Goal: Information Seeking & Learning: Get advice/opinions

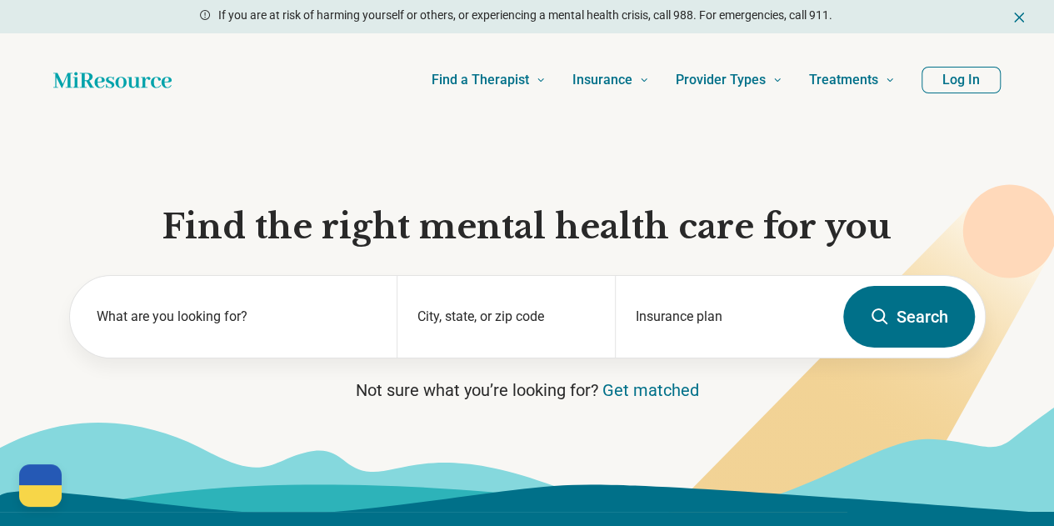
click at [268, 309] on div "What are you looking for?" at bounding box center [233, 317] width 327 height 82
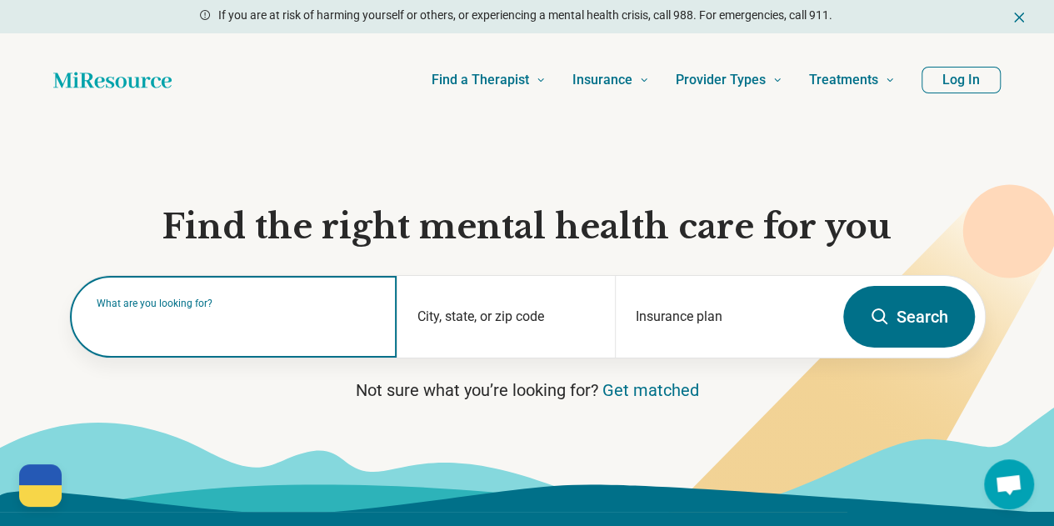
click at [268, 321] on input "text" at bounding box center [237, 325] width 281 height 20
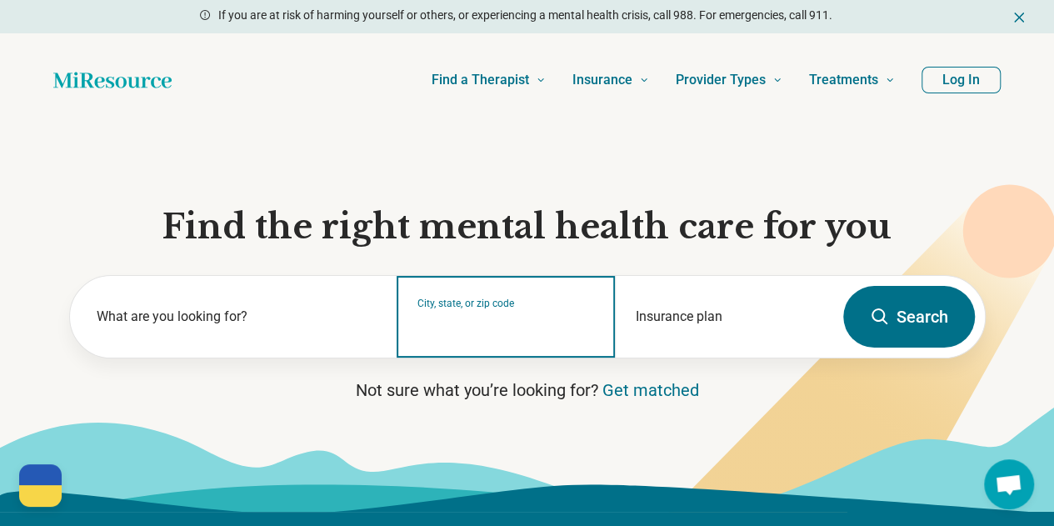
click at [448, 335] on input "City, state, or zip code" at bounding box center [505, 327] width 177 height 20
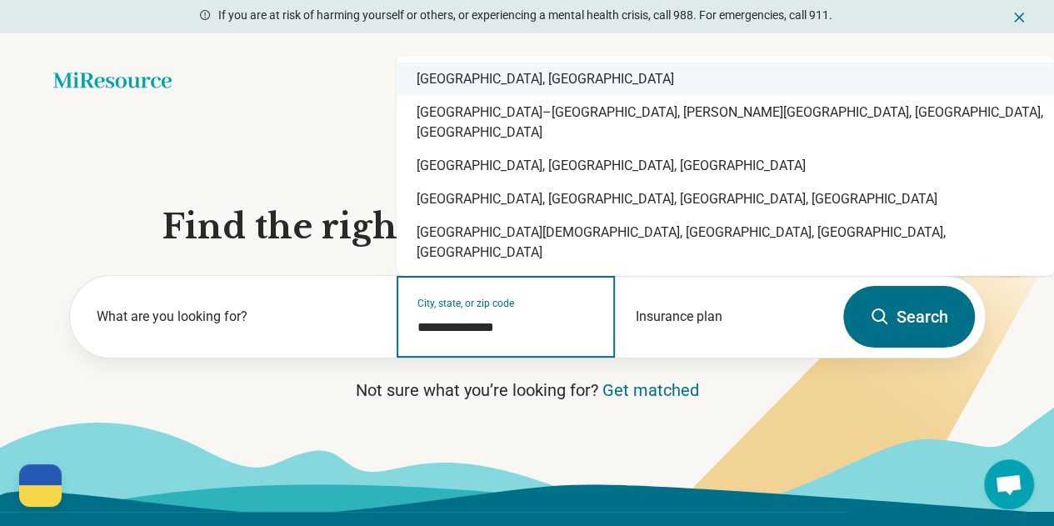
click at [537, 96] on div "Charlottesville, VA" at bounding box center [724, 78] width 657 height 33
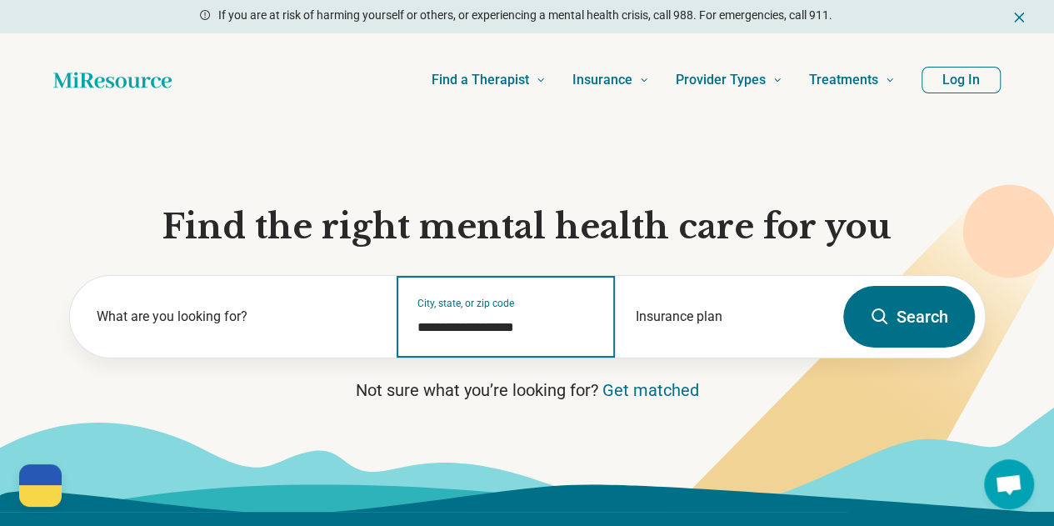
type input "**********"
click at [699, 321] on div "Insurance plan" at bounding box center [724, 317] width 218 height 82
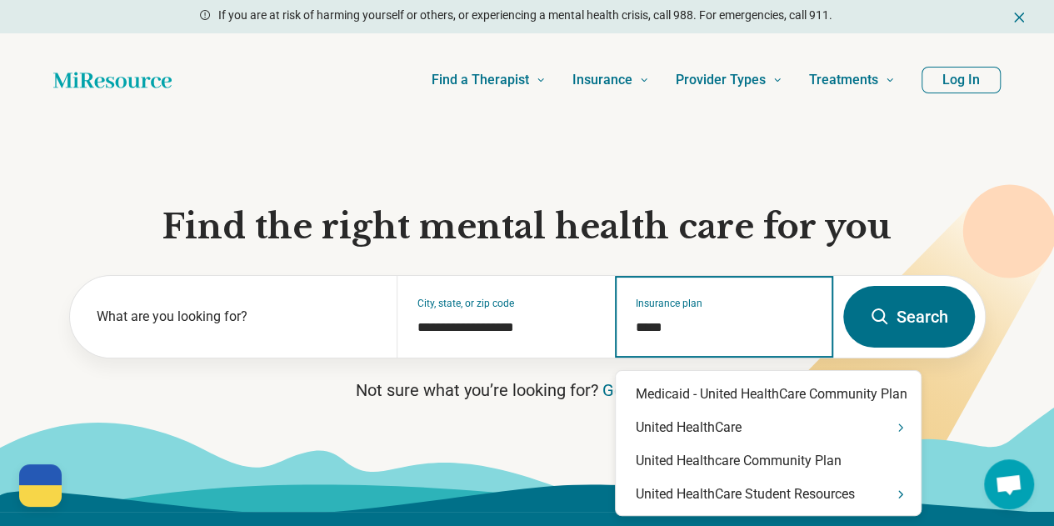
type input "******"
click at [758, 505] on div "United HealthCare Student Resources" at bounding box center [767, 493] width 305 height 33
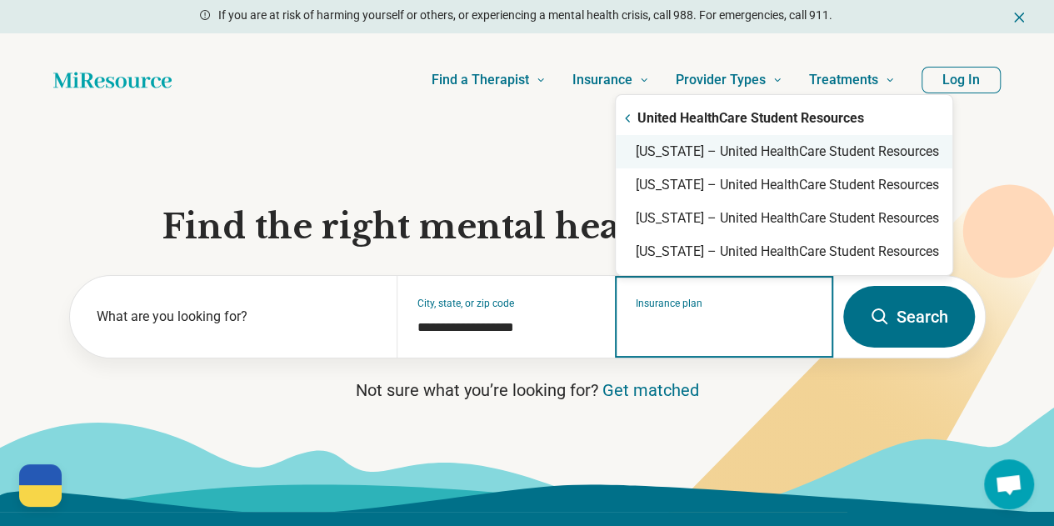
click at [773, 152] on div "Virginia – United HealthCare Student Resources" at bounding box center [783, 151] width 336 height 33
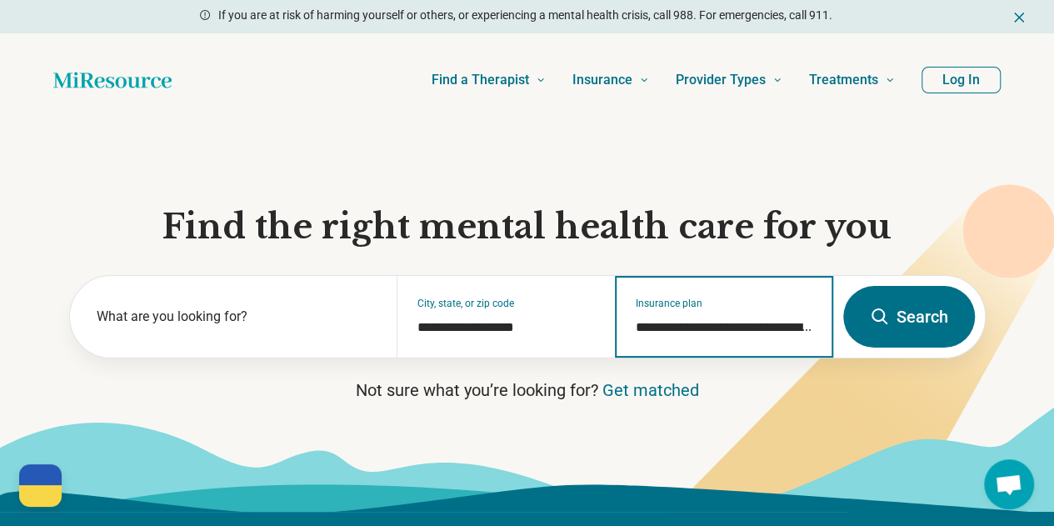
type input "**********"
click at [883, 324] on icon at bounding box center [879, 316] width 16 height 16
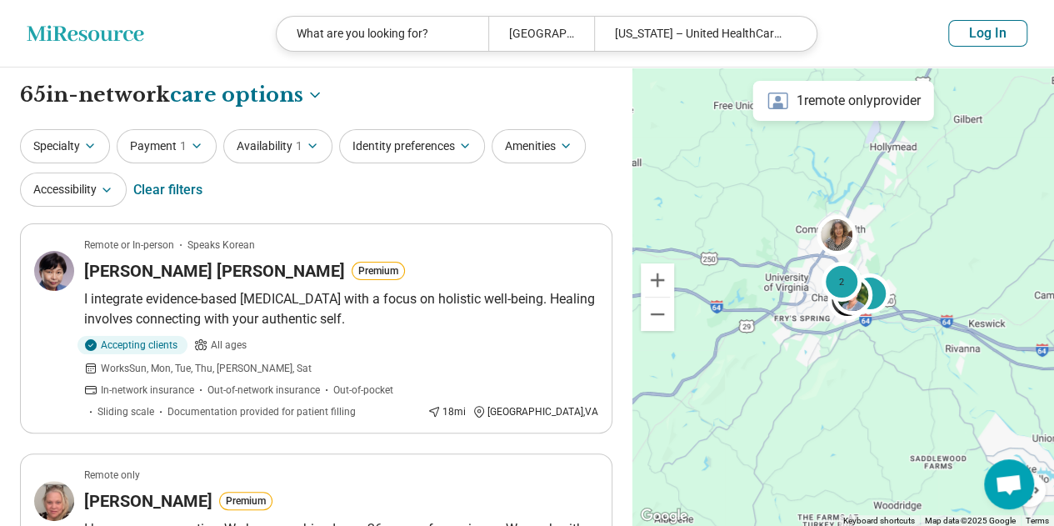
click at [73, 144] on button "Specialty" at bounding box center [65, 146] width 90 height 34
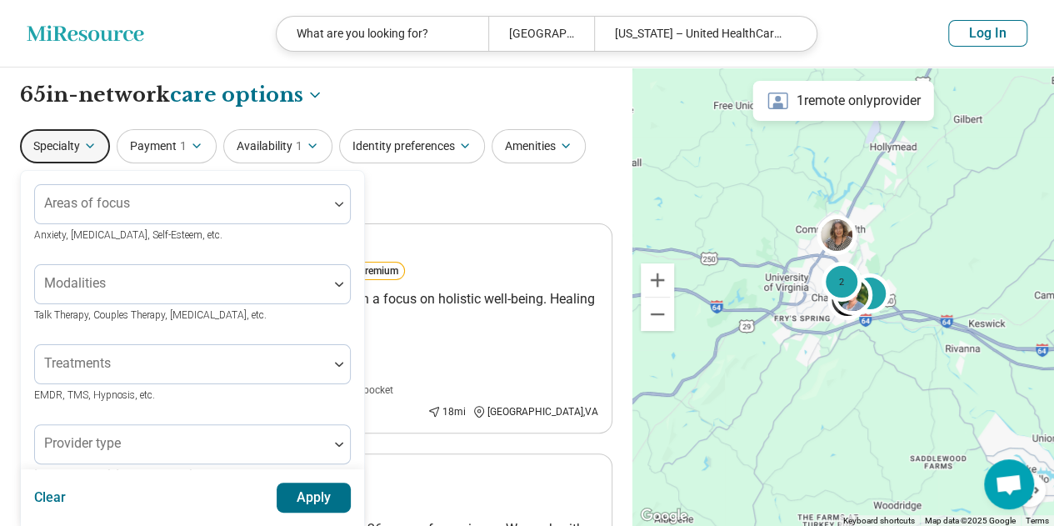
click at [103, 212] on div at bounding box center [182, 210] width 280 height 23
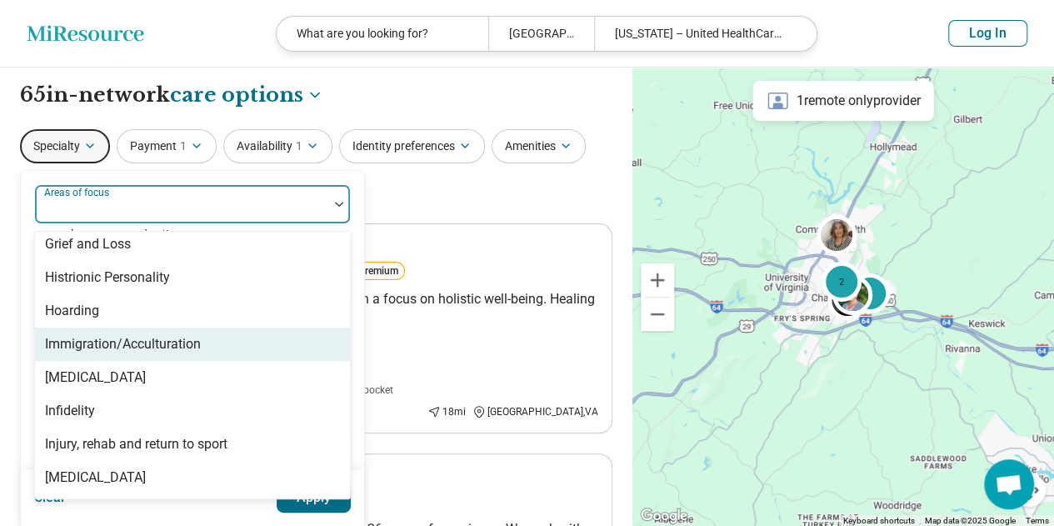
scroll to position [1419, 0]
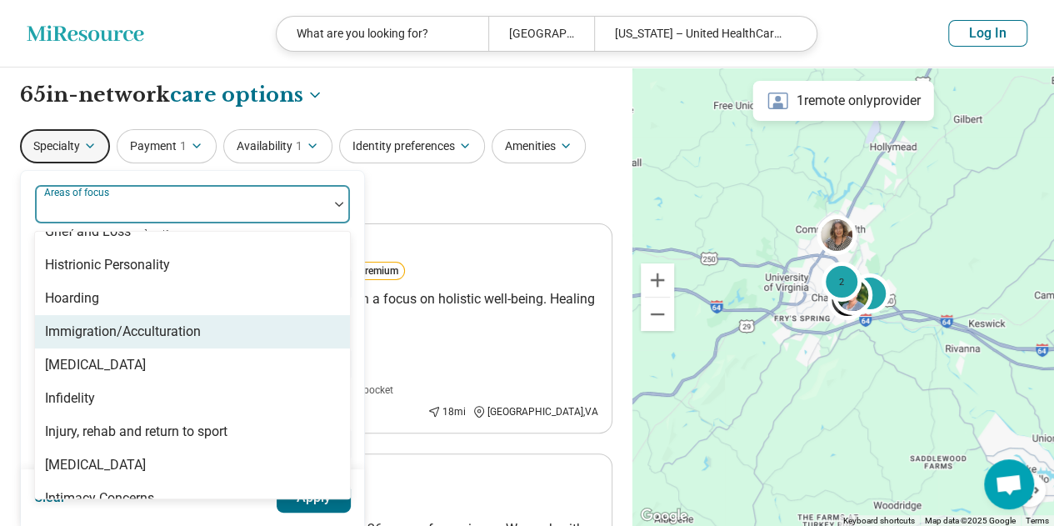
click at [181, 327] on div "Immigration/Acculturation" at bounding box center [123, 331] width 156 height 20
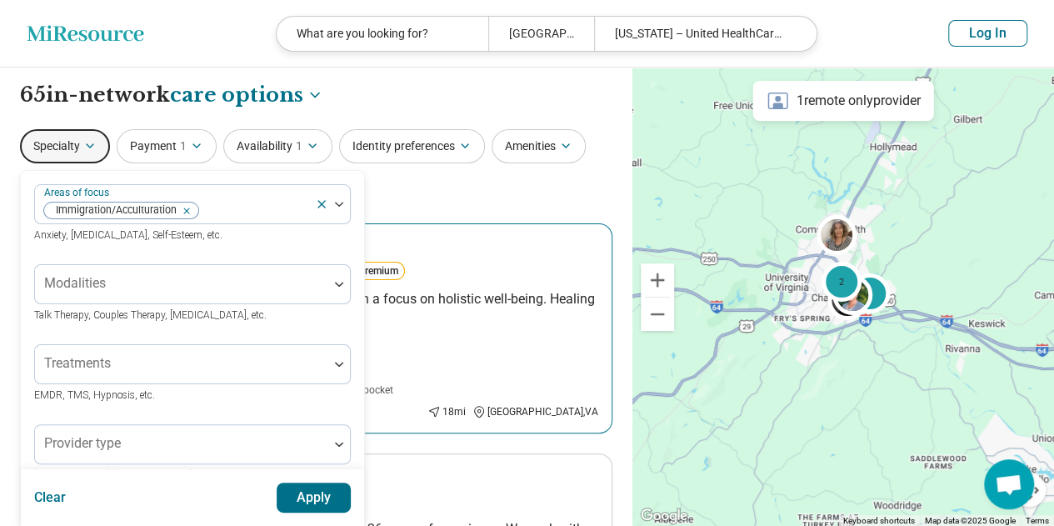
click at [418, 322] on p "I integrate evidence-based medication management with a focus on holistic well-…" at bounding box center [341, 309] width 514 height 40
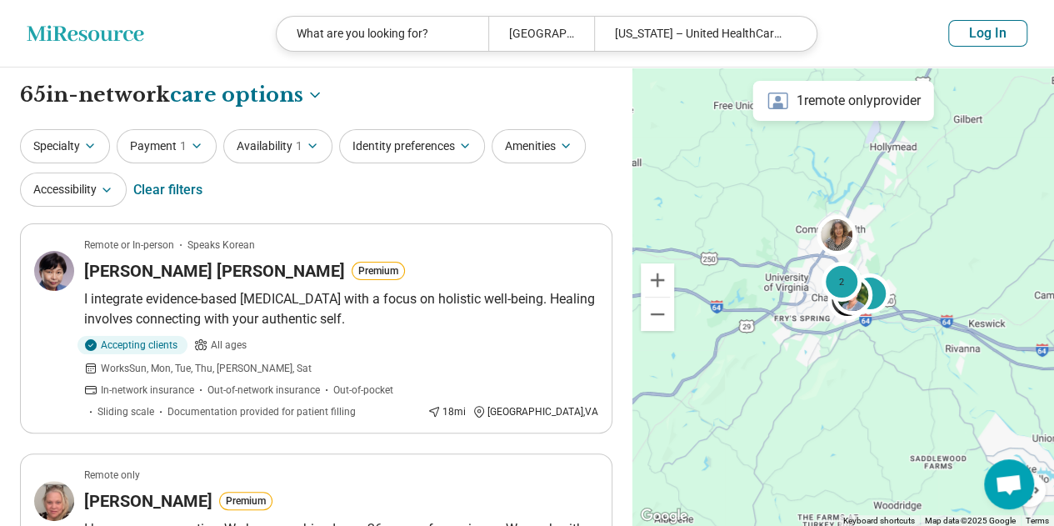
click at [47, 137] on button "Specialty" at bounding box center [65, 146] width 90 height 34
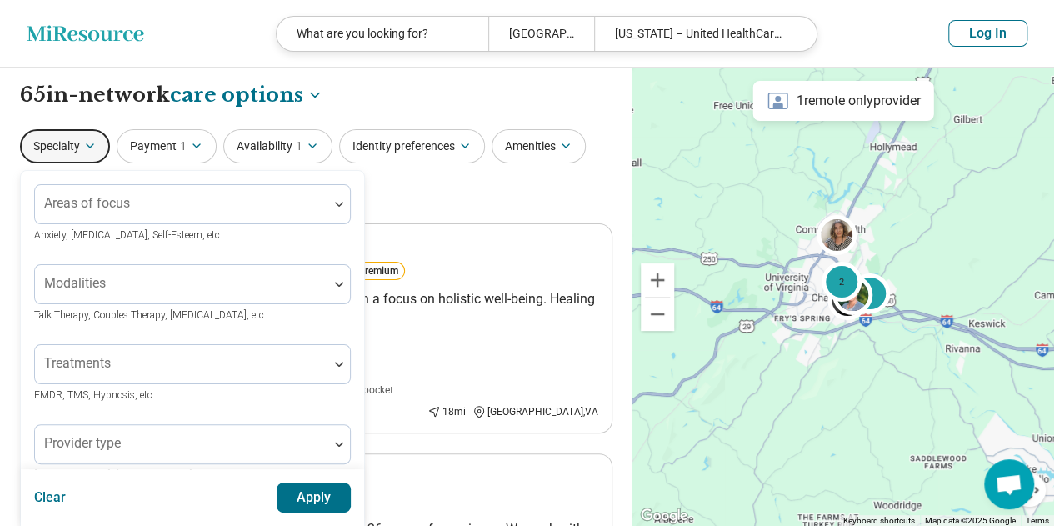
click at [47, 137] on button "Specialty" at bounding box center [65, 146] width 90 height 34
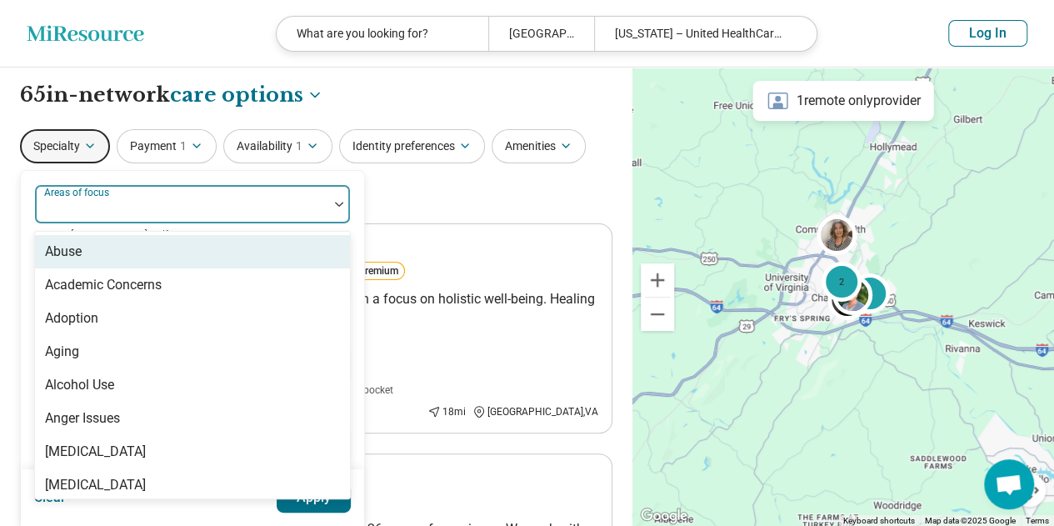
click at [88, 198] on div "Areas of focus" at bounding box center [192, 204] width 316 height 40
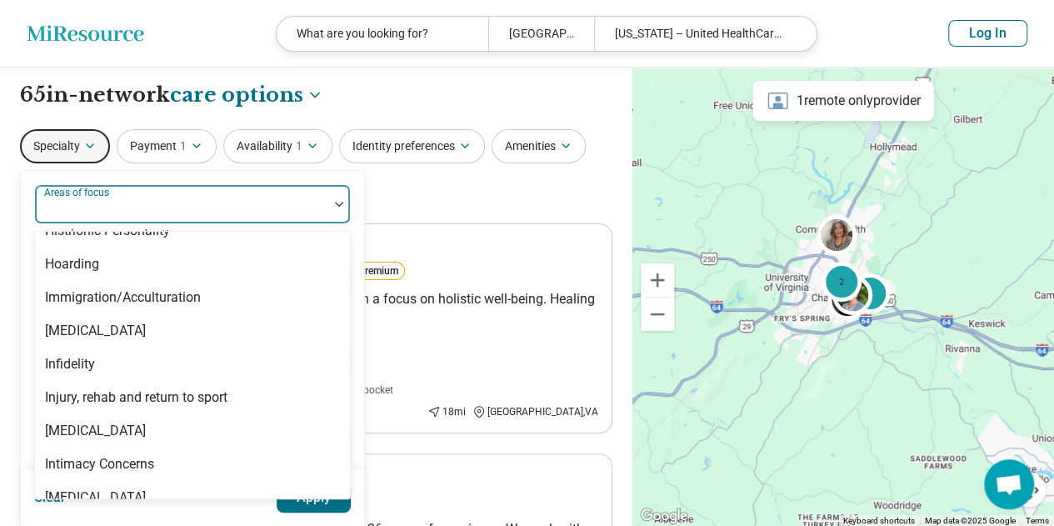
scroll to position [1456, 0]
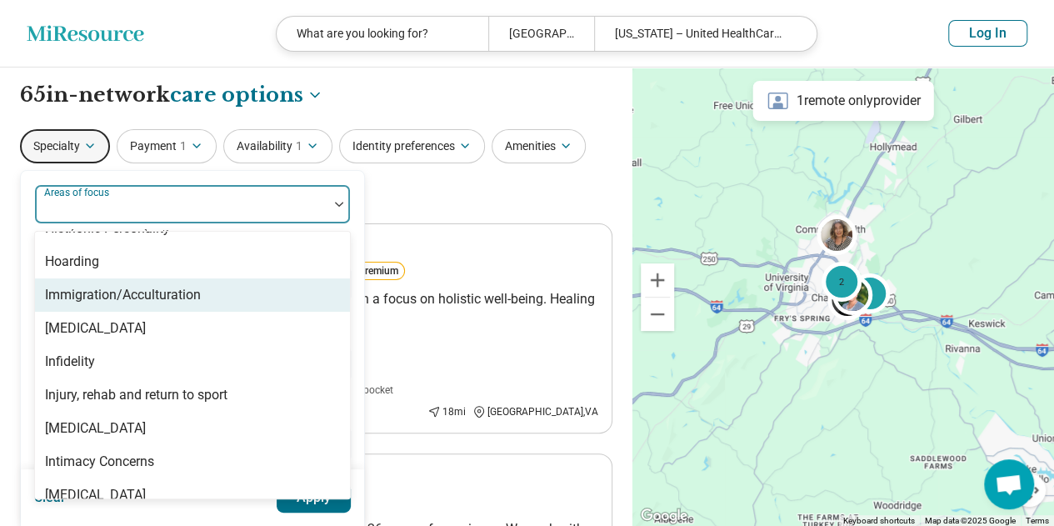
click at [132, 287] on div "Immigration/Acculturation" at bounding box center [123, 295] width 156 height 20
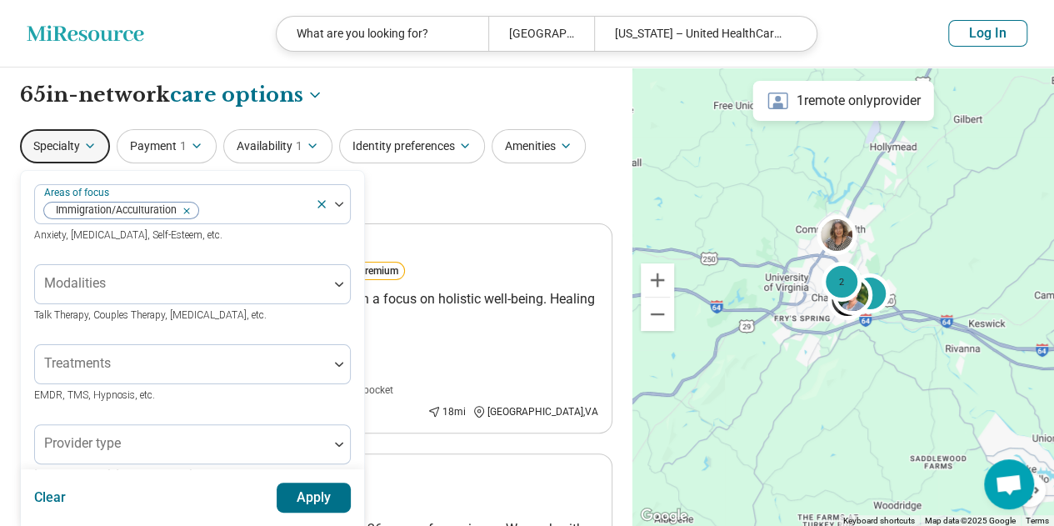
click at [307, 506] on button "Apply" at bounding box center [314, 497] width 75 height 30
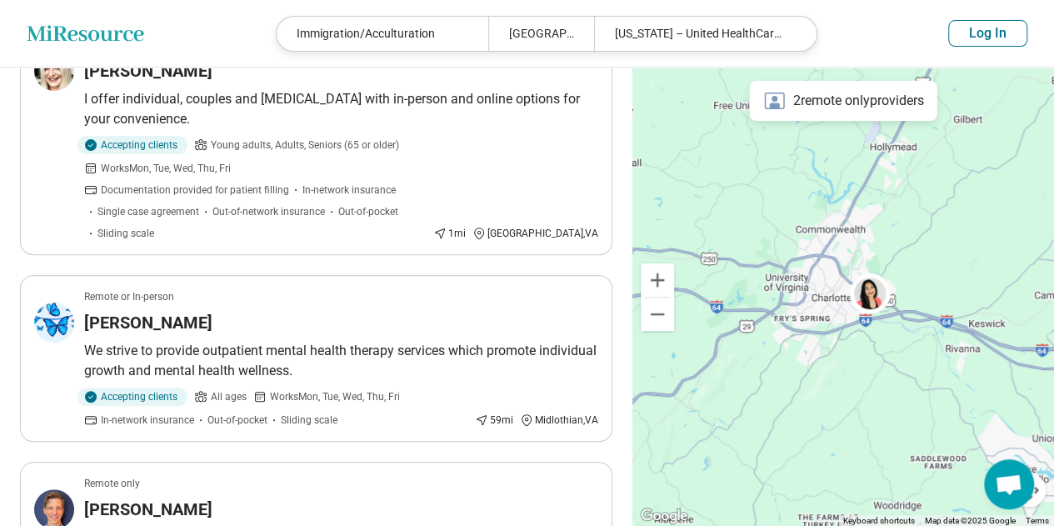
scroll to position [56, 0]
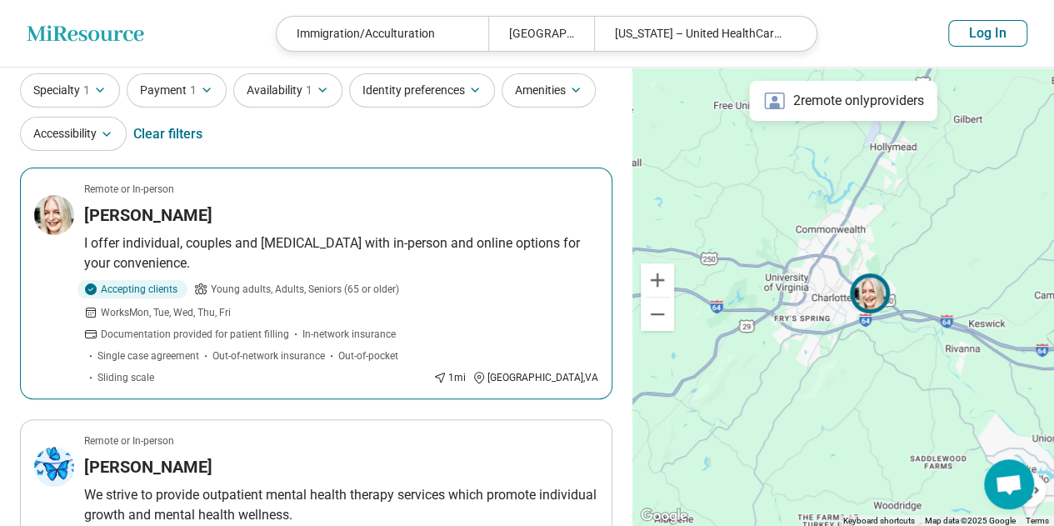
drag, startPoint x: 135, startPoint y: 213, endPoint x: 23, endPoint y: 262, distance: 121.6
click at [23, 262] on article "Remote or In-person Jessica Hoffa I offer individual, couples and family counse…" at bounding box center [316, 283] width 592 height 232
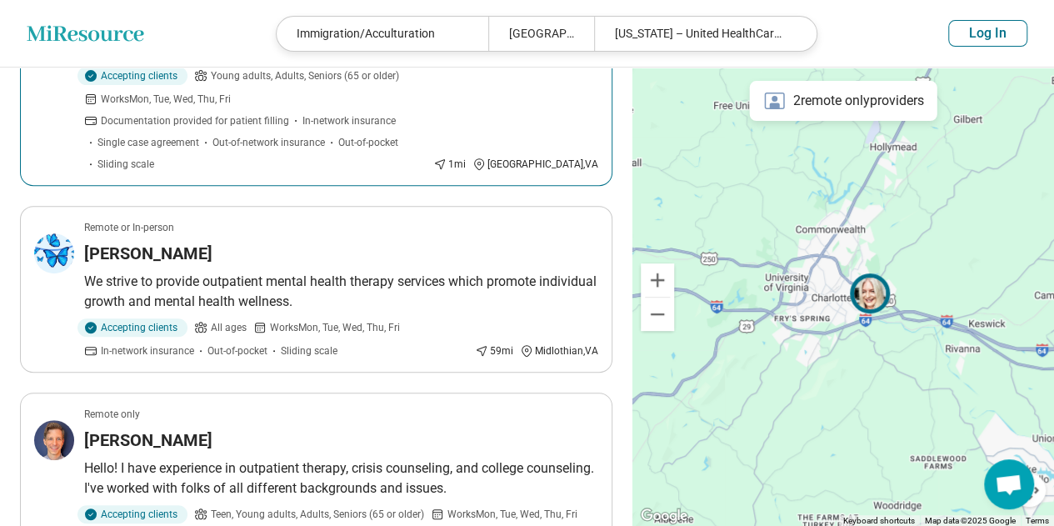
scroll to position [272, 0]
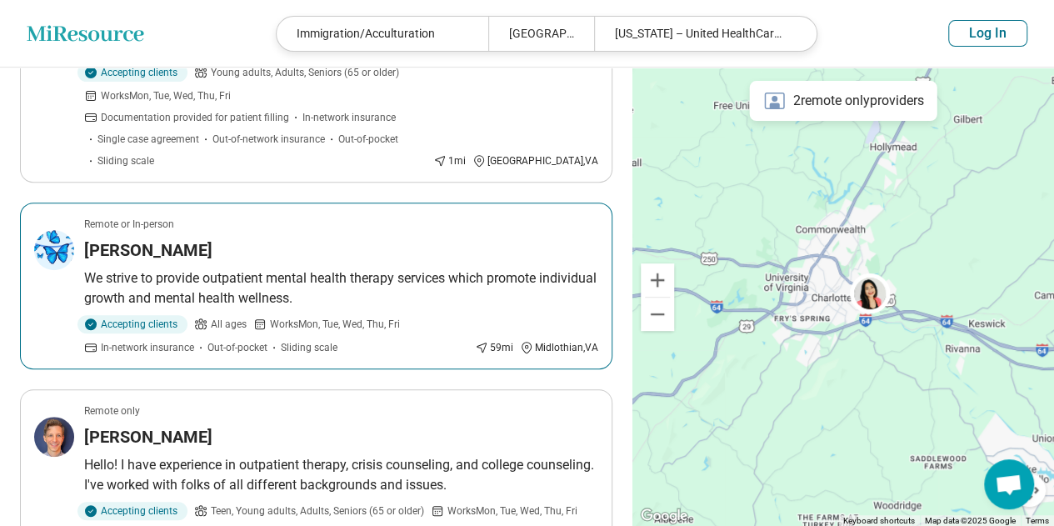
click at [150, 268] on p "We strive to provide outpatient mental health therapy services which promote in…" at bounding box center [341, 288] width 514 height 40
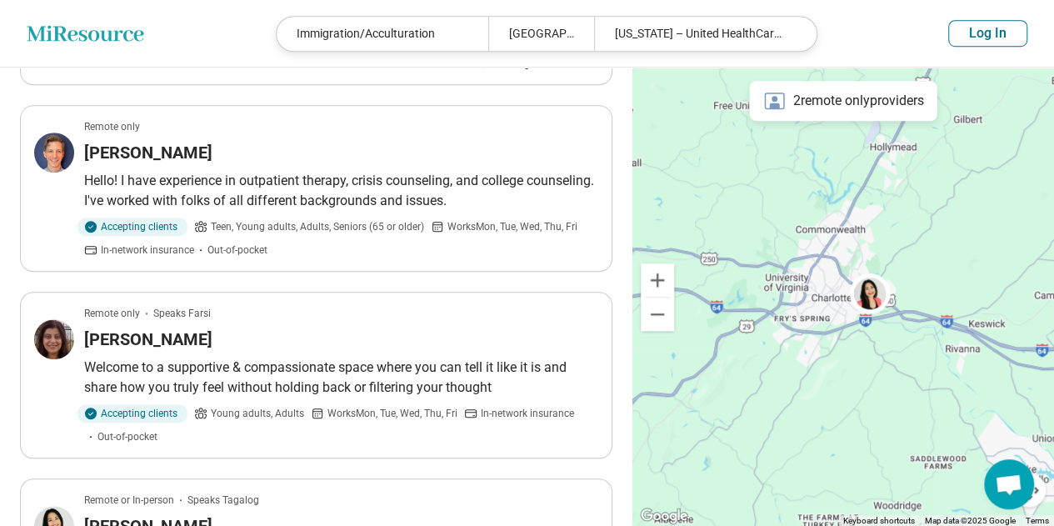
scroll to position [557, 0]
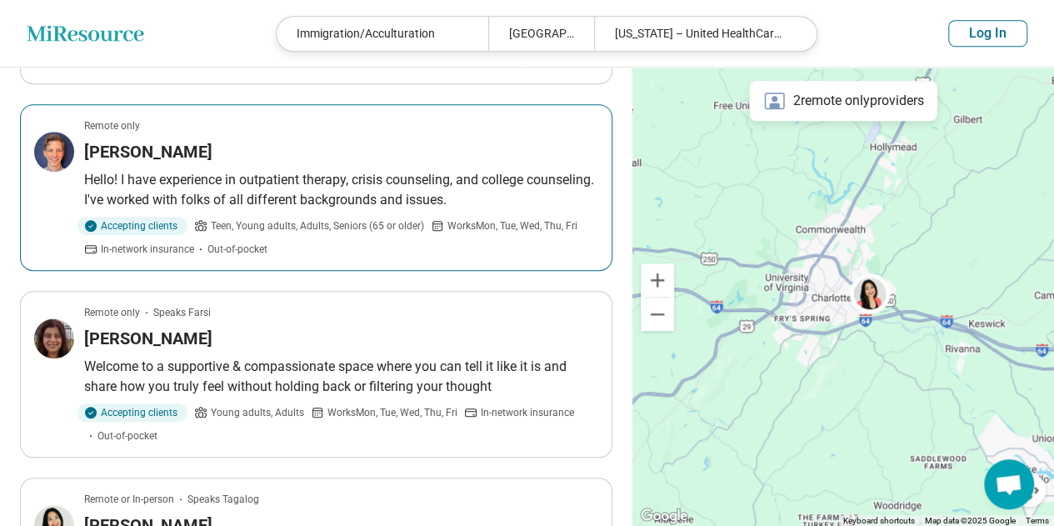
click at [213, 140] on div "Andrew Bako" at bounding box center [341, 151] width 514 height 23
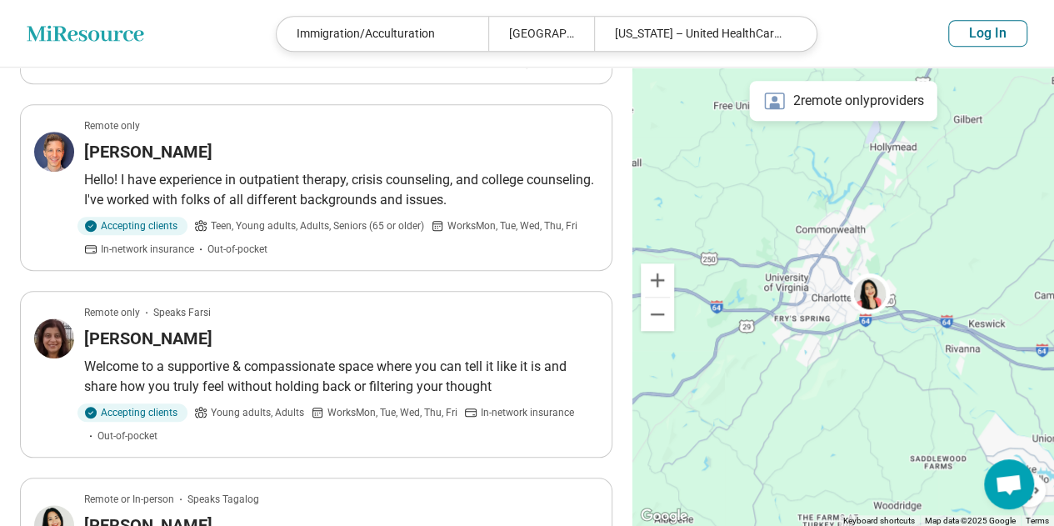
scroll to position [772, 0]
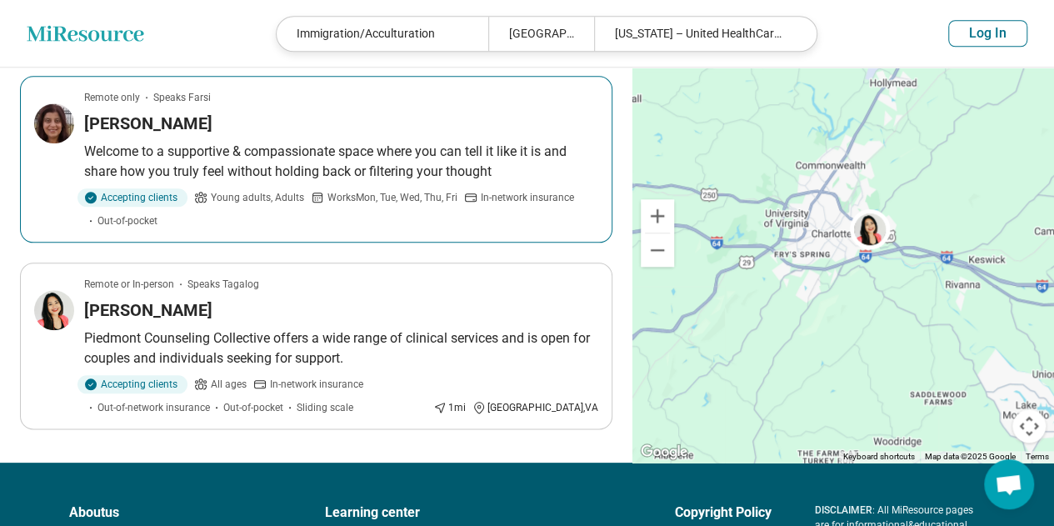
click at [260, 142] on p "Welcome to a supportive & compassionate space where you can tell it like it is …" at bounding box center [341, 162] width 514 height 40
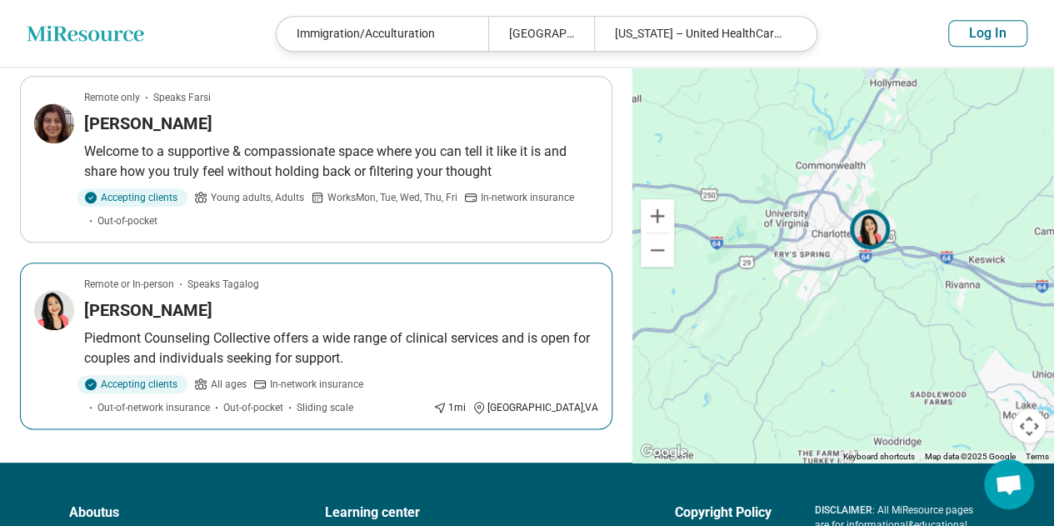
click at [271, 298] on div "Jem Iwatsubo" at bounding box center [341, 309] width 514 height 23
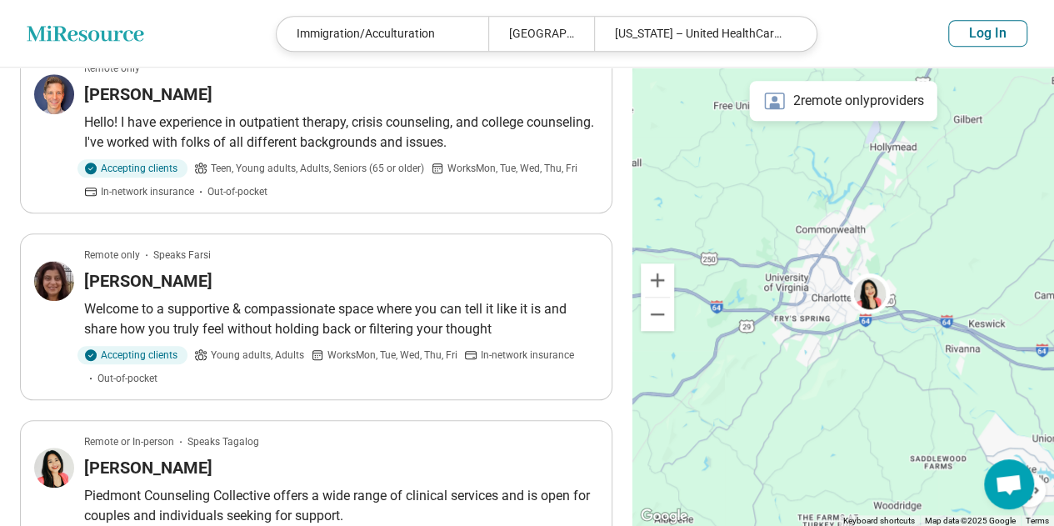
click at [433, 34] on div "Immigration/Acculturation" at bounding box center [383, 34] width 212 height 34
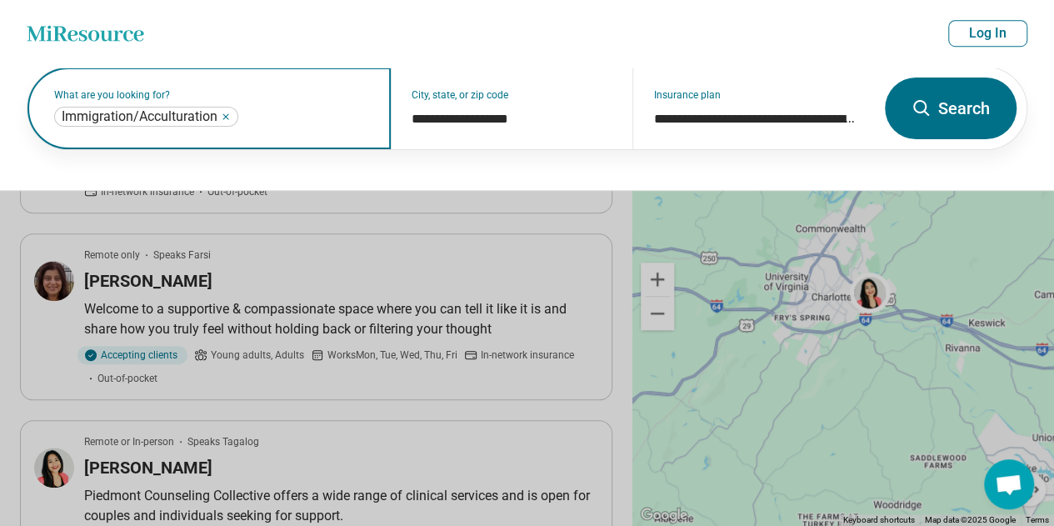
click at [232, 113] on div "Immigration/Acculturation **" at bounding box center [146, 117] width 184 height 20
click at [223, 114] on icon "Remove" at bounding box center [225, 116] width 5 height 5
click at [223, 100] on label "What are you looking for?" at bounding box center [212, 95] width 316 height 10
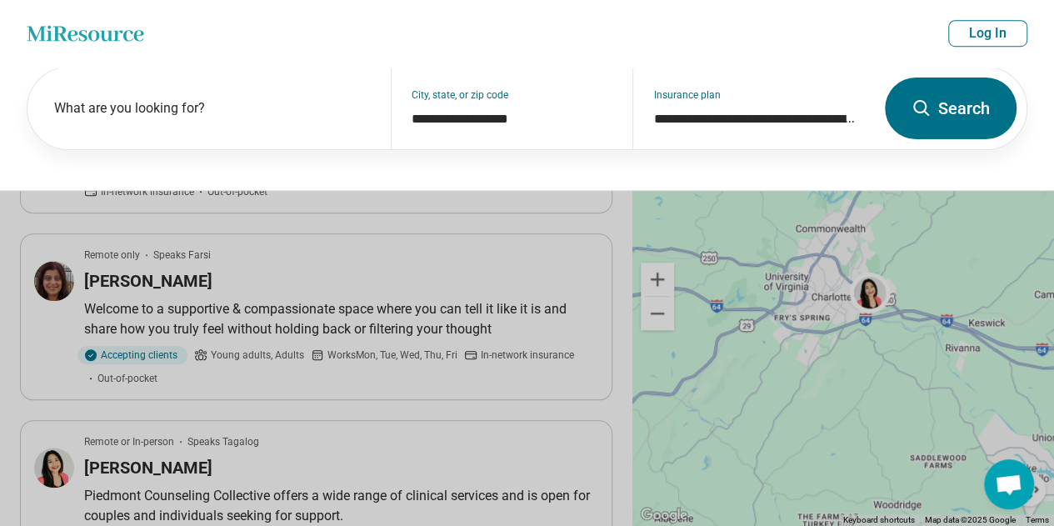
click at [158, 102] on div "What are you looking for?" at bounding box center [208, 108] width 363 height 82
click at [293, 238] on button at bounding box center [527, 263] width 1054 height 526
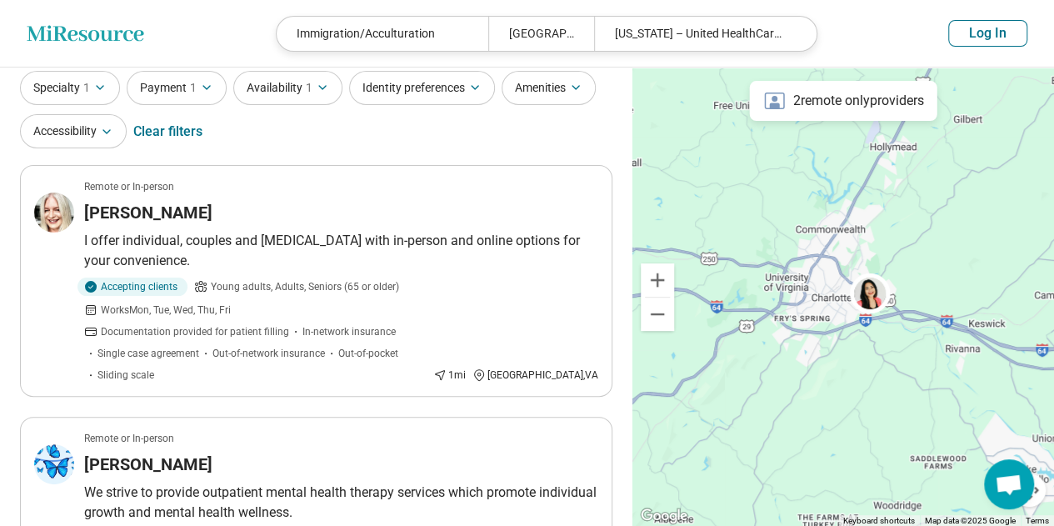
scroll to position [0, 0]
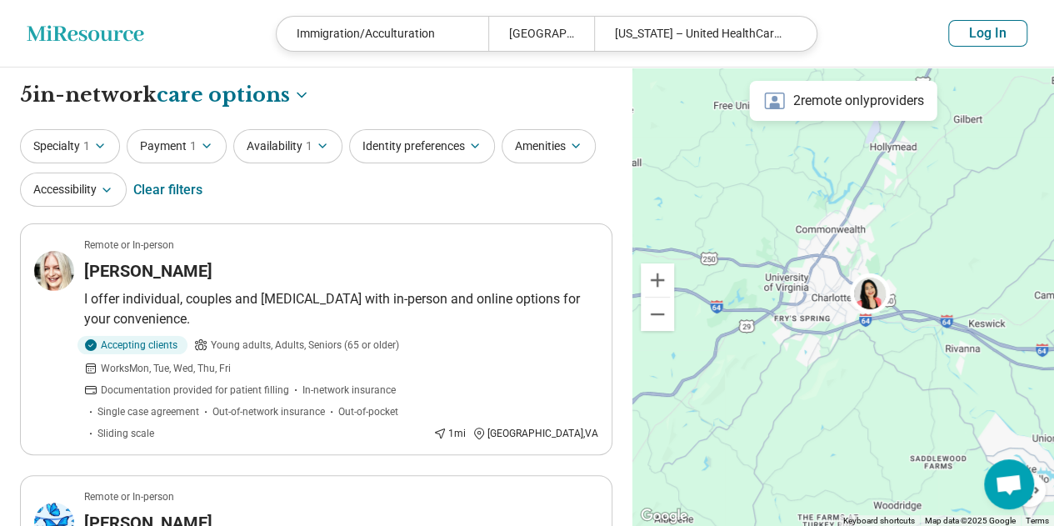
click at [67, 154] on button "Specialty 1" at bounding box center [70, 146] width 100 height 34
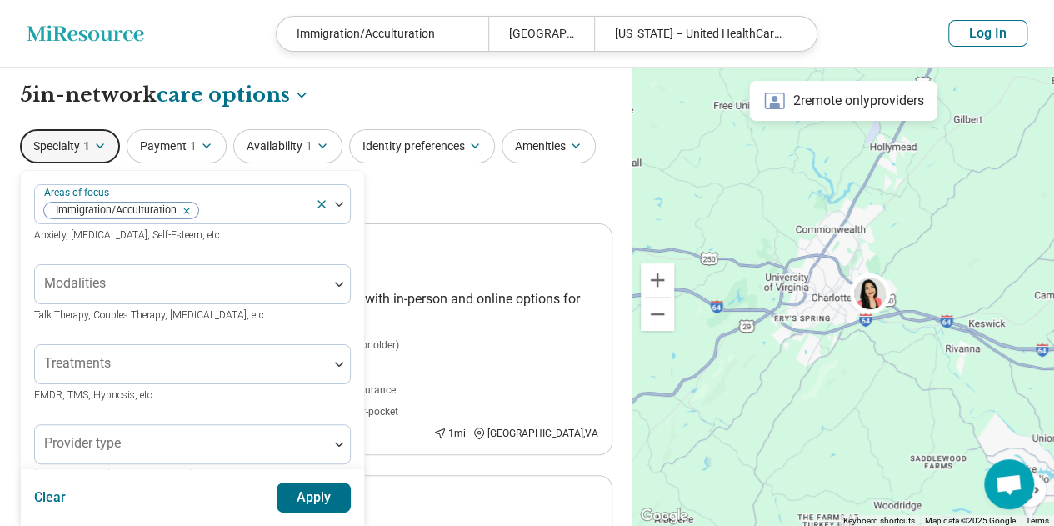
click at [319, 206] on icon at bounding box center [321, 203] width 13 height 13
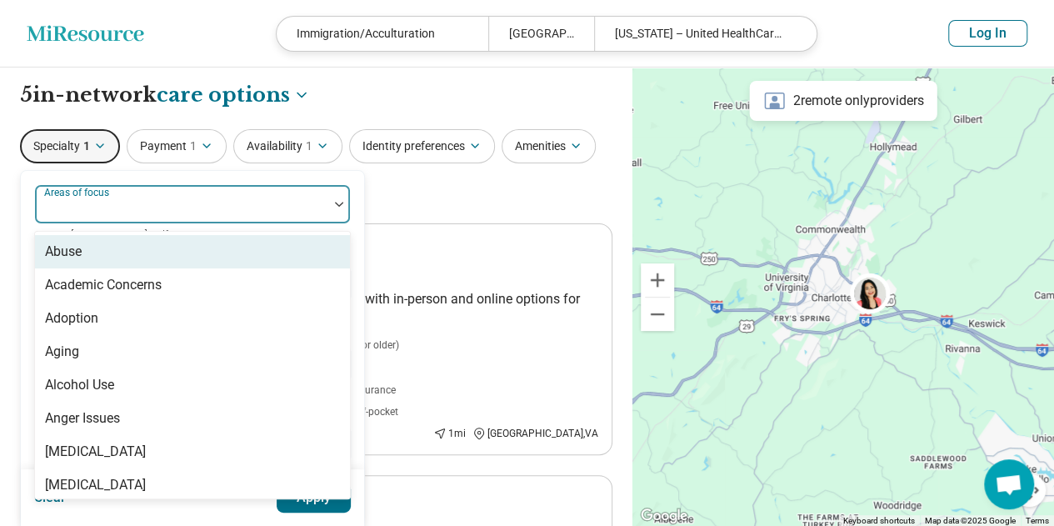
click at [291, 199] on div at bounding box center [182, 210] width 280 height 23
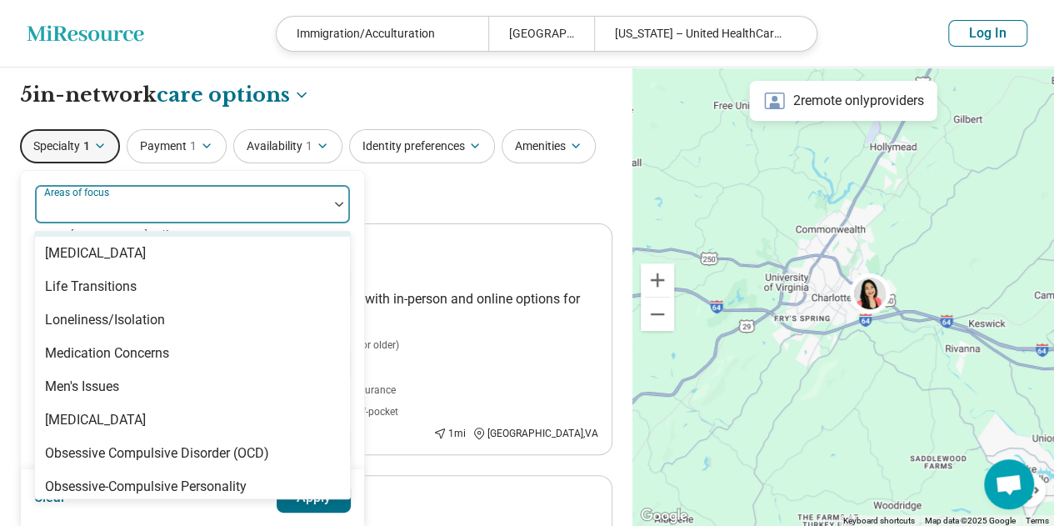
scroll to position [1703, 0]
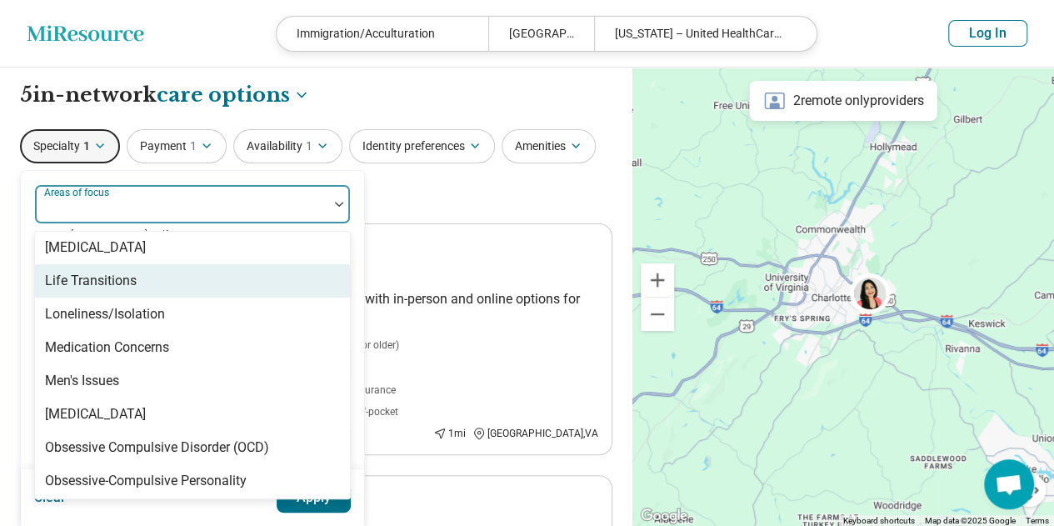
click at [187, 284] on div "Life Transitions" at bounding box center [192, 280] width 315 height 33
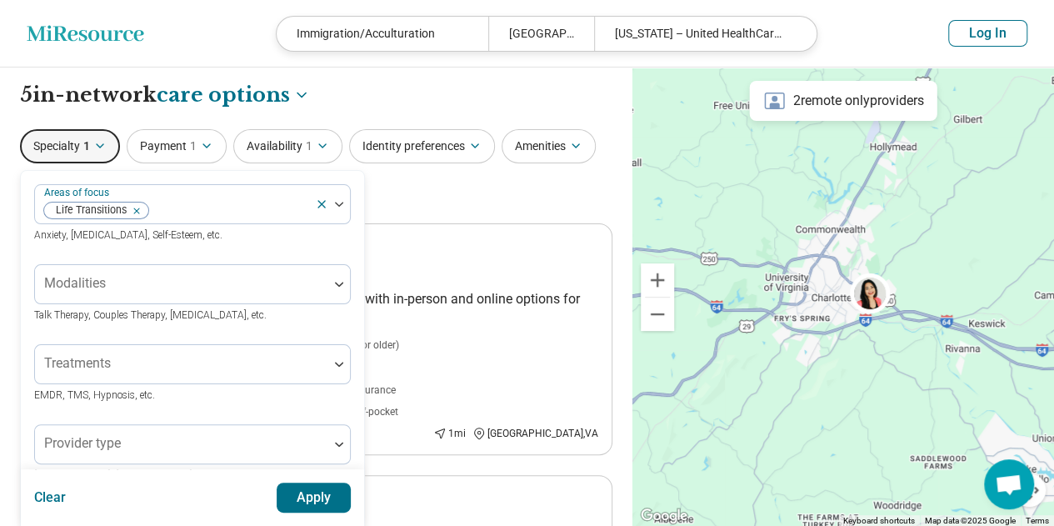
click at [327, 507] on button "Apply" at bounding box center [314, 497] width 75 height 30
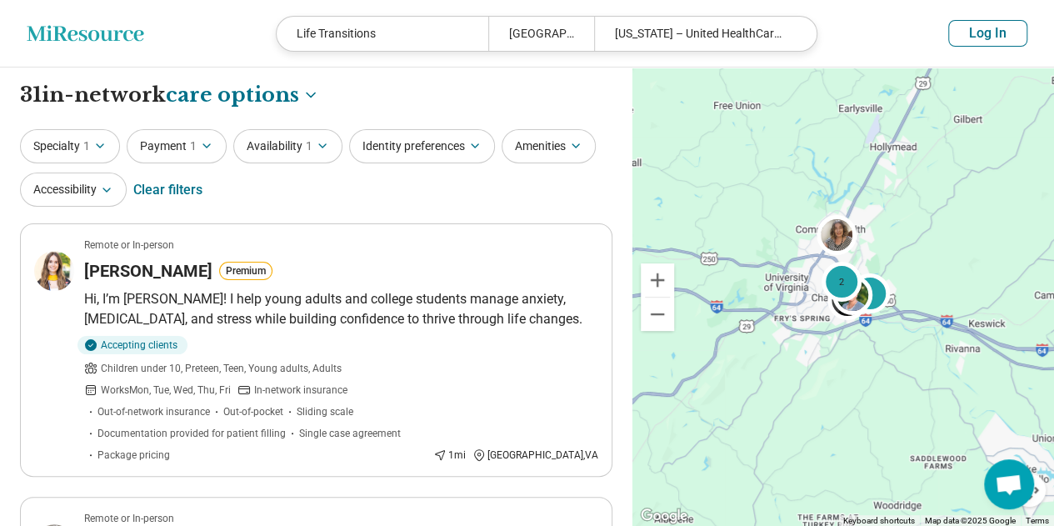
click at [398, 157] on button "Identity preferences" at bounding box center [422, 146] width 146 height 34
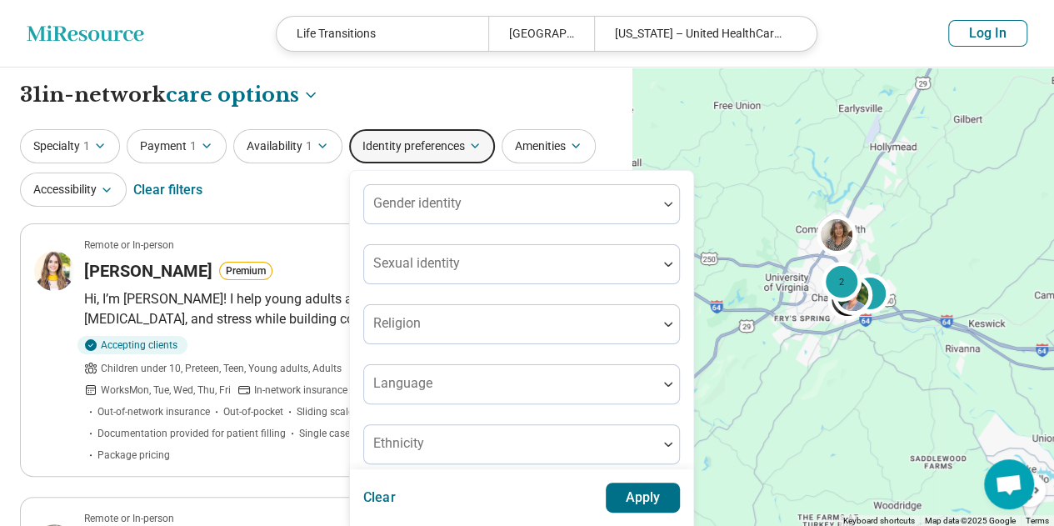
click at [398, 157] on button "Identity preferences" at bounding box center [422, 146] width 146 height 34
click at [545, 144] on button "Amenities" at bounding box center [548, 146] width 94 height 34
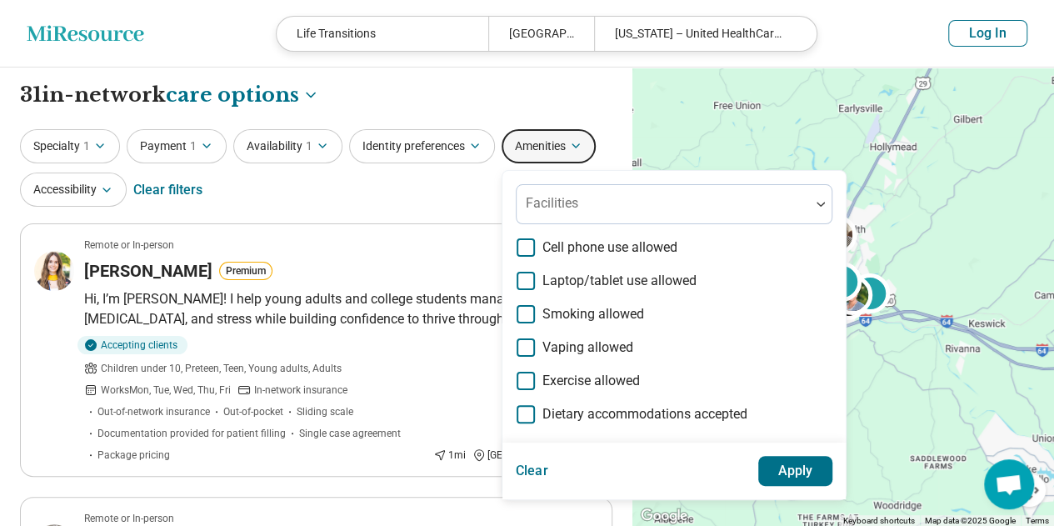
click at [545, 144] on button "Amenities" at bounding box center [548, 146] width 94 height 34
click at [459, 138] on button "Identity preferences" at bounding box center [422, 146] width 146 height 34
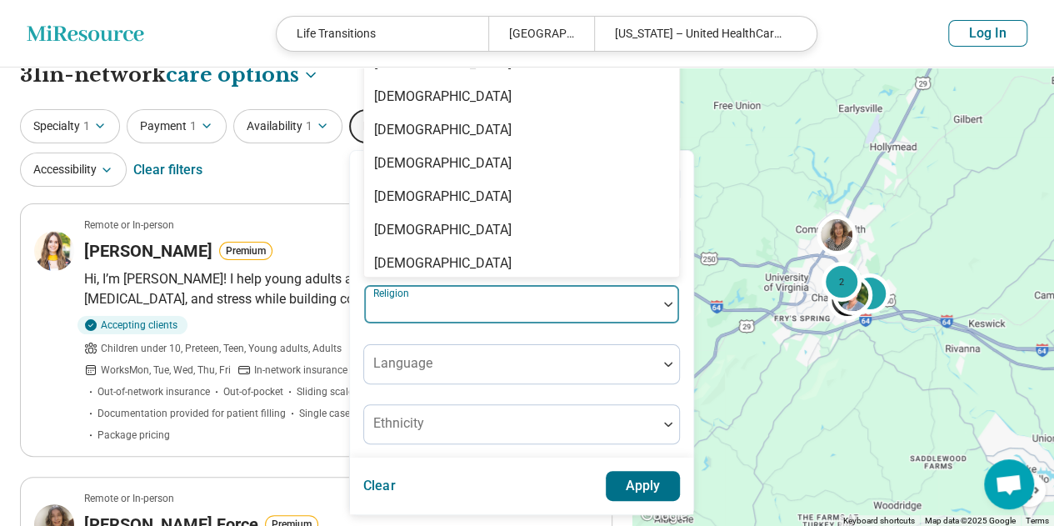
click at [453, 315] on div at bounding box center [510, 304] width 293 height 37
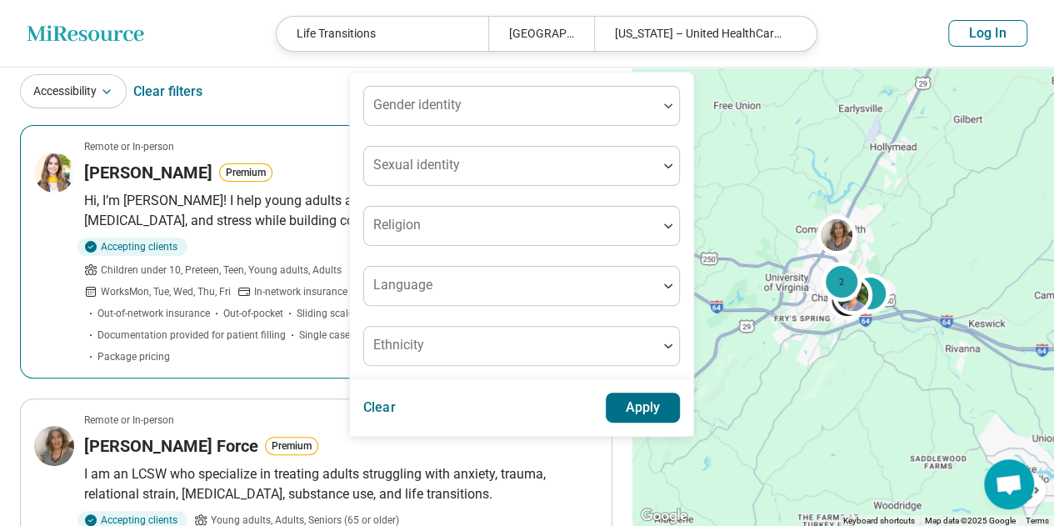
click at [50, 292] on article "Remote or In-person Sarah Dulaney Premium Hi, I’m Sarah! I help young adults an…" at bounding box center [316, 251] width 592 height 253
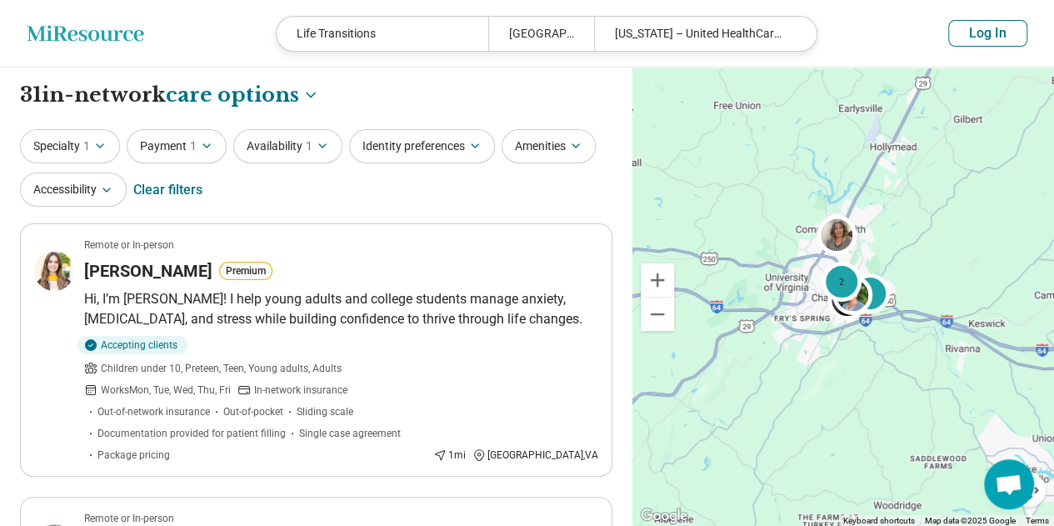
click at [447, 146] on button "Identity preferences" at bounding box center [422, 146] width 146 height 34
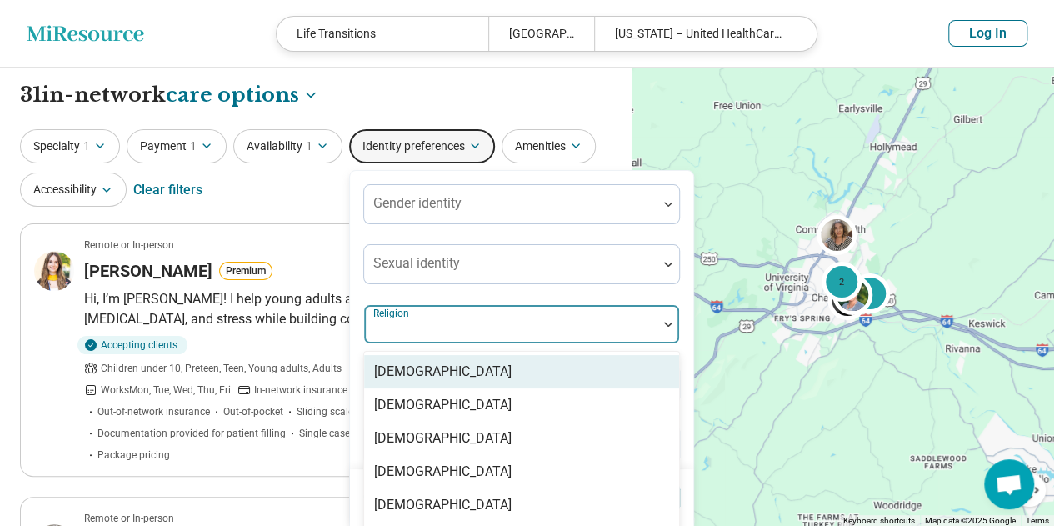
click at [446, 331] on div at bounding box center [511, 330] width 280 height 23
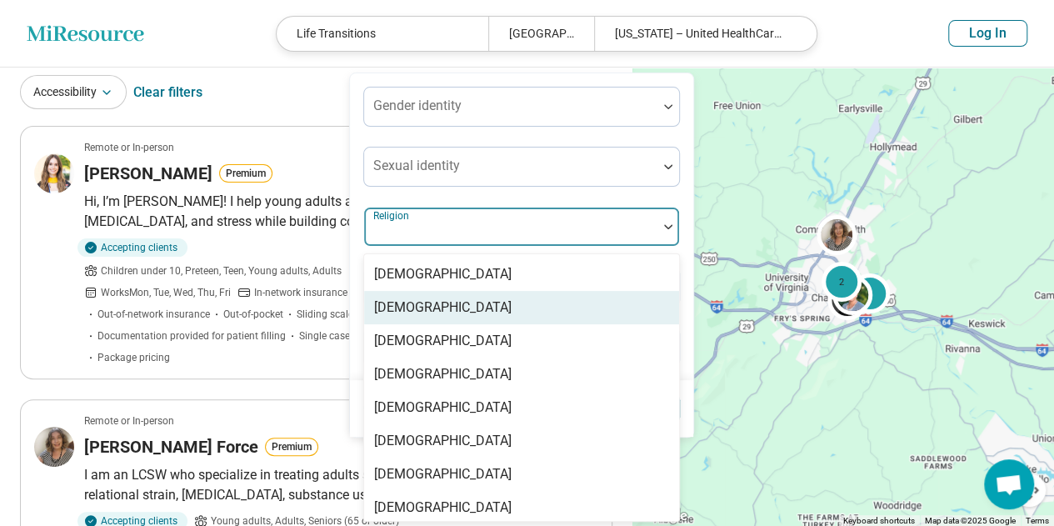
scroll to position [98, 0]
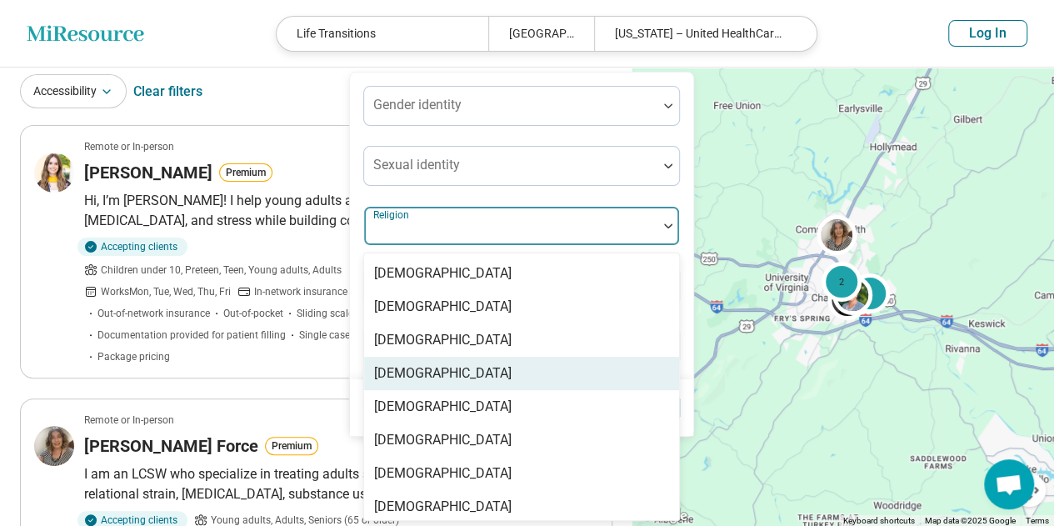
click at [430, 371] on div "Catholicism" at bounding box center [442, 373] width 137 height 20
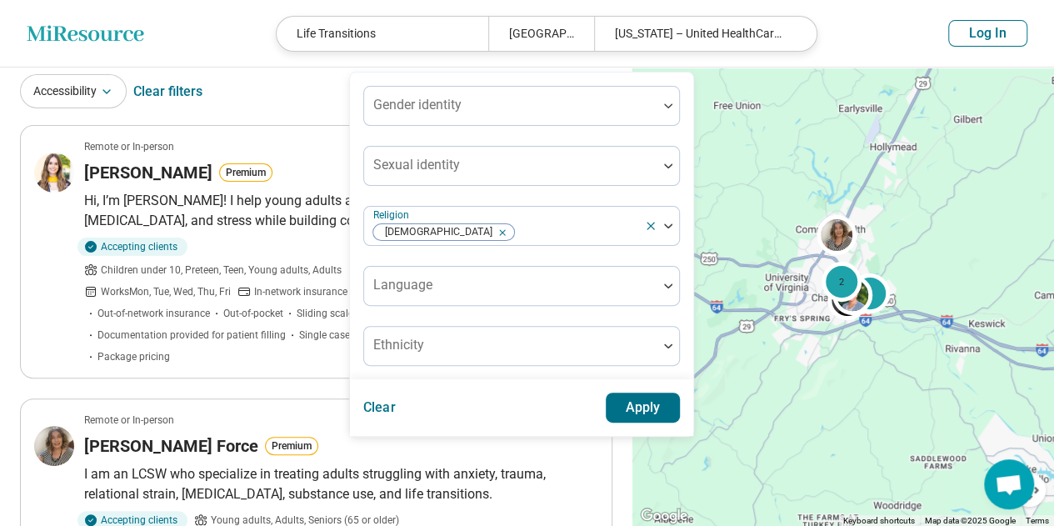
click at [545, 193] on div "Gender identity Sexual identity Religion Catholicism Language Ethnicity" at bounding box center [521, 226] width 316 height 280
click at [620, 399] on button "Apply" at bounding box center [642, 407] width 75 height 30
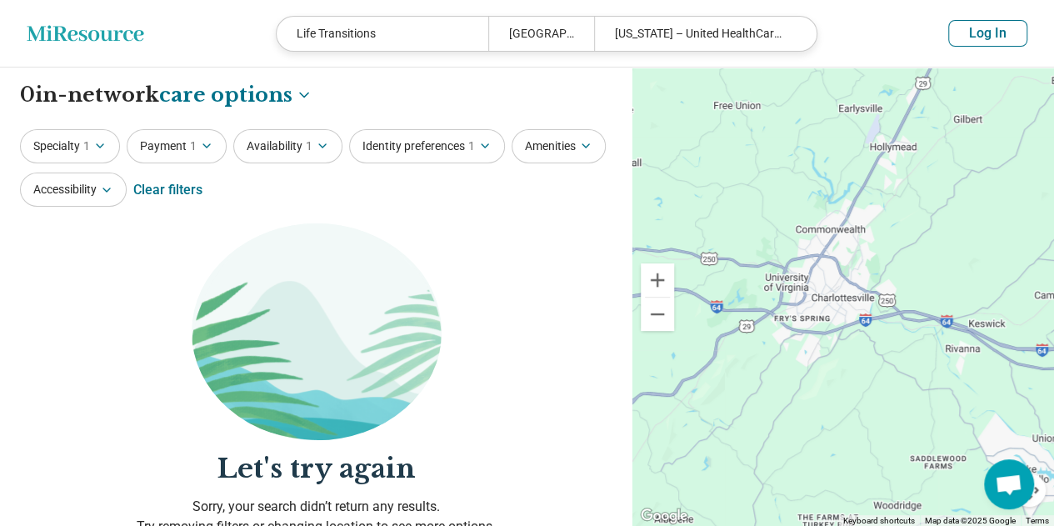
click at [406, 144] on button "Identity preferences 1" at bounding box center [427, 146] width 156 height 34
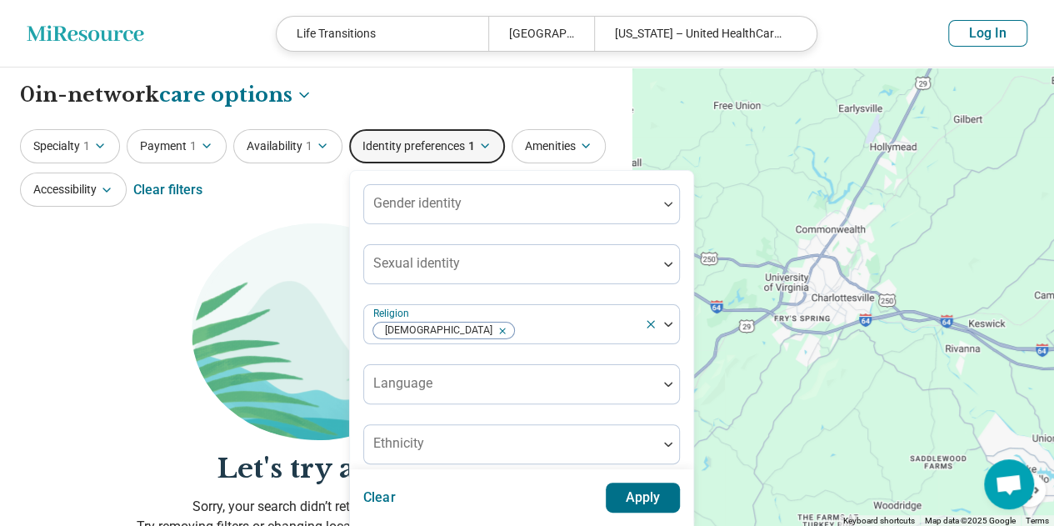
click at [489, 330] on div "Remove [object Object]" at bounding box center [499, 331] width 20 height 20
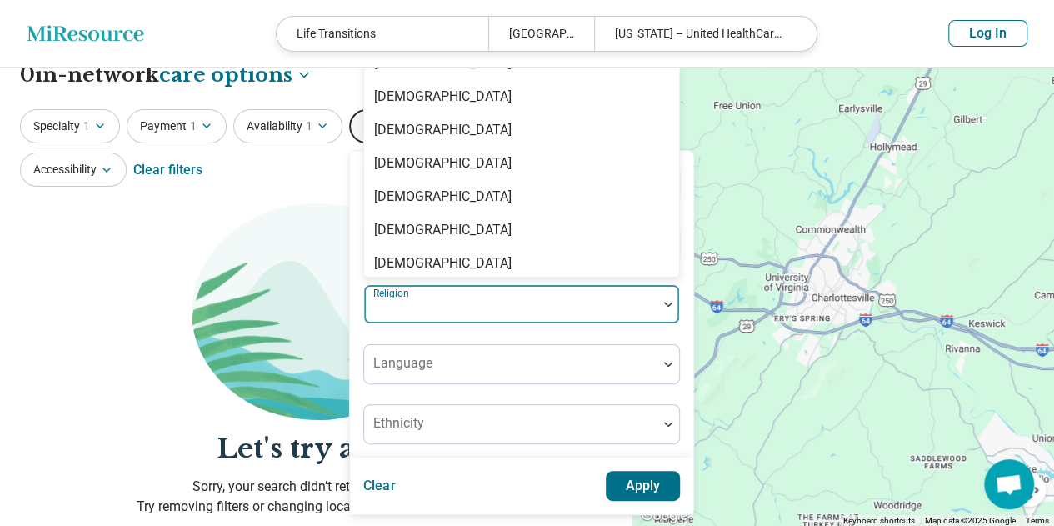
click at [505, 326] on div "Gender identity Sexual identity 15 results available. Use Up and Down to choose…" at bounding box center [521, 304] width 316 height 280
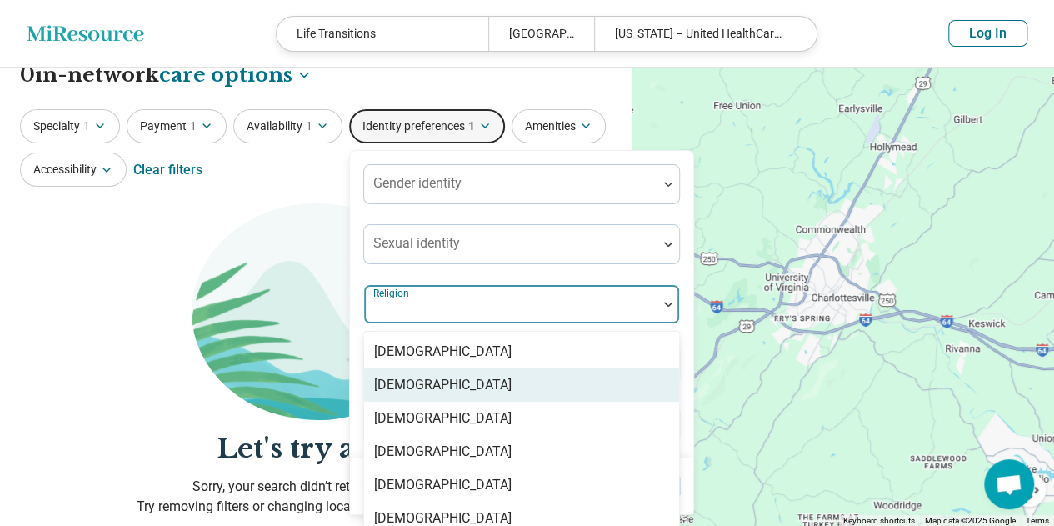
scroll to position [98, 0]
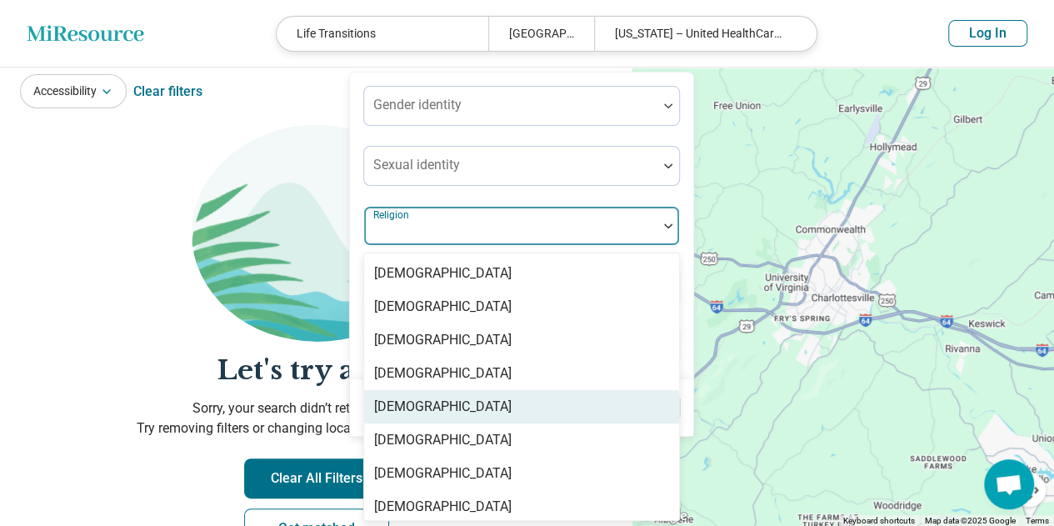
click at [494, 402] on div "[DEMOGRAPHIC_DATA]" at bounding box center [521, 406] width 315 height 33
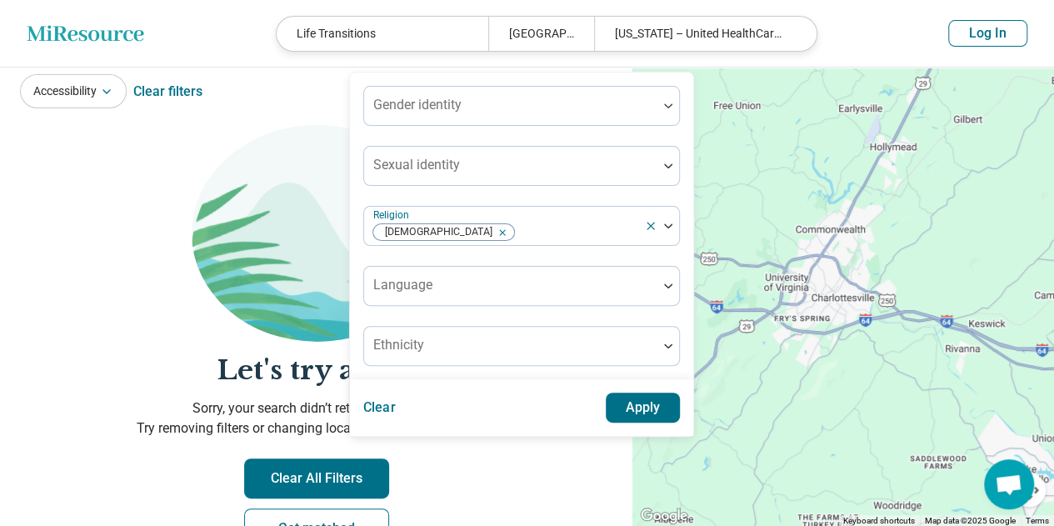
click at [518, 196] on div "Gender identity Sexual identity Religion Christianity Language Ethnicity" at bounding box center [521, 226] width 316 height 280
click at [625, 404] on button "Apply" at bounding box center [642, 407] width 75 height 30
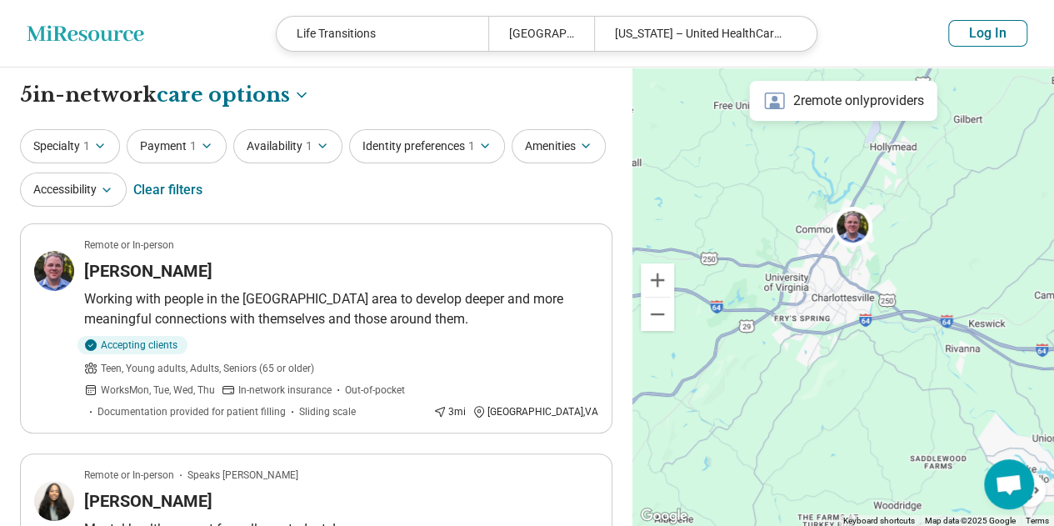
click at [396, 142] on button "Identity preferences 1" at bounding box center [427, 146] width 156 height 34
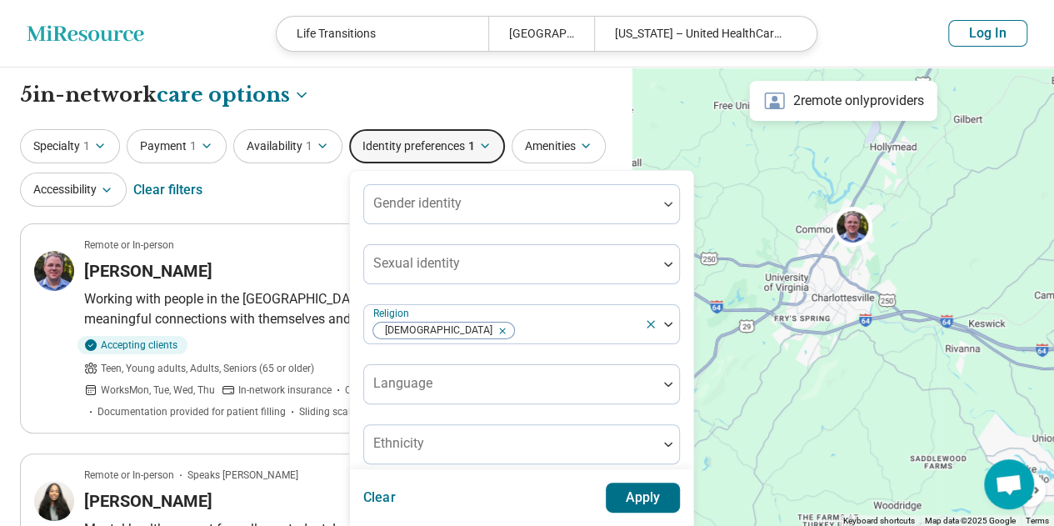
click at [492, 331] on icon "Remove [object Object]" at bounding box center [498, 331] width 12 height 12
click at [625, 491] on button "Apply" at bounding box center [642, 497] width 75 height 30
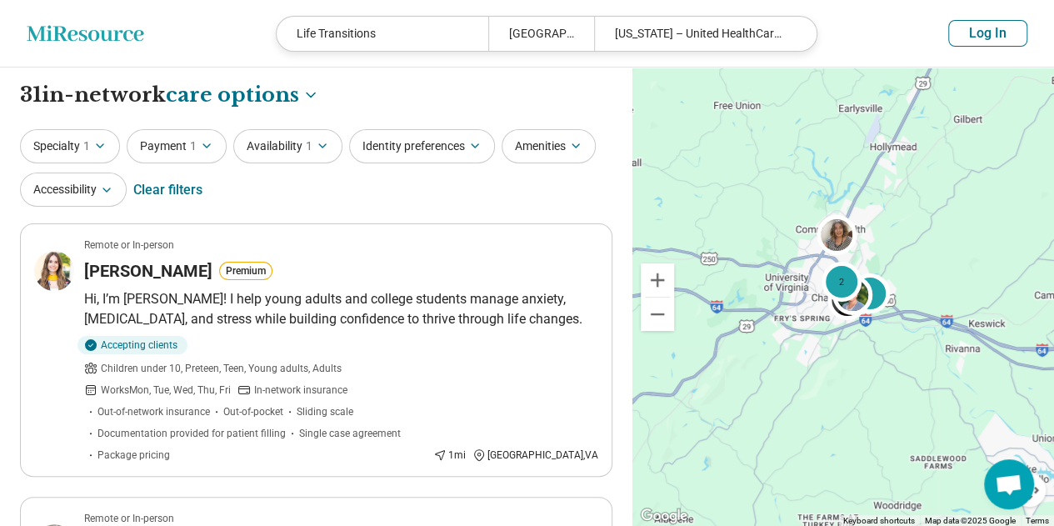
click at [526, 151] on button "Amenities" at bounding box center [548, 146] width 94 height 34
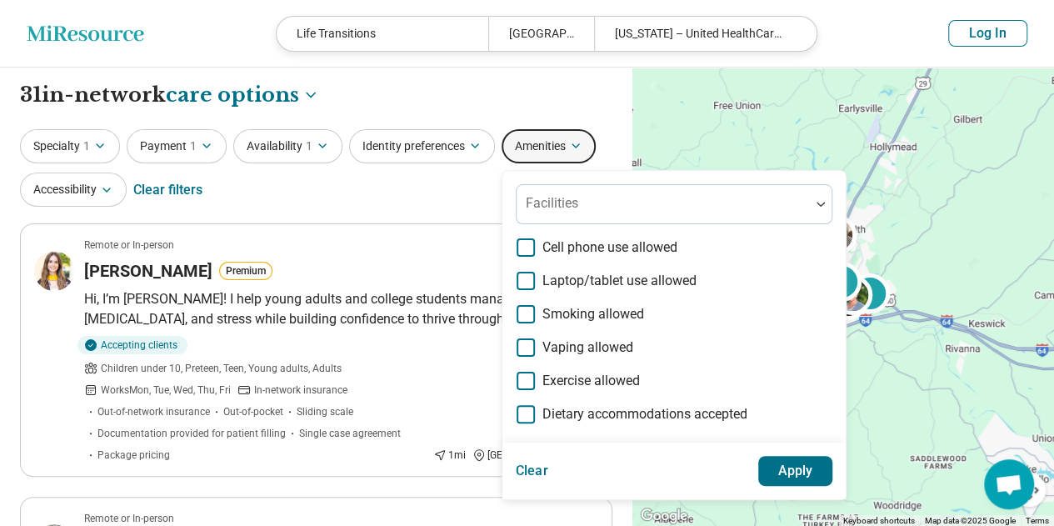
click at [526, 151] on button "Amenities" at bounding box center [548, 146] width 94 height 34
click at [39, 187] on button "Accessibility" at bounding box center [73, 189] width 107 height 34
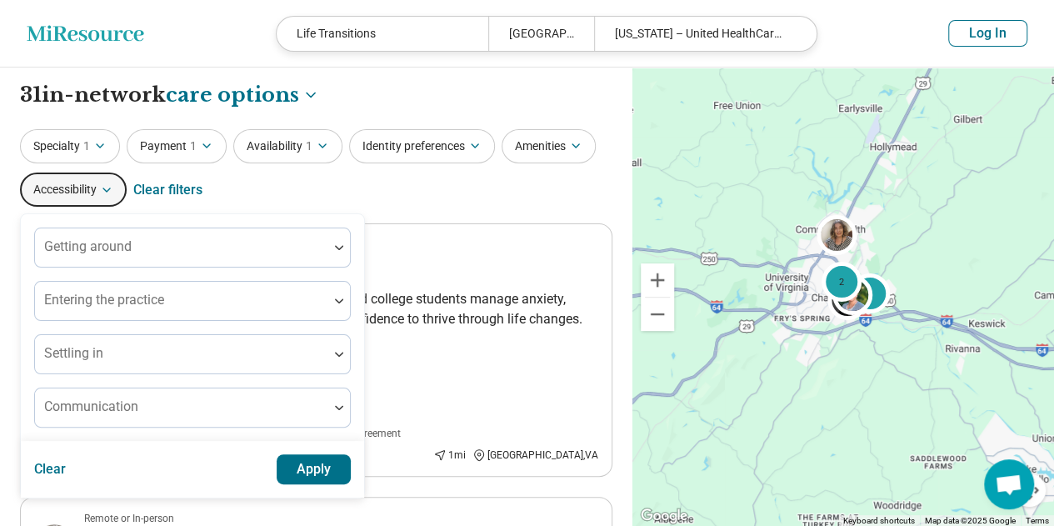
click at [67, 187] on button "Accessibility" at bounding box center [73, 189] width 107 height 34
click at [401, 146] on button "Identity preferences" at bounding box center [422, 146] width 146 height 34
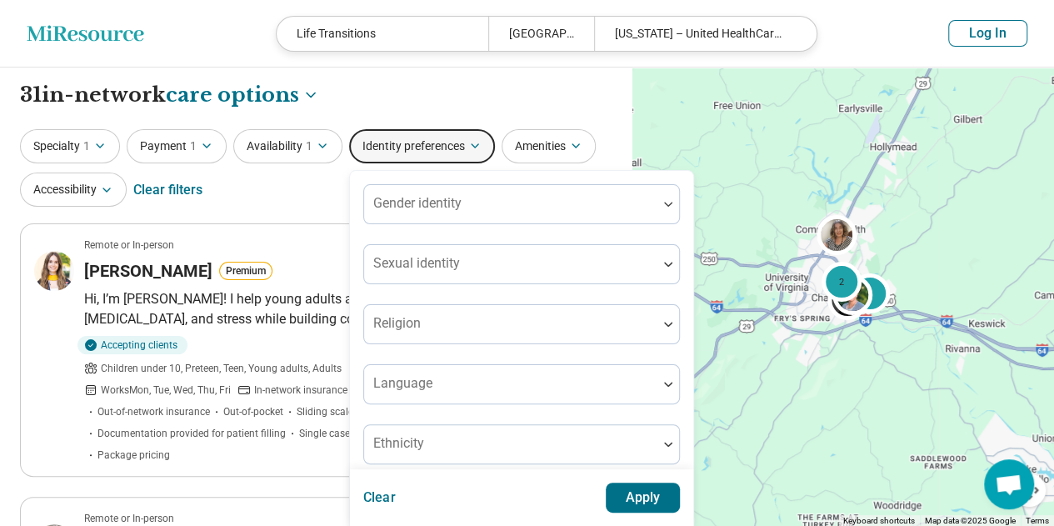
click at [401, 146] on button "Identity preferences" at bounding box center [422, 146] width 146 height 34
click at [73, 182] on button "Accessibility" at bounding box center [73, 189] width 107 height 34
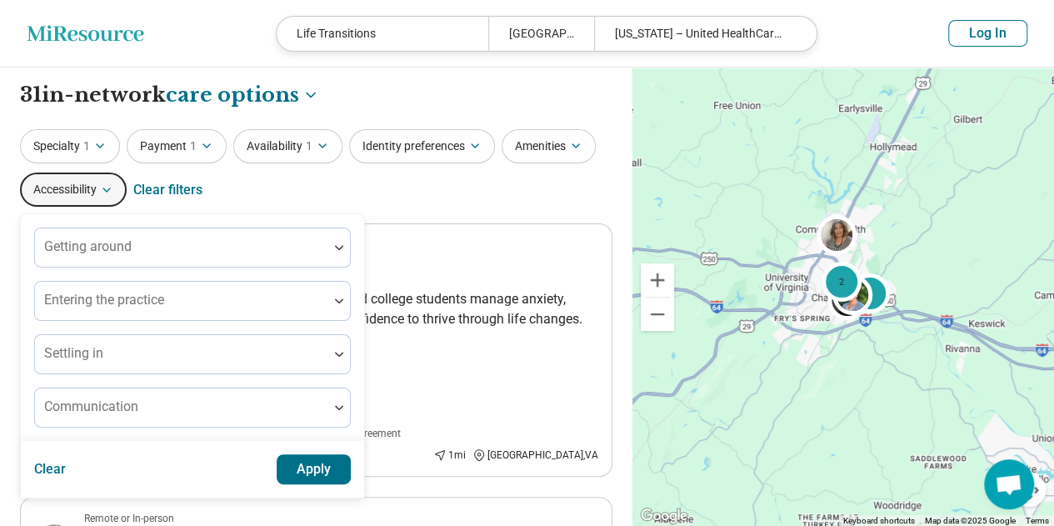
click at [73, 182] on button "Accessibility" at bounding box center [73, 189] width 107 height 34
click at [262, 155] on button "Availability 1" at bounding box center [287, 146] width 109 height 34
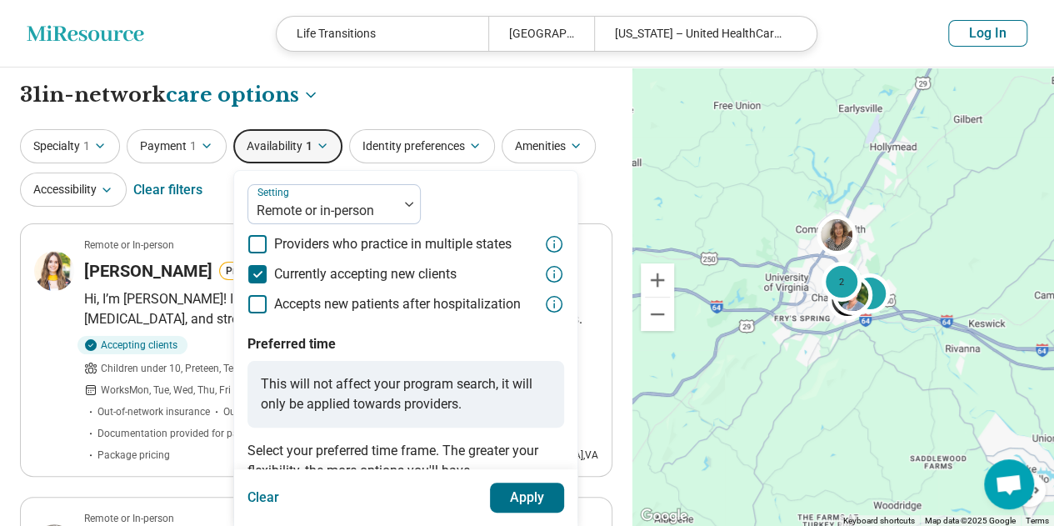
click at [173, 132] on button "Payment 1" at bounding box center [177, 146] width 100 height 34
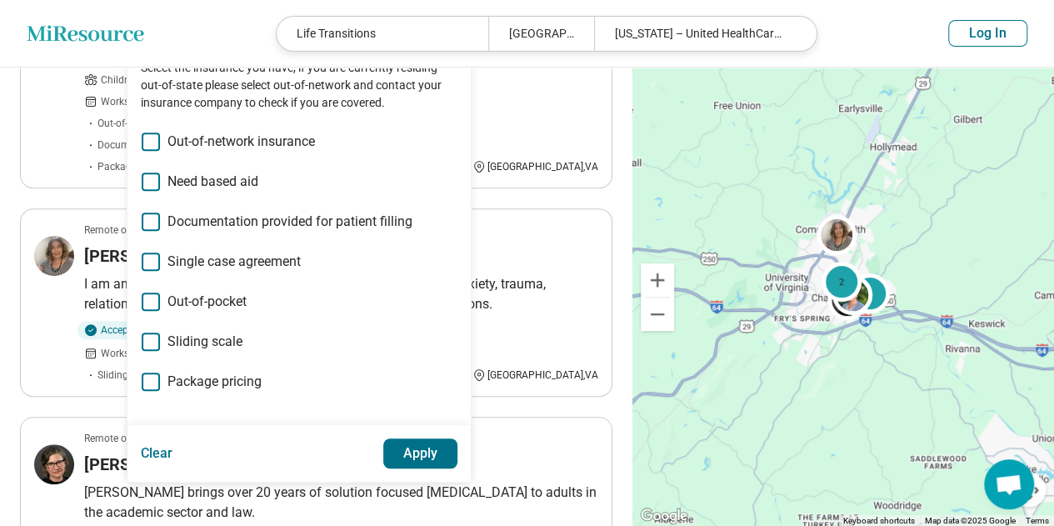
scroll to position [289, 0]
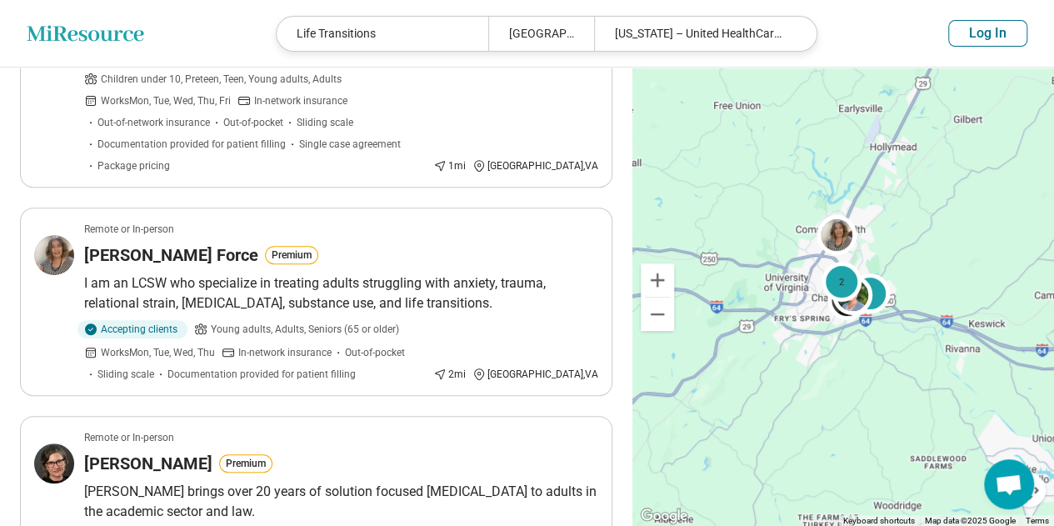
scroll to position [0, 0]
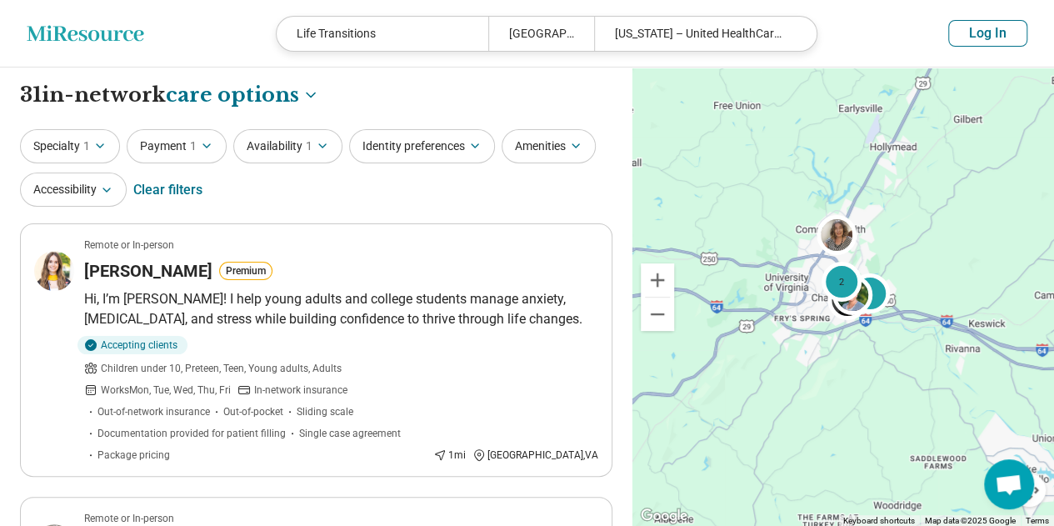
click at [95, 155] on button "Specialty 1" at bounding box center [70, 146] width 100 height 34
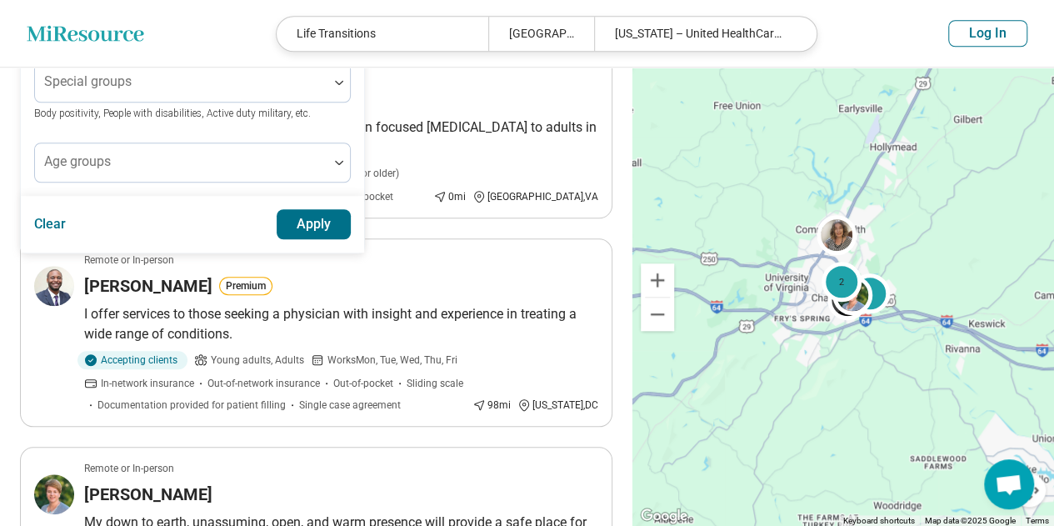
scroll to position [654, 0]
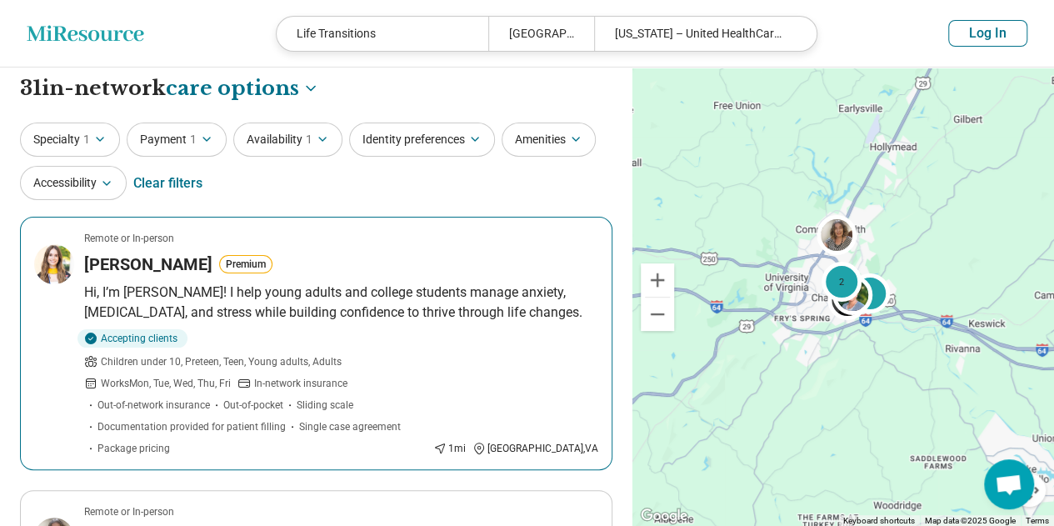
scroll to position [6, 0]
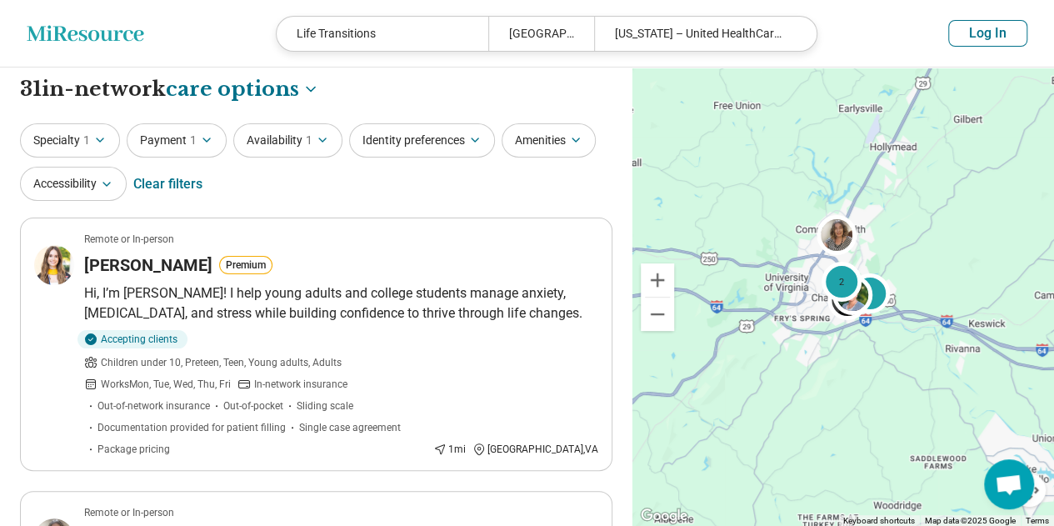
click at [428, 133] on button "Identity preferences" at bounding box center [422, 140] width 146 height 34
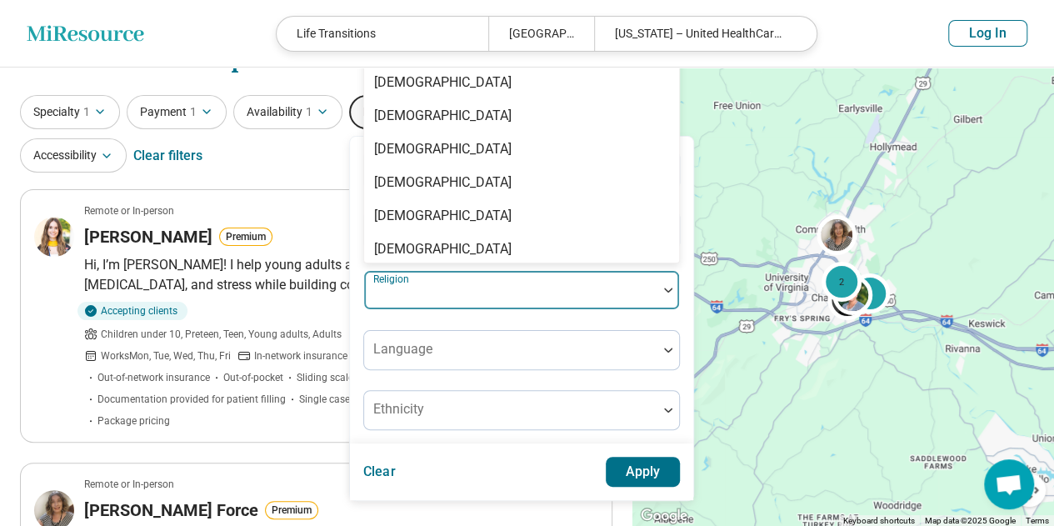
click at [458, 327] on div "Gender identity Sexual identity 15 results available. Use Up and Down to choose…" at bounding box center [521, 290] width 316 height 280
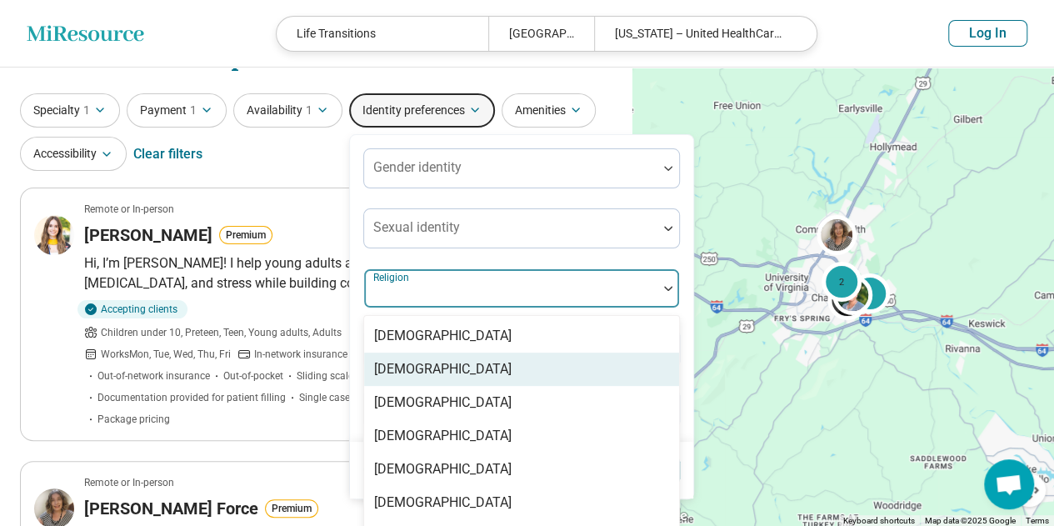
scroll to position [98, 0]
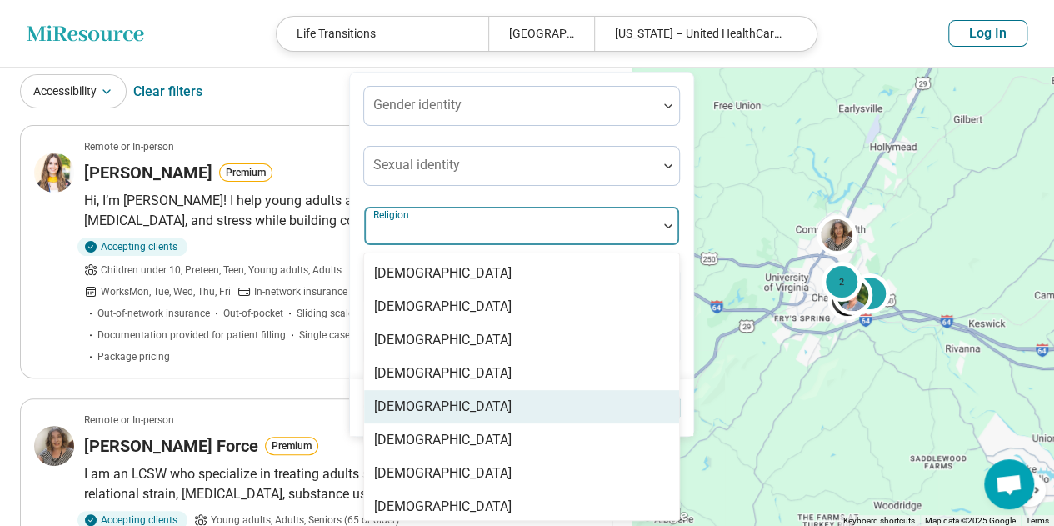
click at [450, 402] on div "[DEMOGRAPHIC_DATA]" at bounding box center [521, 406] width 315 height 33
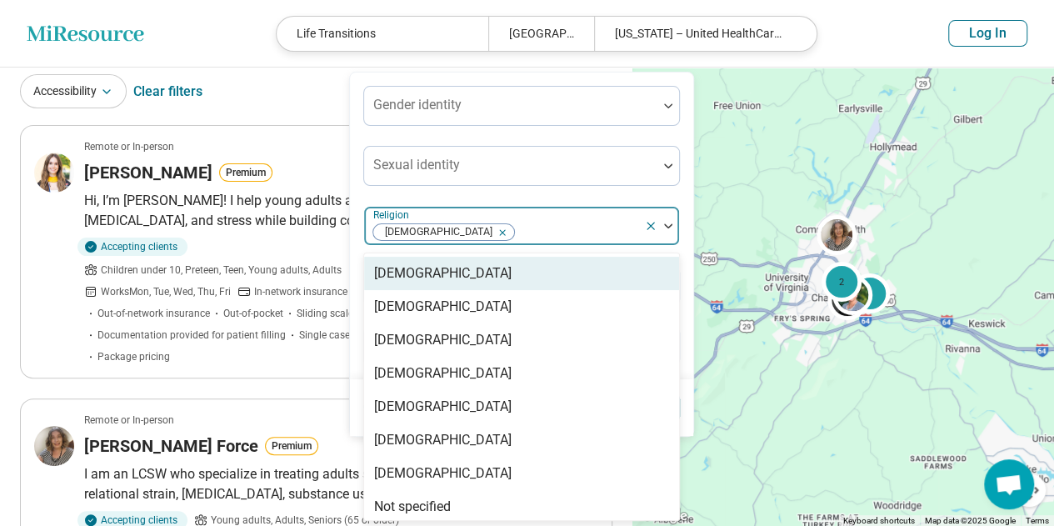
click at [535, 188] on div "Gender identity Sexual identity option Christianity, selected. 14 results avail…" at bounding box center [521, 226] width 316 height 280
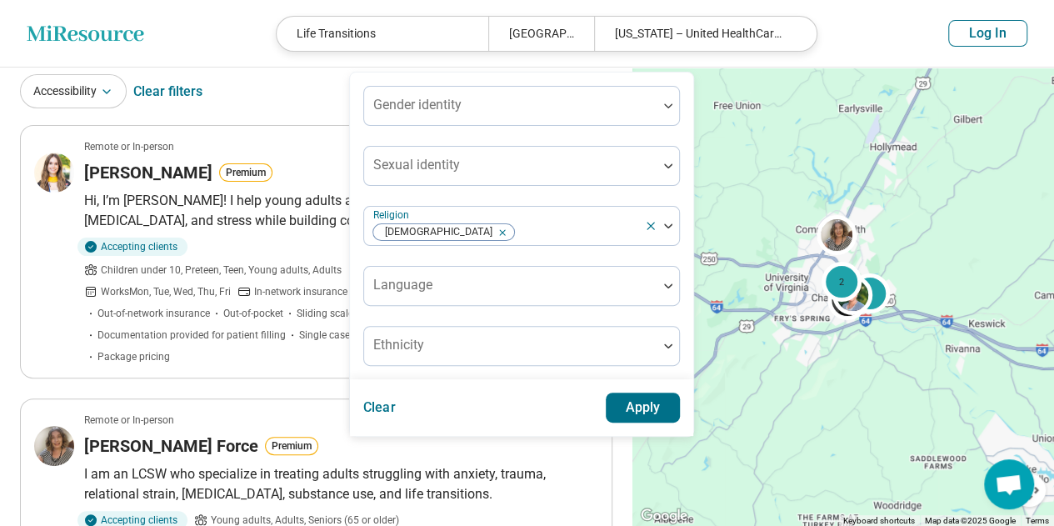
click at [625, 406] on button "Apply" at bounding box center [642, 407] width 75 height 30
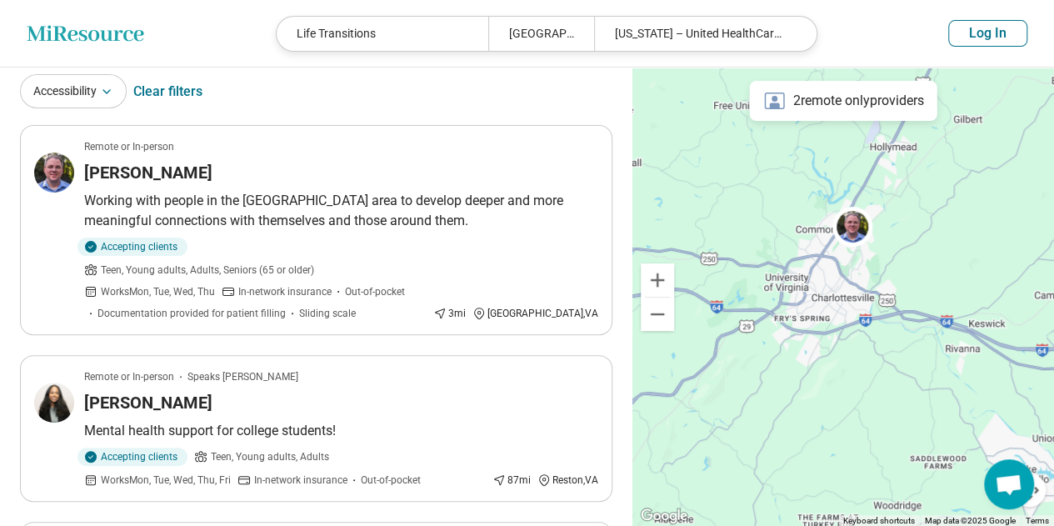
scroll to position [0, 0]
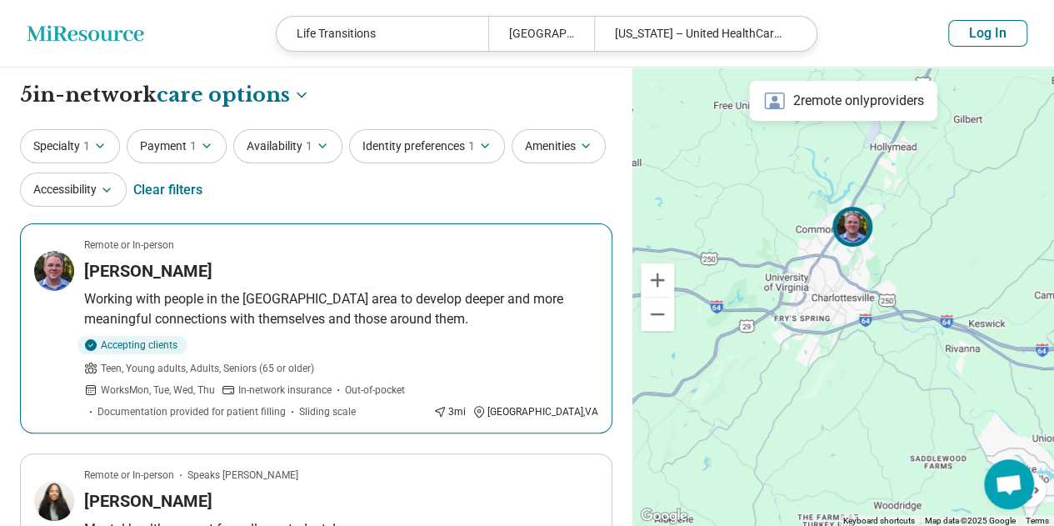
click at [163, 271] on h3 "Sean Flannery" at bounding box center [148, 270] width 128 height 23
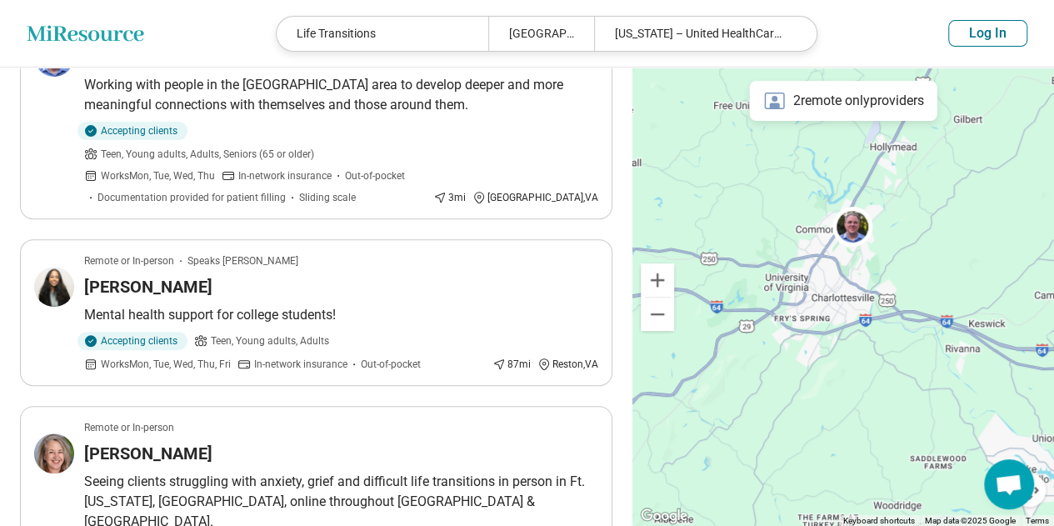
scroll to position [215, 0]
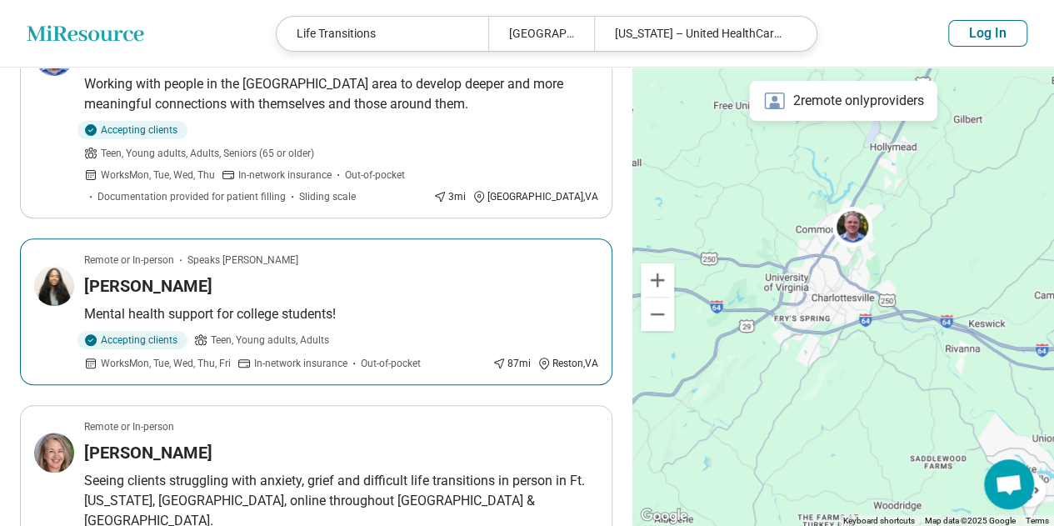
click at [189, 279] on article "Remote or In-person Speaks Amharic Naomi Yohannes Mental health support for col…" at bounding box center [316, 311] width 592 height 147
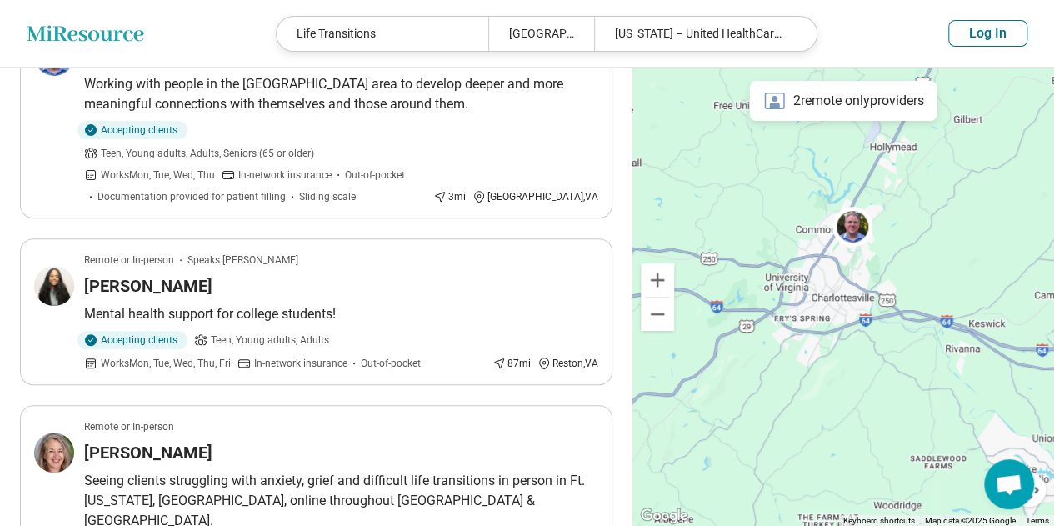
scroll to position [443, 0]
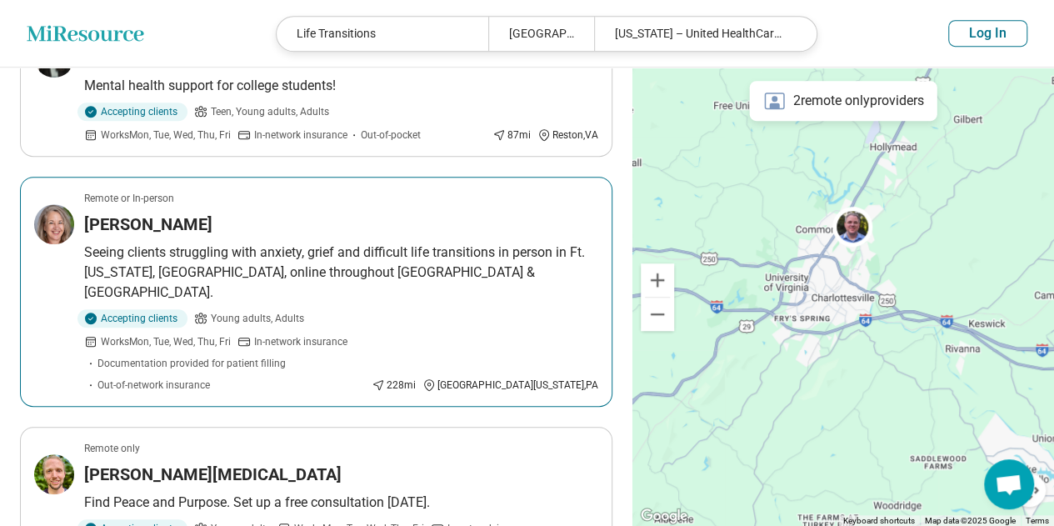
click at [140, 212] on h3 "Anna Passyn" at bounding box center [148, 223] width 128 height 23
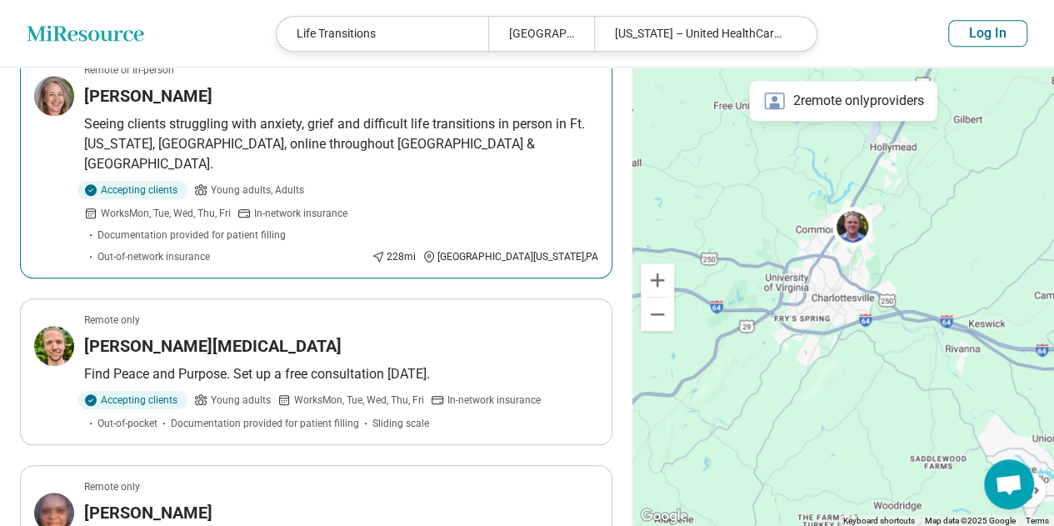
scroll to position [575, 0]
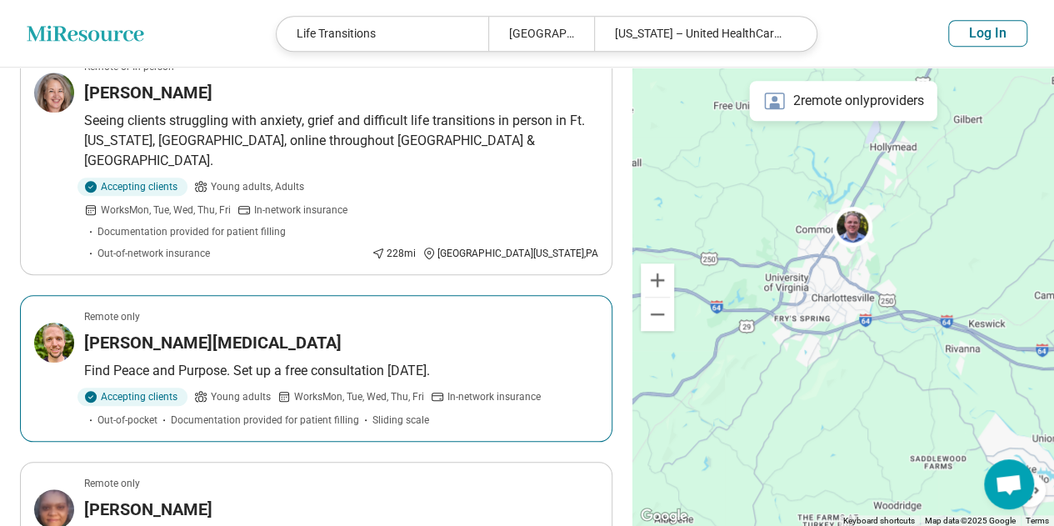
click at [157, 331] on h3 "Dallin Parkinson" at bounding box center [212, 342] width 257 height 23
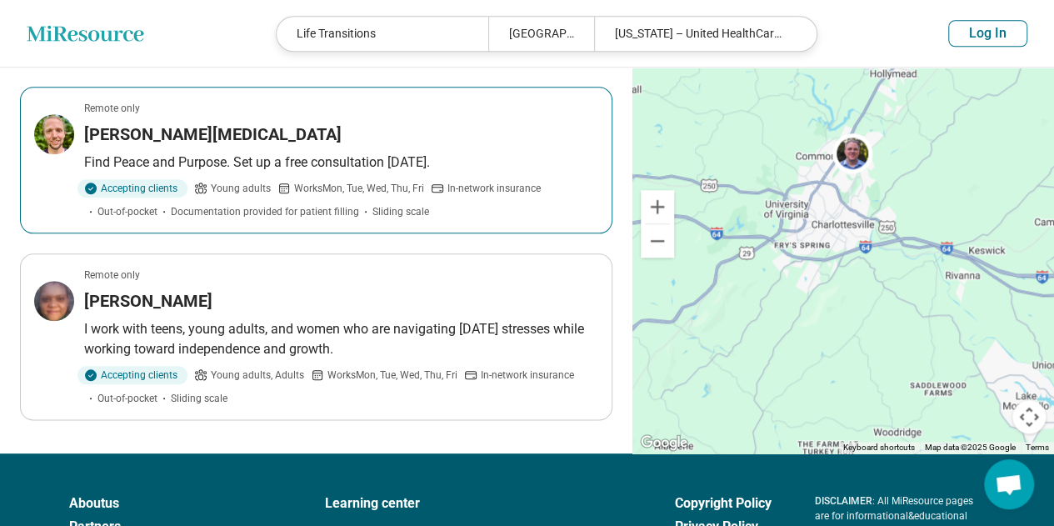
scroll to position [810, 0]
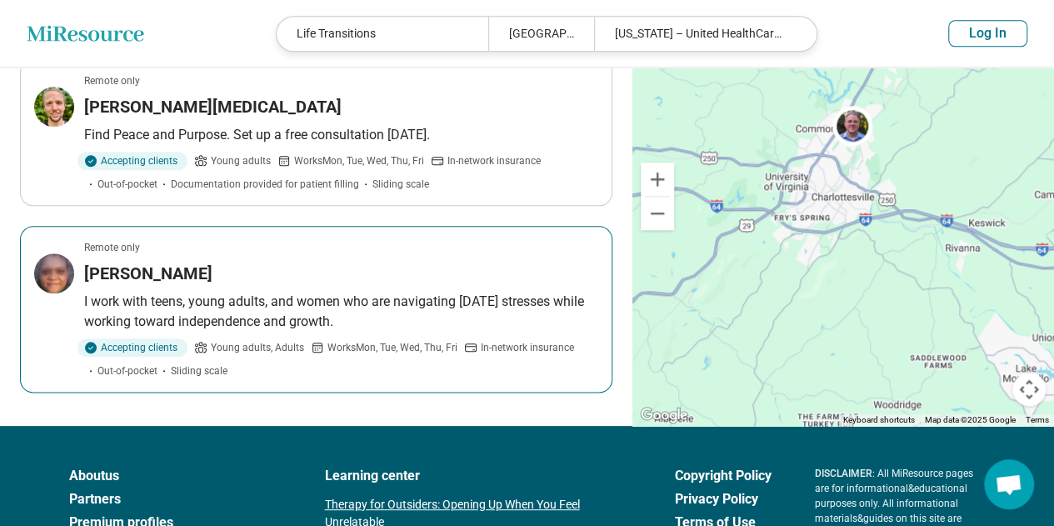
click at [133, 262] on h3 "[PERSON_NAME]" at bounding box center [148, 273] width 128 height 23
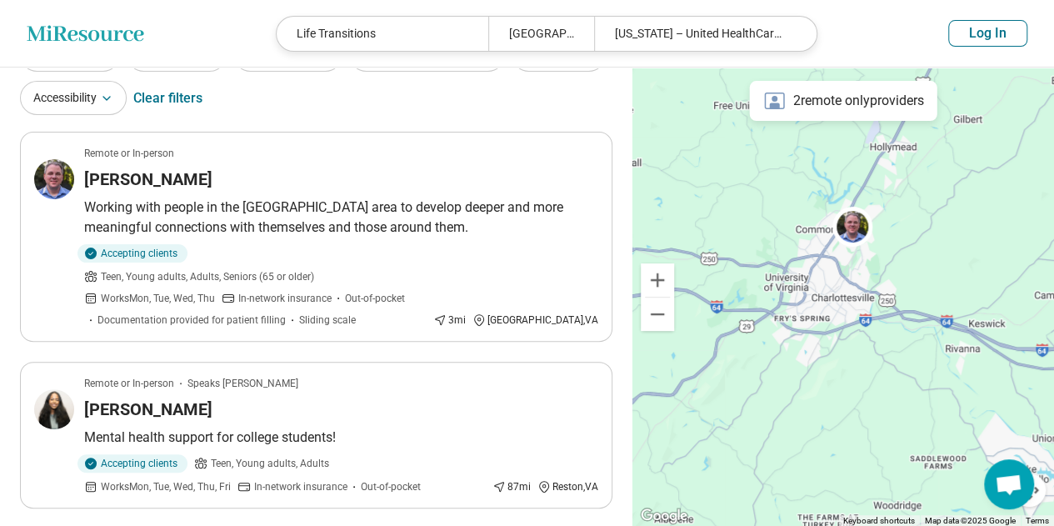
scroll to position [0, 0]
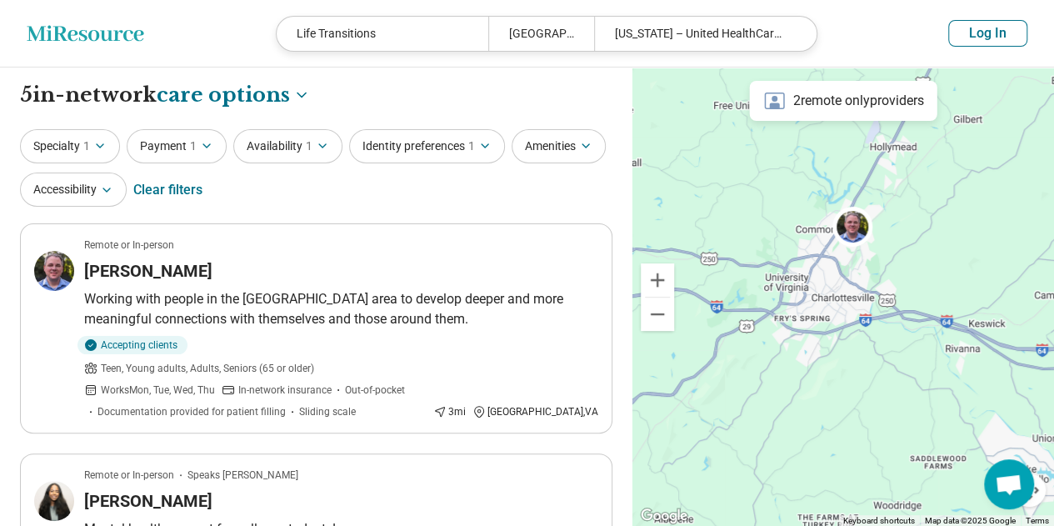
click at [453, 138] on button "Identity preferences 1" at bounding box center [427, 146] width 156 height 34
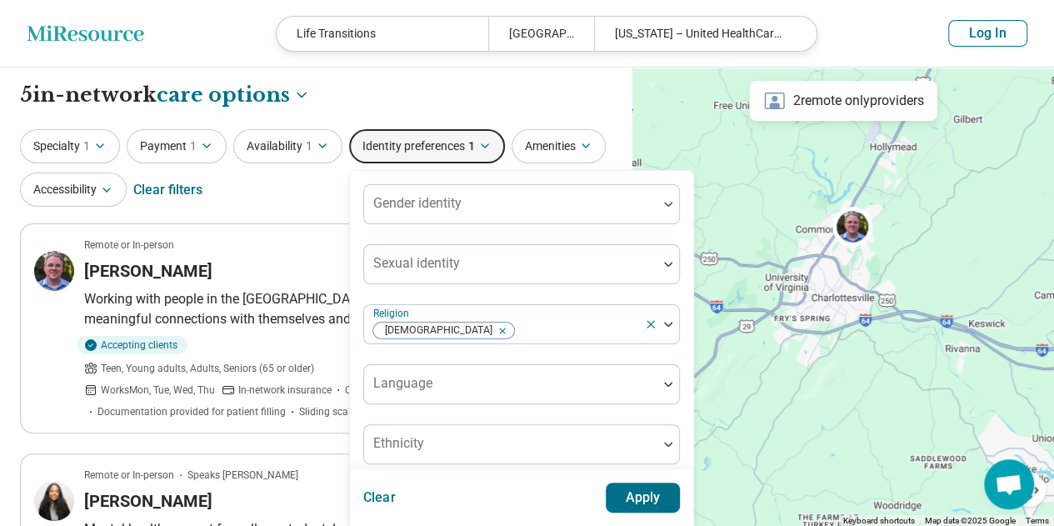
click at [492, 330] on icon "Remove [object Object]" at bounding box center [498, 331] width 12 height 12
click at [645, 502] on button "Apply" at bounding box center [642, 497] width 75 height 30
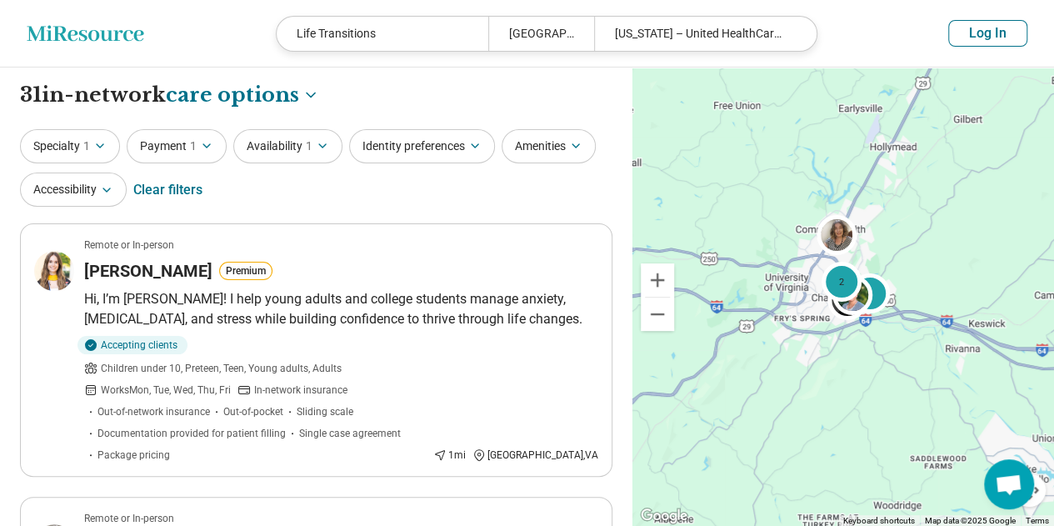
click at [63, 144] on button "Specialty 1" at bounding box center [70, 146] width 100 height 34
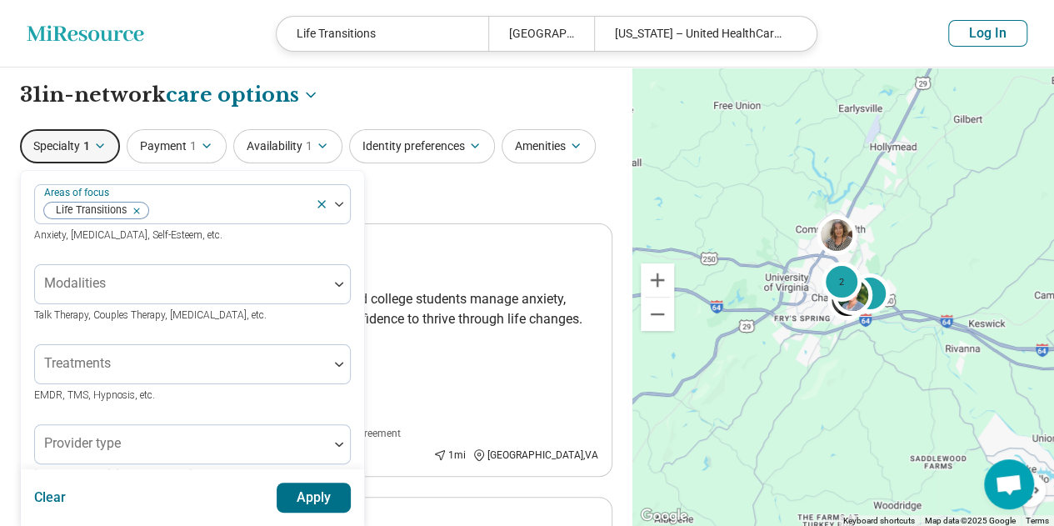
scroll to position [134, 0]
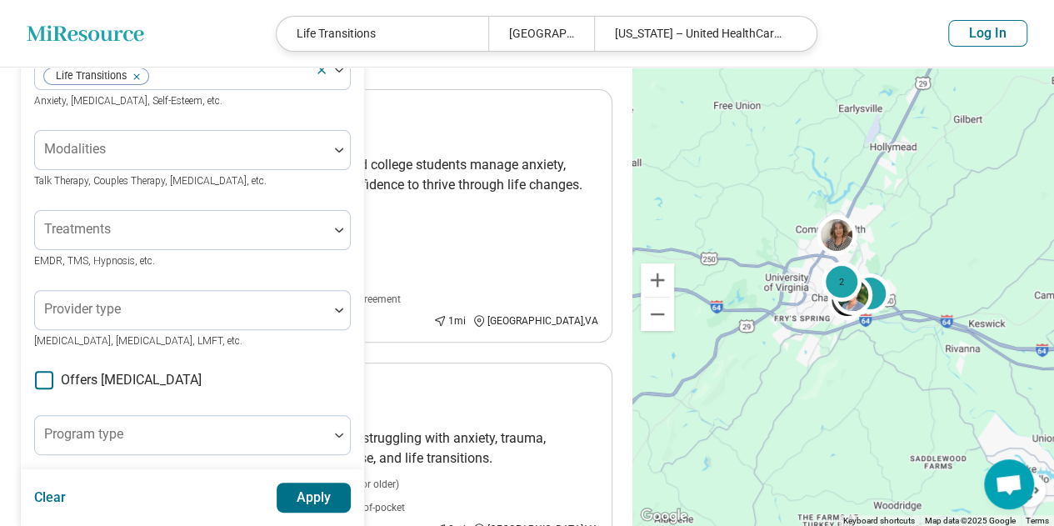
click at [162, 251] on div "Treatments EMDR, TMS, Hypnosis, etc." at bounding box center [192, 240] width 316 height 60
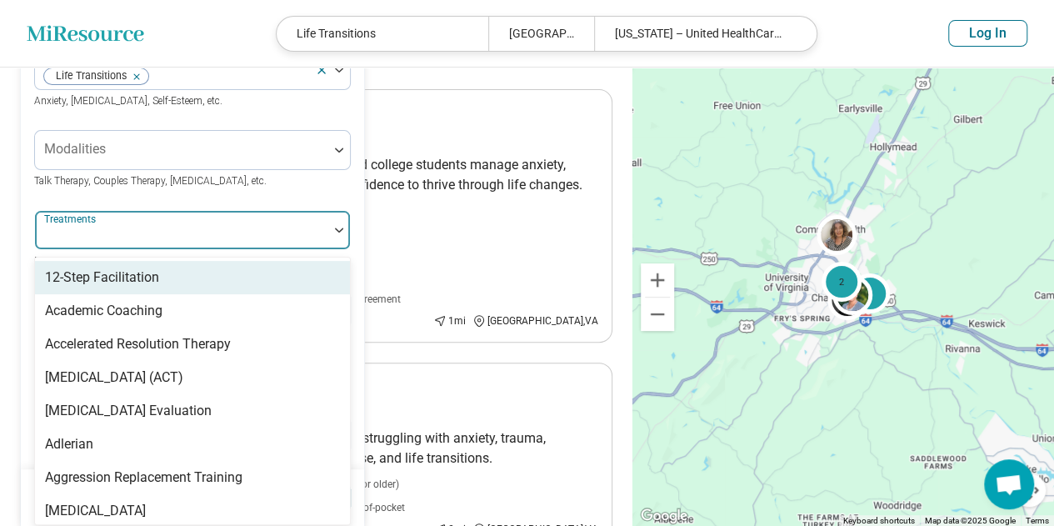
click at [192, 227] on div at bounding box center [182, 236] width 280 height 23
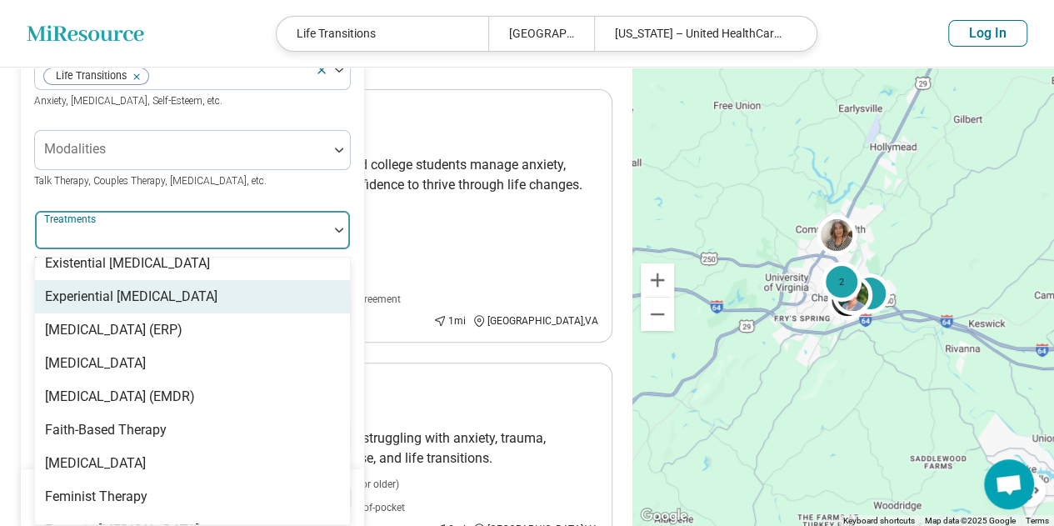
scroll to position [1459, 0]
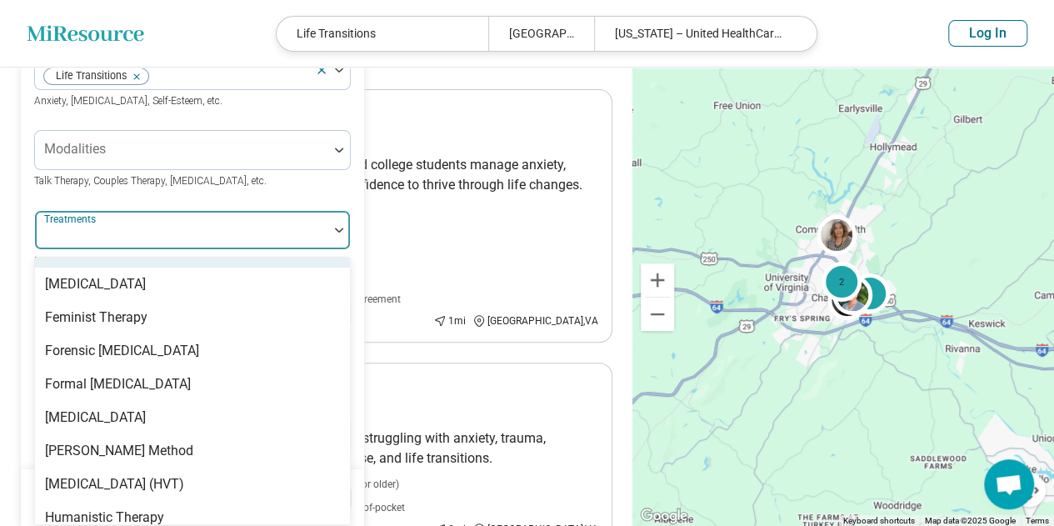
click at [135, 261] on div "Faith-Based Therapy" at bounding box center [106, 251] width 122 height 20
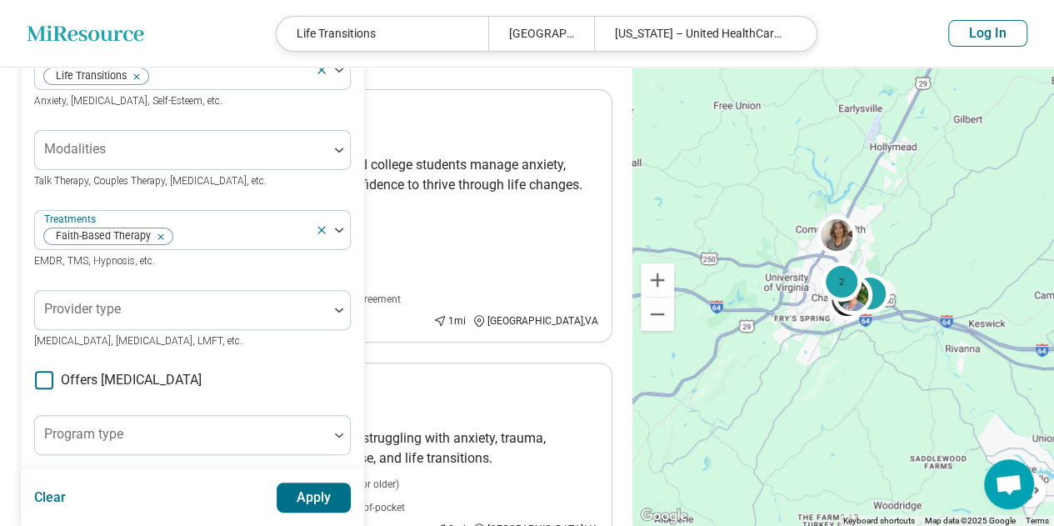
click at [279, 201] on div "Areas of focus Life Transitions Anxiety, Depression, Self-Esteem, etc. Modaliti…" at bounding box center [192, 375] width 316 height 651
click at [302, 484] on button "Apply" at bounding box center [314, 497] width 75 height 30
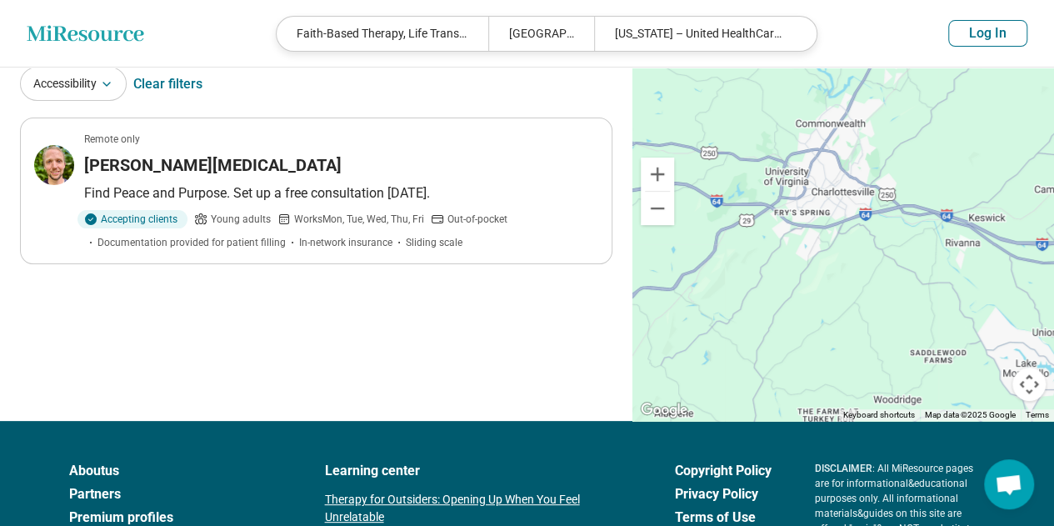
scroll to position [0, 0]
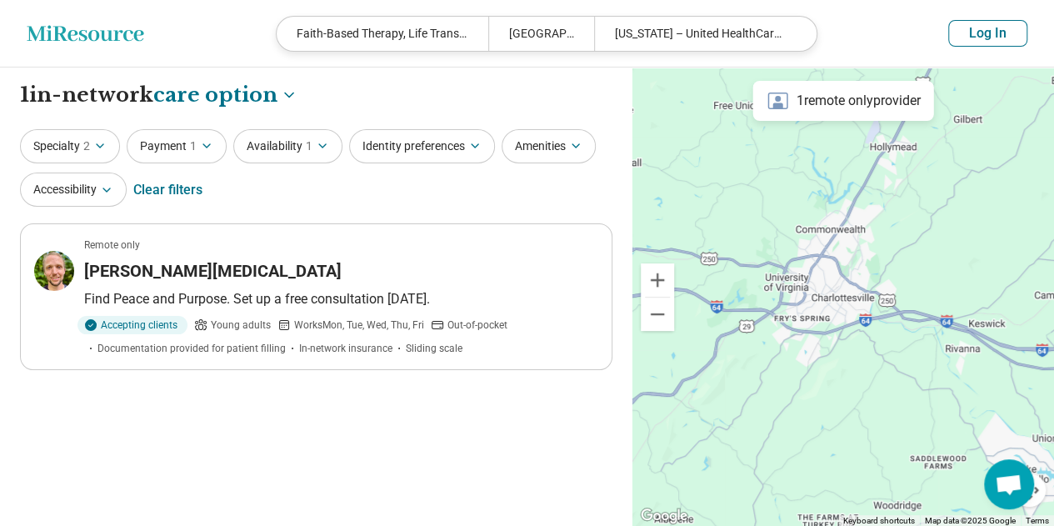
click at [70, 142] on button "Specialty 2" at bounding box center [70, 146] width 100 height 34
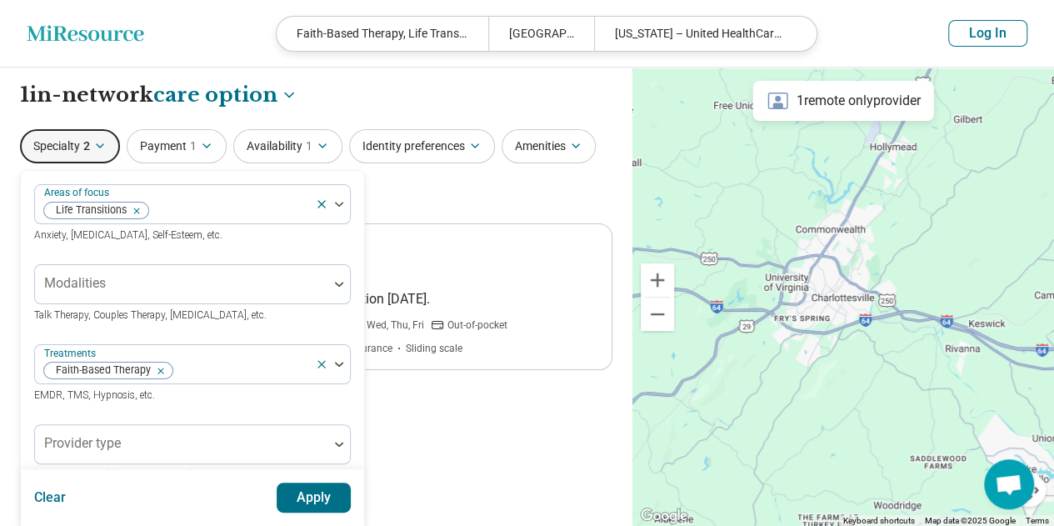
click at [140, 211] on div "Remove [object Object]" at bounding box center [133, 211] width 20 height 20
click at [318, 487] on button "Apply" at bounding box center [314, 497] width 75 height 30
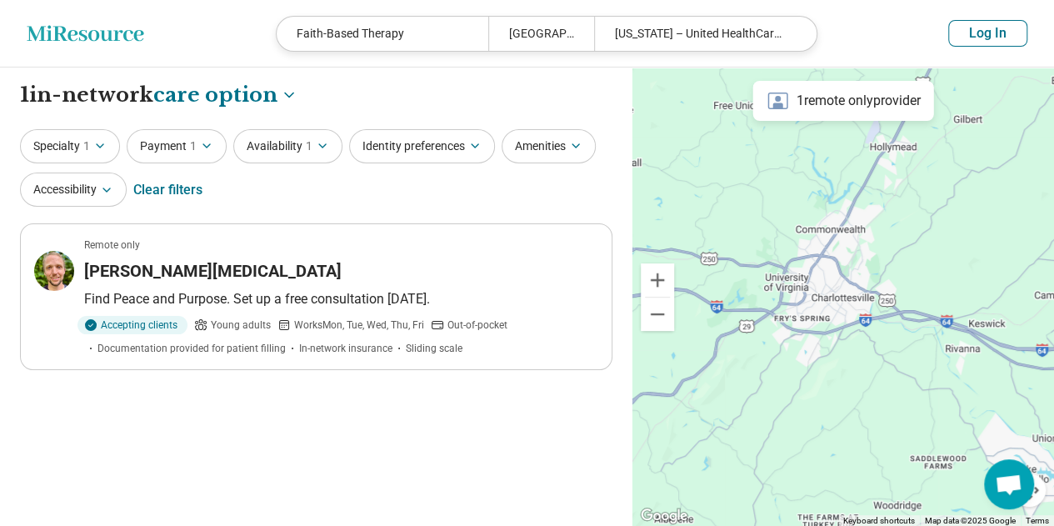
click at [97, 147] on icon "button" at bounding box center [99, 145] width 13 height 13
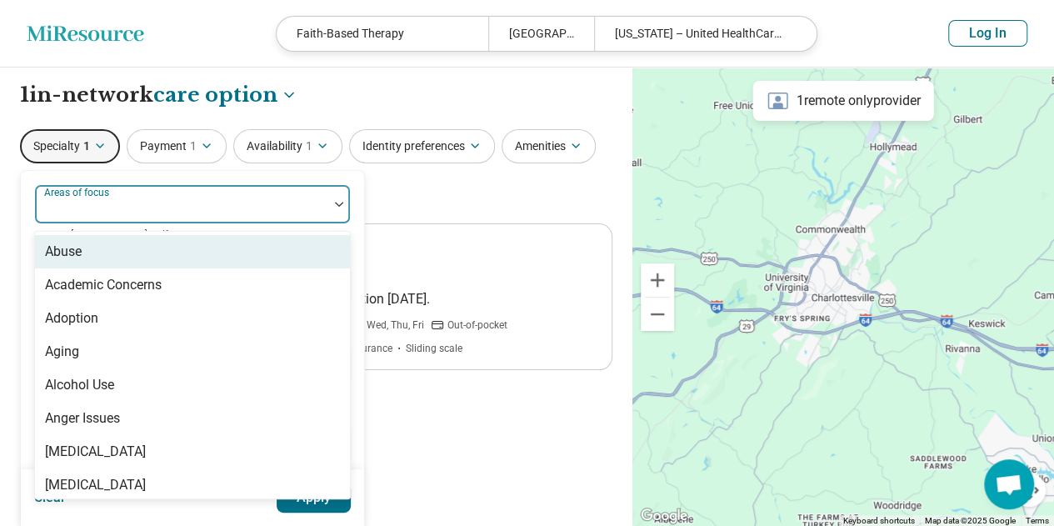
click at [126, 206] on div "Areas of focus" at bounding box center [192, 204] width 316 height 40
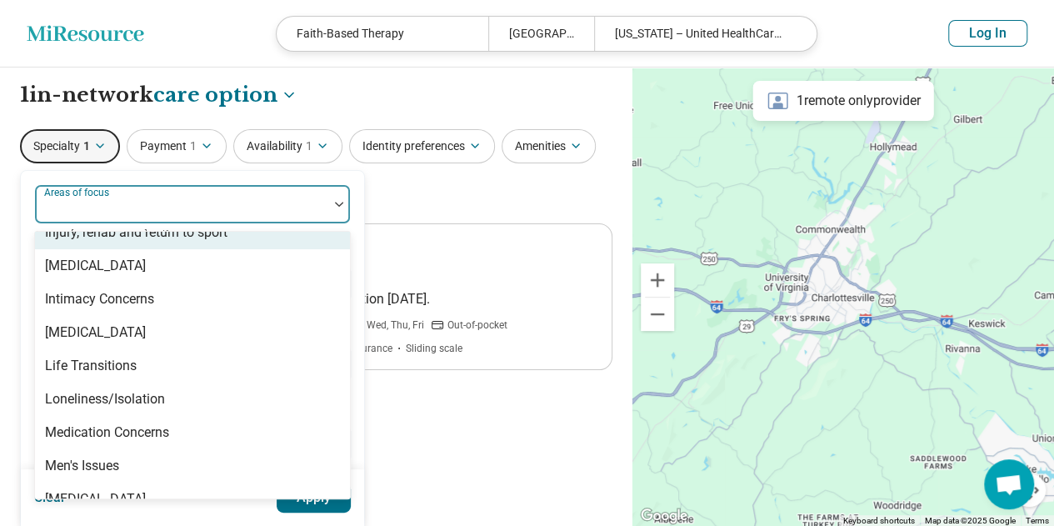
scroll to position [1566, 0]
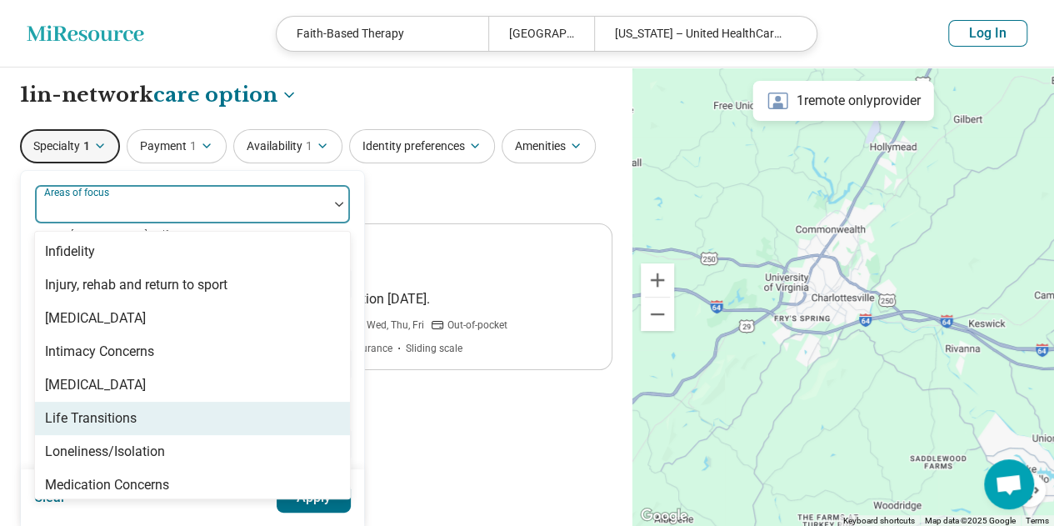
click at [114, 417] on div "Life Transitions" at bounding box center [91, 418] width 92 height 20
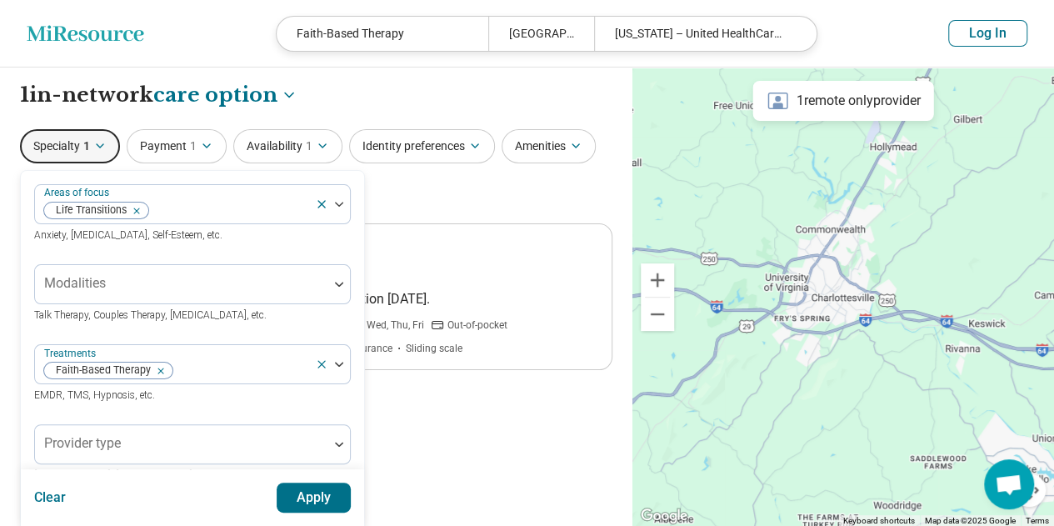
click at [316, 507] on button "Apply" at bounding box center [314, 497] width 75 height 30
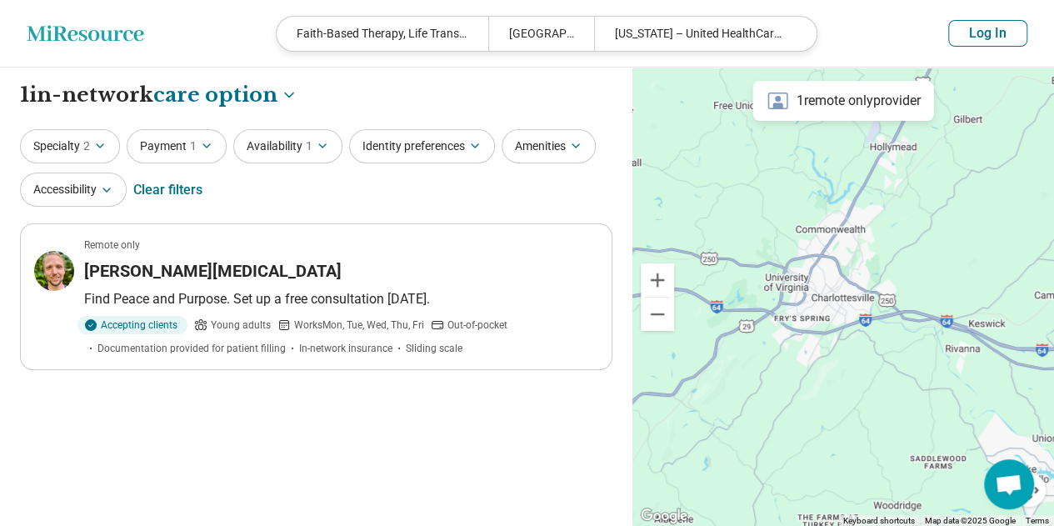
click at [93, 147] on icon "button" at bounding box center [99, 145] width 13 height 13
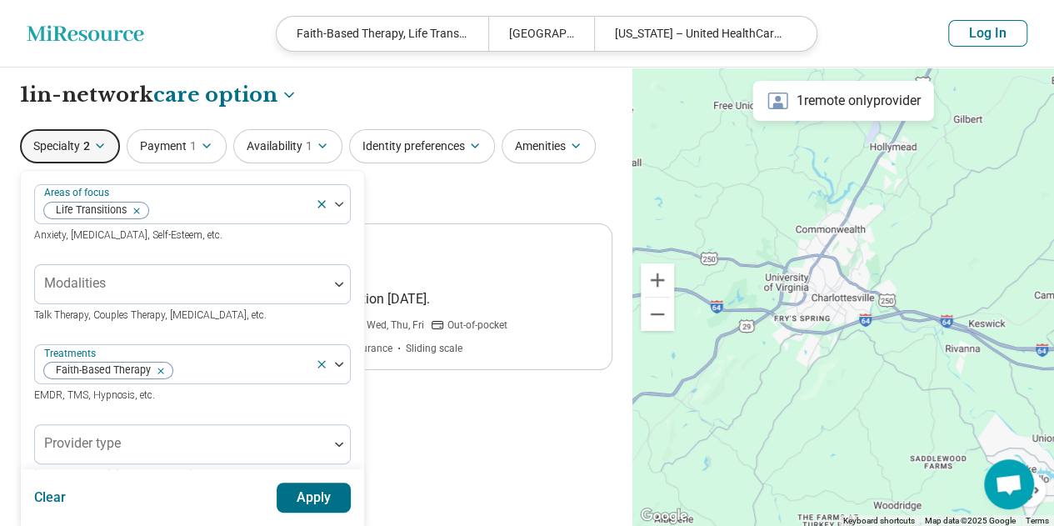
click at [158, 369] on icon "Remove [object Object]" at bounding box center [157, 371] width 12 height 12
click at [341, 502] on button "Apply" at bounding box center [314, 497] width 75 height 30
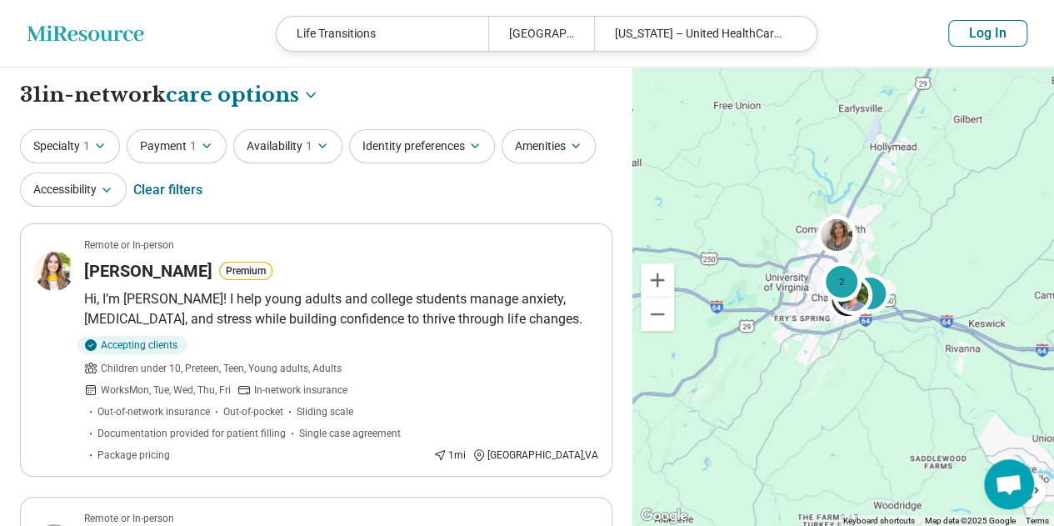
click at [90, 129] on button "Specialty 1" at bounding box center [70, 146] width 100 height 34
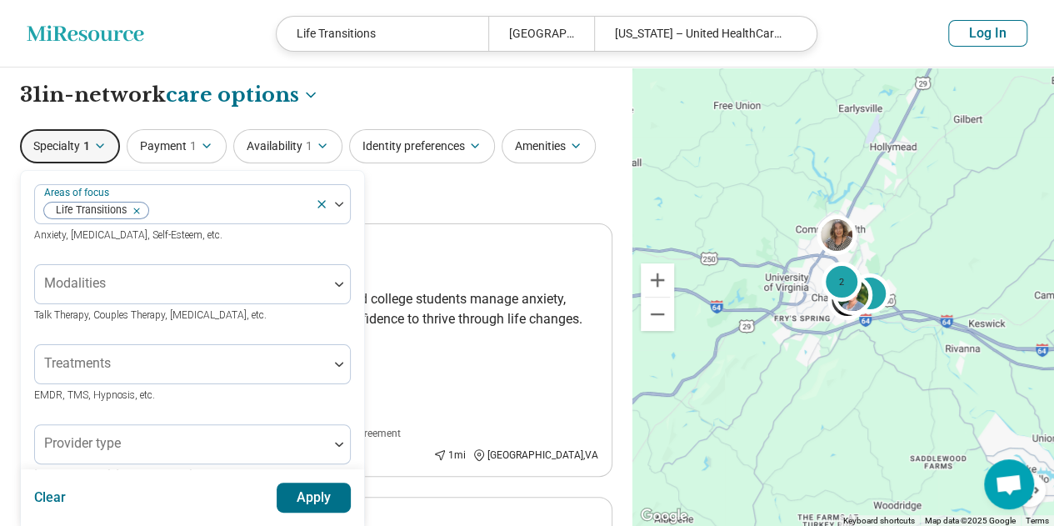
click at [90, 129] on button "Specialty 1" at bounding box center [70, 146] width 100 height 34
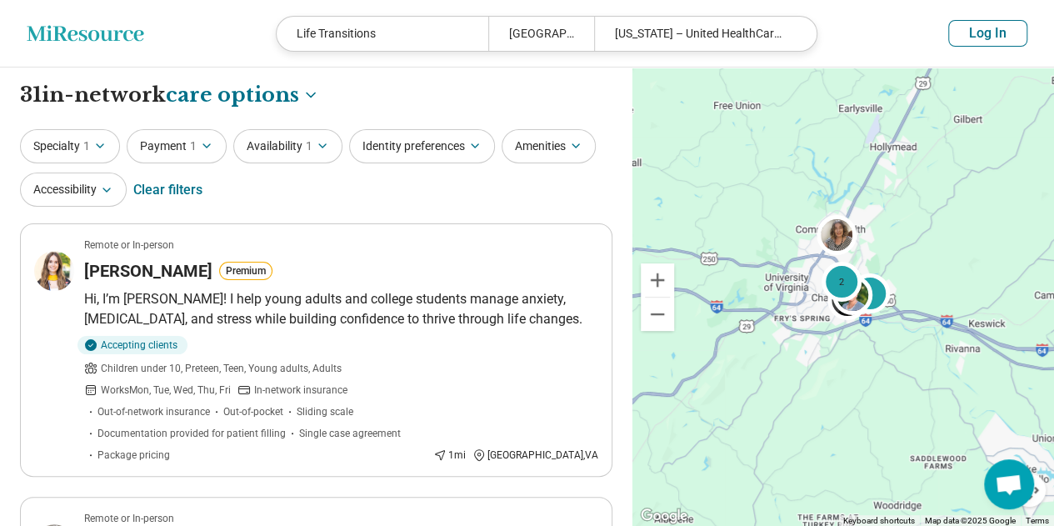
click at [80, 142] on button "Specialty 1" at bounding box center [70, 146] width 100 height 34
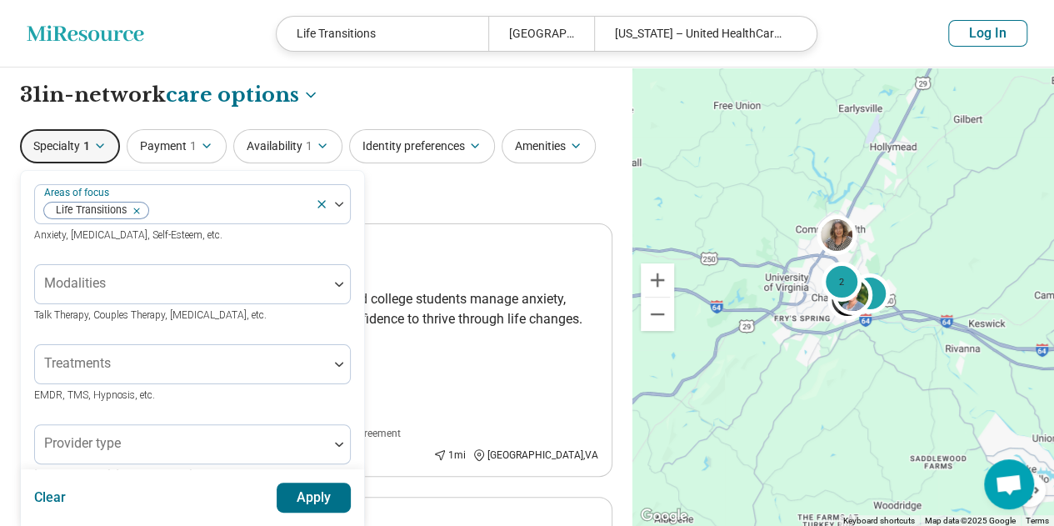
click at [82, 143] on button "Specialty 1" at bounding box center [70, 146] width 100 height 34
click at [657, 315] on button "Zoom out" at bounding box center [656, 313] width 33 height 33
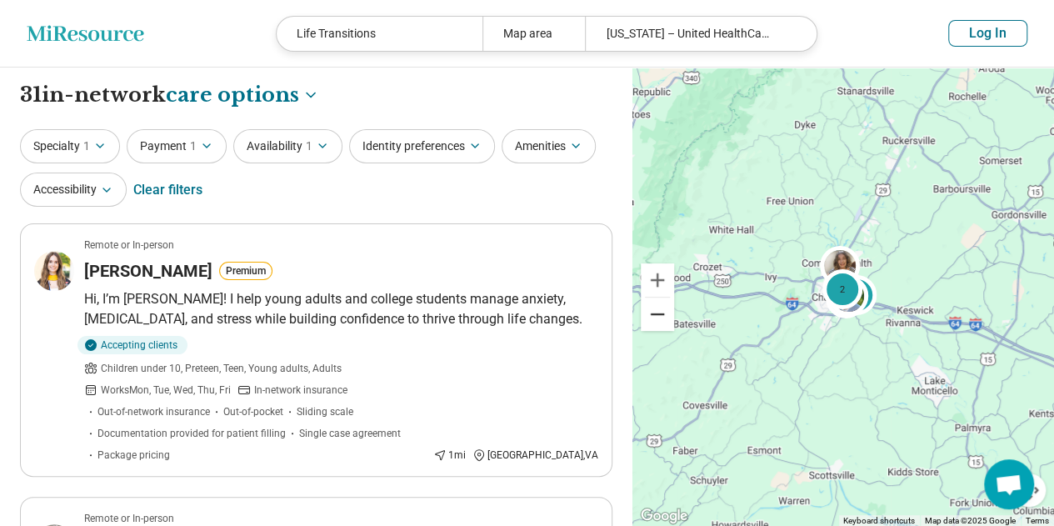
click at [657, 315] on button "Zoom out" at bounding box center [656, 313] width 33 height 33
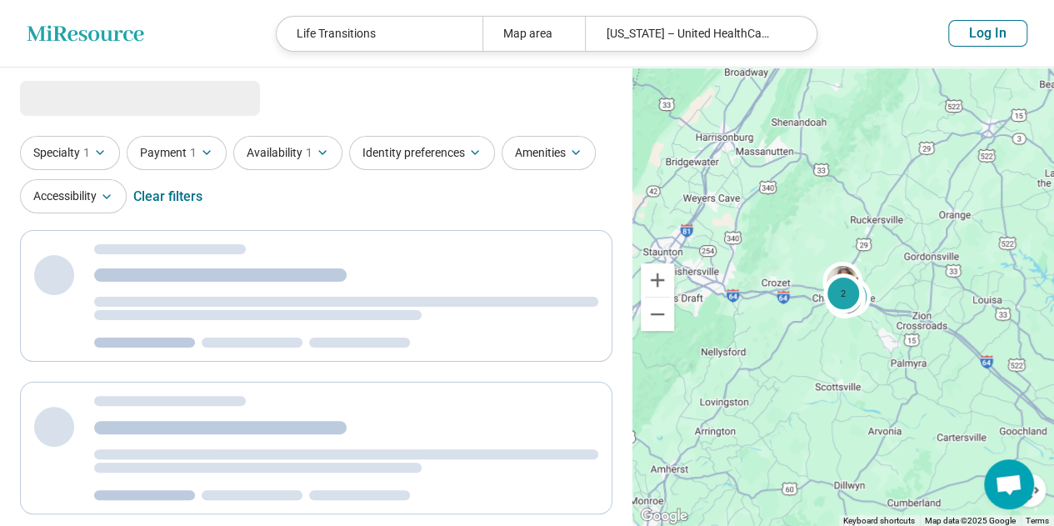
select select "***"
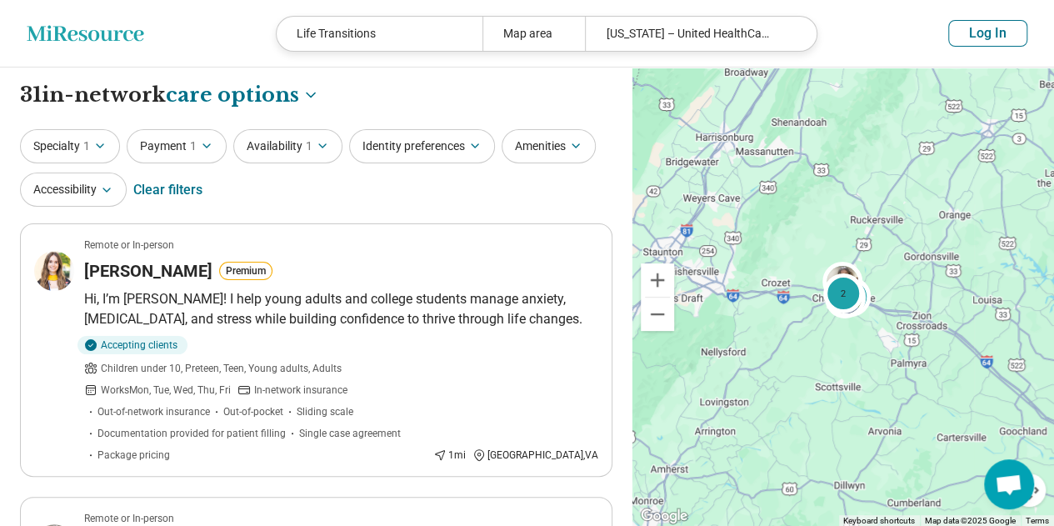
click at [518, 27] on div "Map area" at bounding box center [533, 34] width 103 height 34
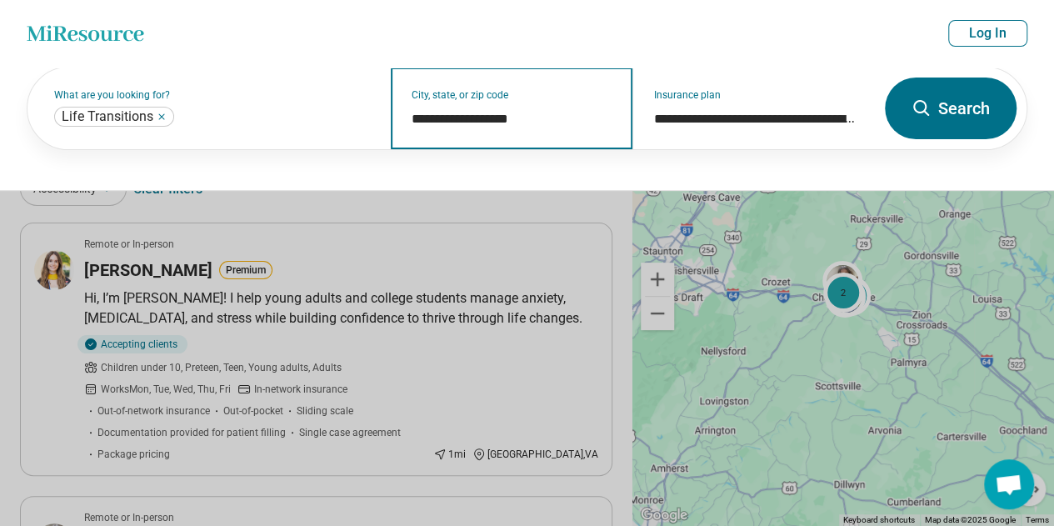
click at [512, 114] on input "**********" at bounding box center [512, 119] width 202 height 20
click at [538, 118] on input "**********" at bounding box center [512, 119] width 202 height 20
click at [0, 331] on button at bounding box center [527, 263] width 1054 height 526
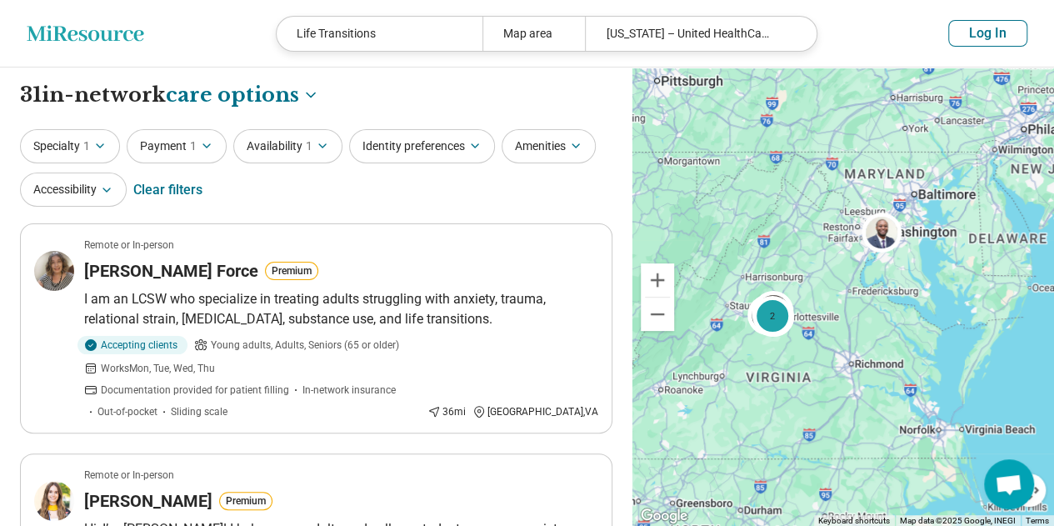
drag, startPoint x: 994, startPoint y: 335, endPoint x: 856, endPoint y: 336, distance: 138.3
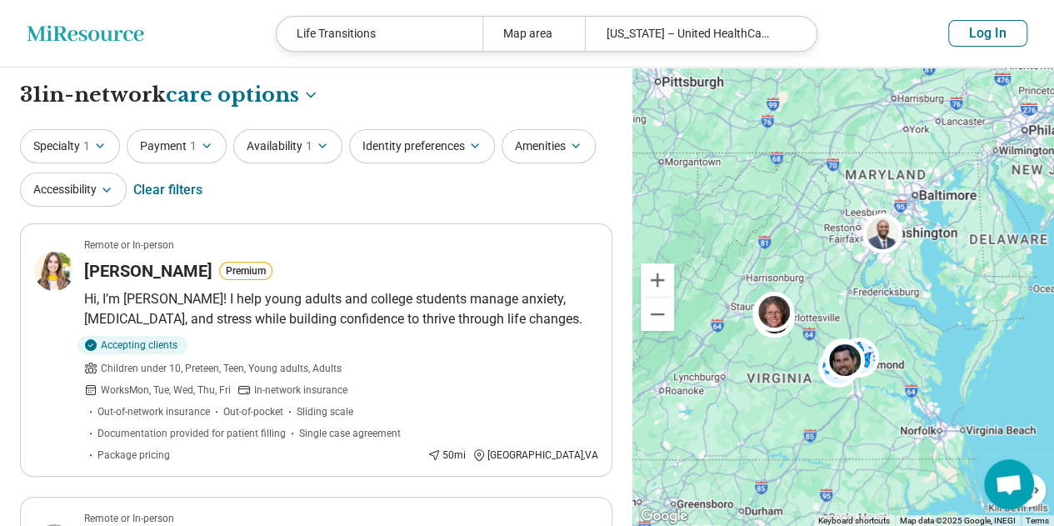
click at [826, 305] on div "2" at bounding box center [842, 296] width 421 height 459
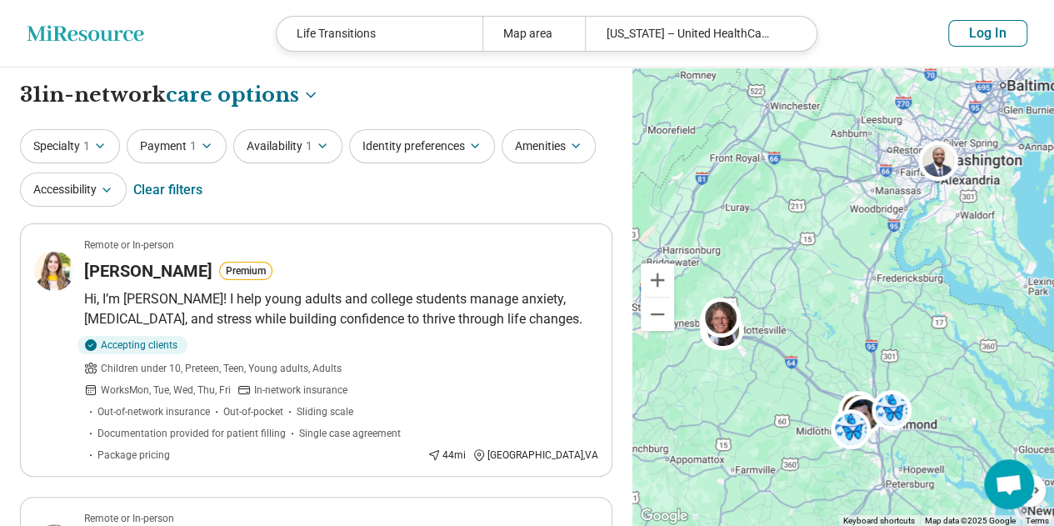
click at [81, 145] on button "Specialty 1" at bounding box center [70, 146] width 100 height 34
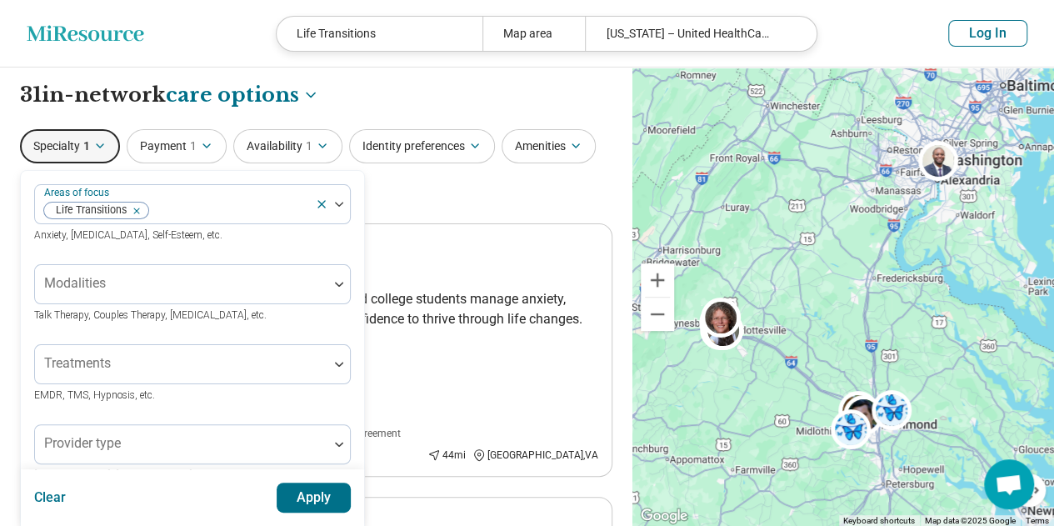
click at [81, 145] on button "Specialty 1" at bounding box center [70, 146] width 100 height 34
click at [82, 145] on button "Specialty 1" at bounding box center [70, 146] width 100 height 34
click at [403, 184] on div "Specialty 1 Areas of focus Life Transitions Anxiety, Depression, Self-Esteem, e…" at bounding box center [316, 169] width 592 height 81
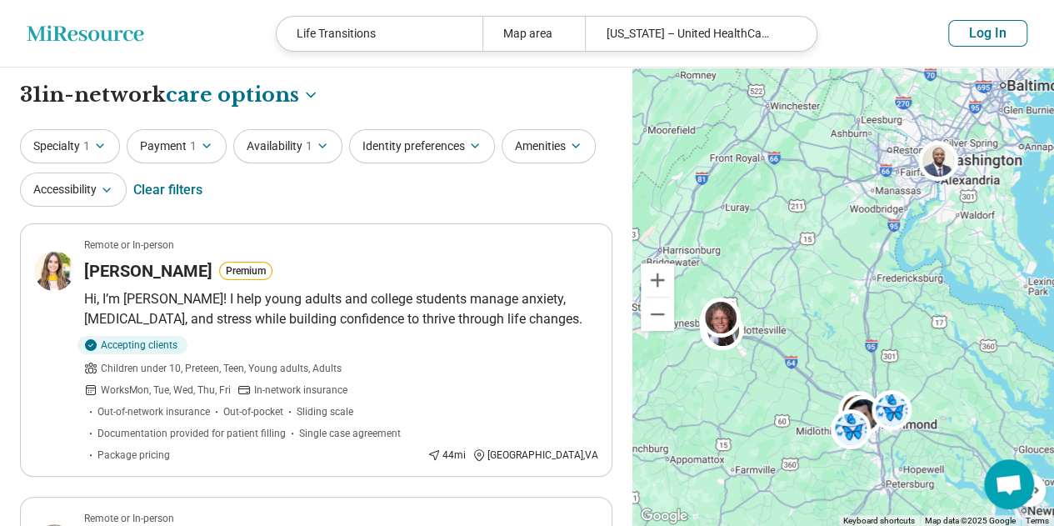
click at [79, 147] on button "Specialty 1" at bounding box center [70, 146] width 100 height 34
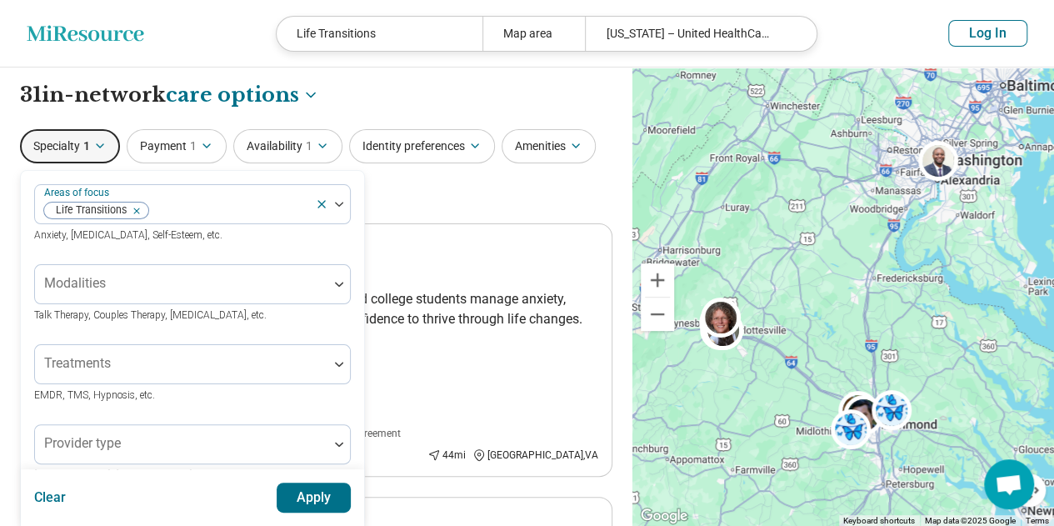
click at [137, 210] on icon "Remove [object Object]" at bounding box center [133, 211] width 12 height 12
click at [164, 207] on div at bounding box center [182, 210] width 280 height 23
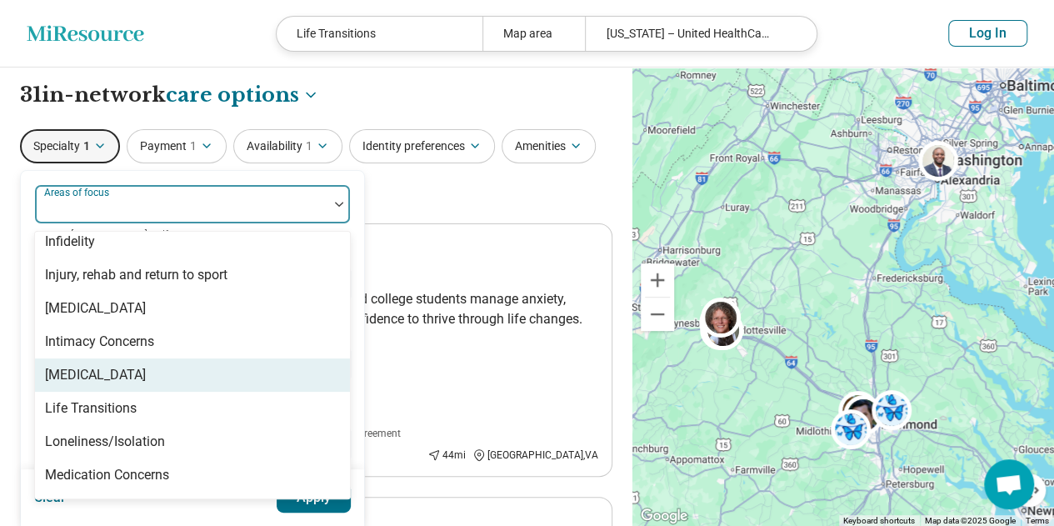
scroll to position [1577, 0]
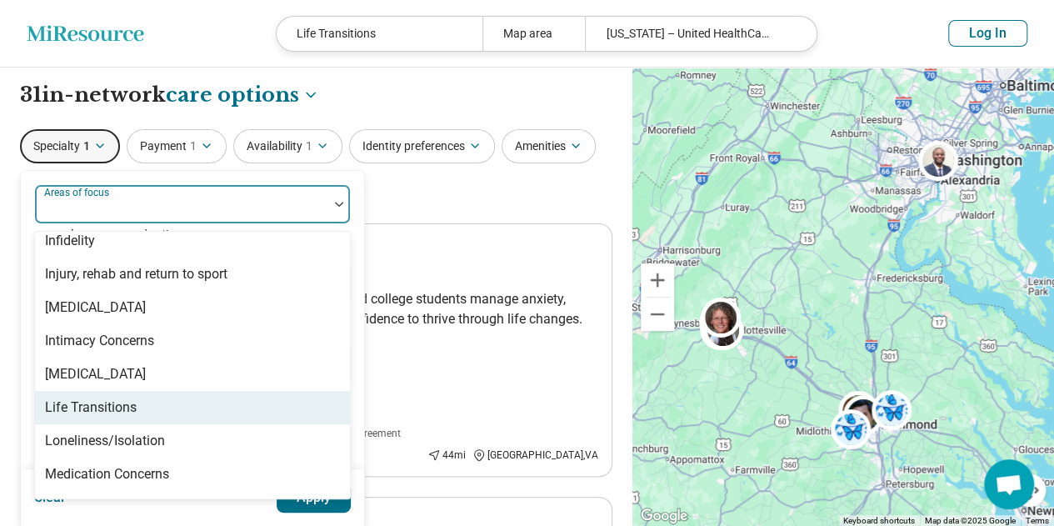
click at [114, 400] on div "Life Transitions" at bounding box center [91, 407] width 92 height 20
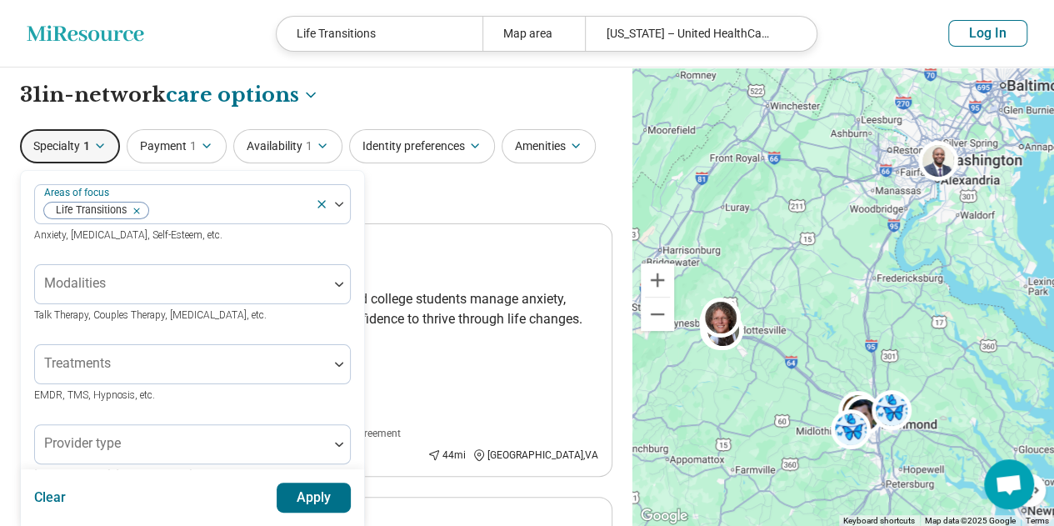
click at [309, 508] on button "Apply" at bounding box center [314, 497] width 75 height 30
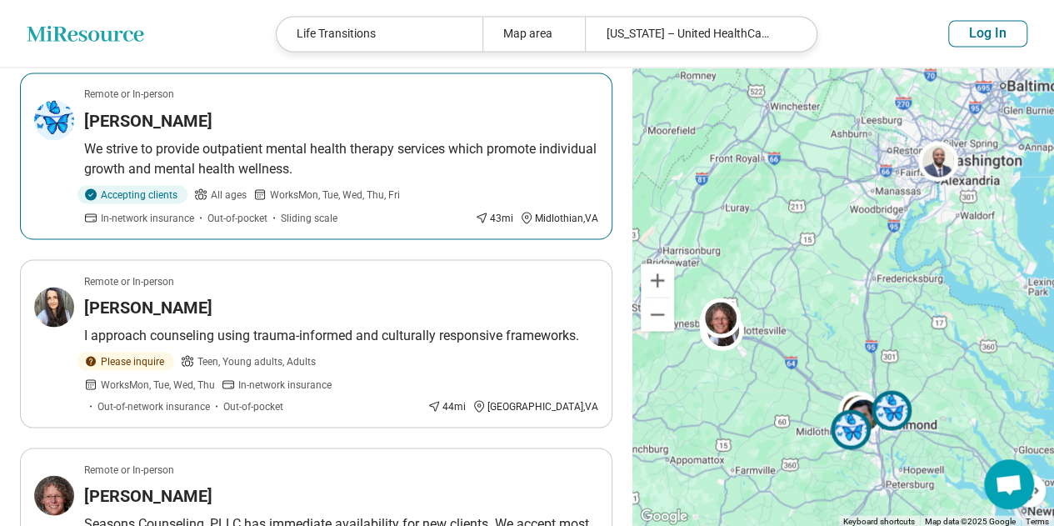
scroll to position [1168, 0]
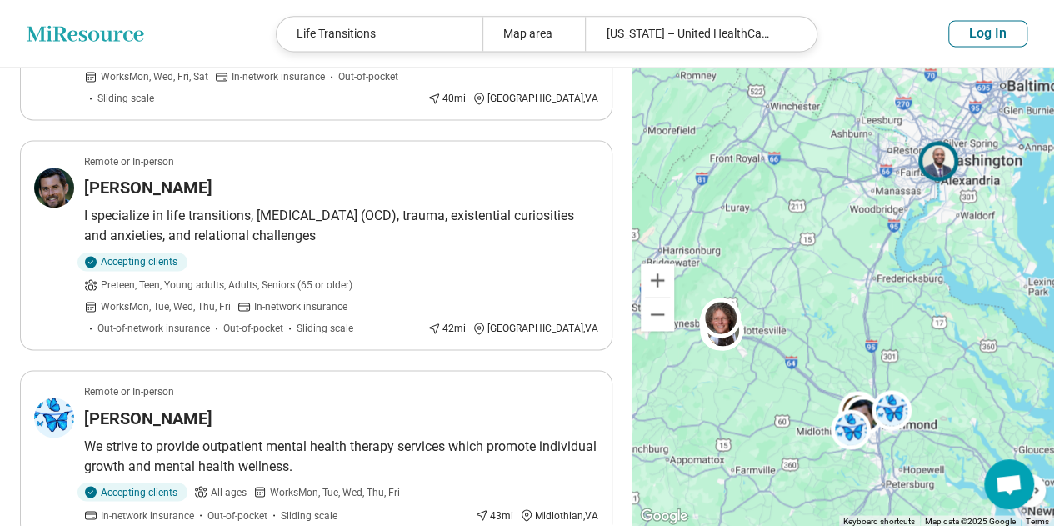
click at [937, 163] on img at bounding box center [938, 161] width 40 height 40
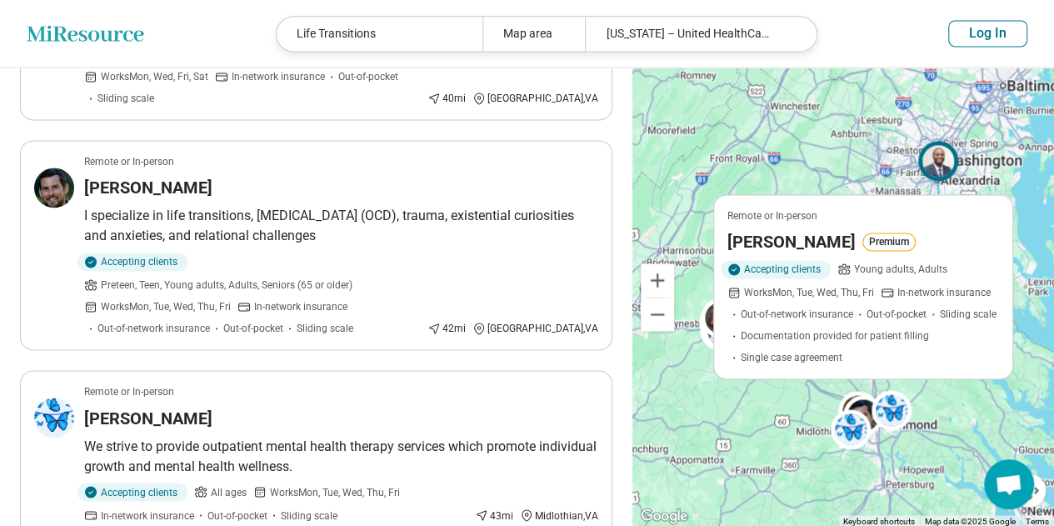
click at [0, 284] on div "**********" at bounding box center [316, 98] width 632 height 2396
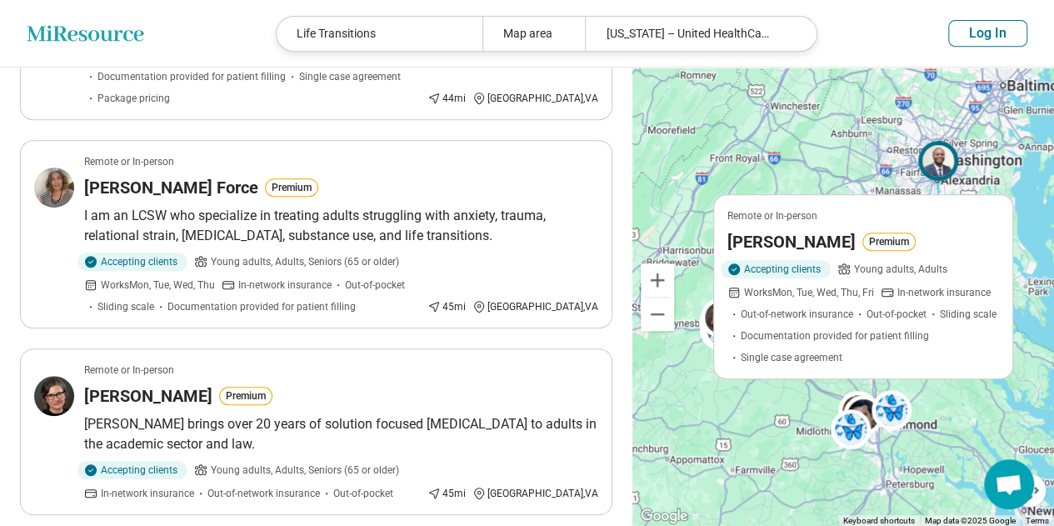
scroll to position [0, 0]
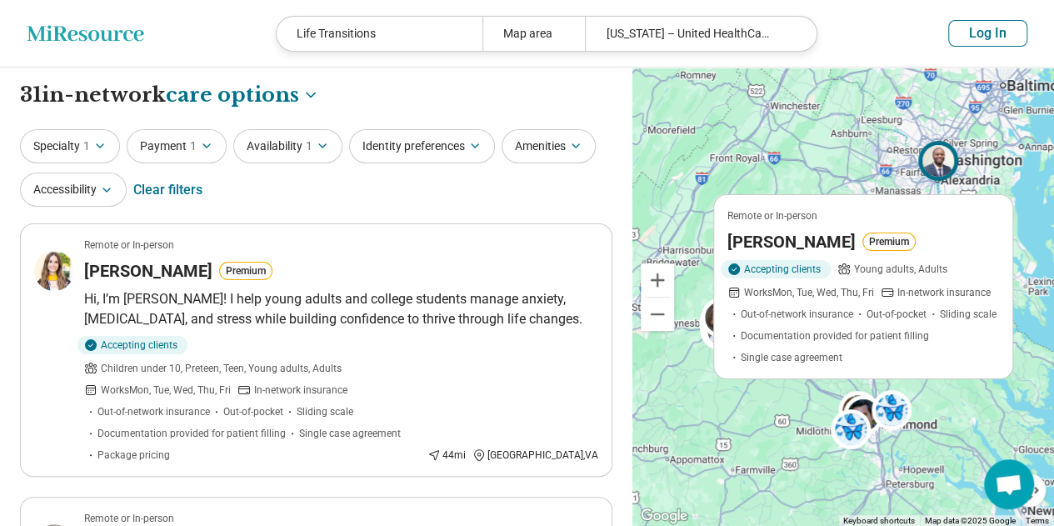
click at [288, 155] on button "Availability 1" at bounding box center [287, 146] width 109 height 34
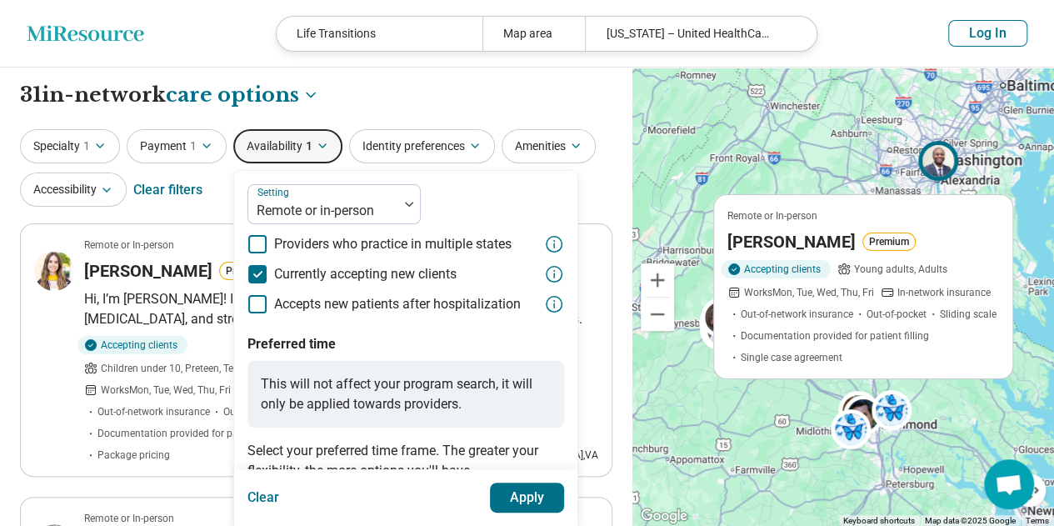
click at [294, 147] on button "Availability 1" at bounding box center [287, 146] width 109 height 34
click at [430, 134] on button "Identity preferences" at bounding box center [422, 146] width 146 height 34
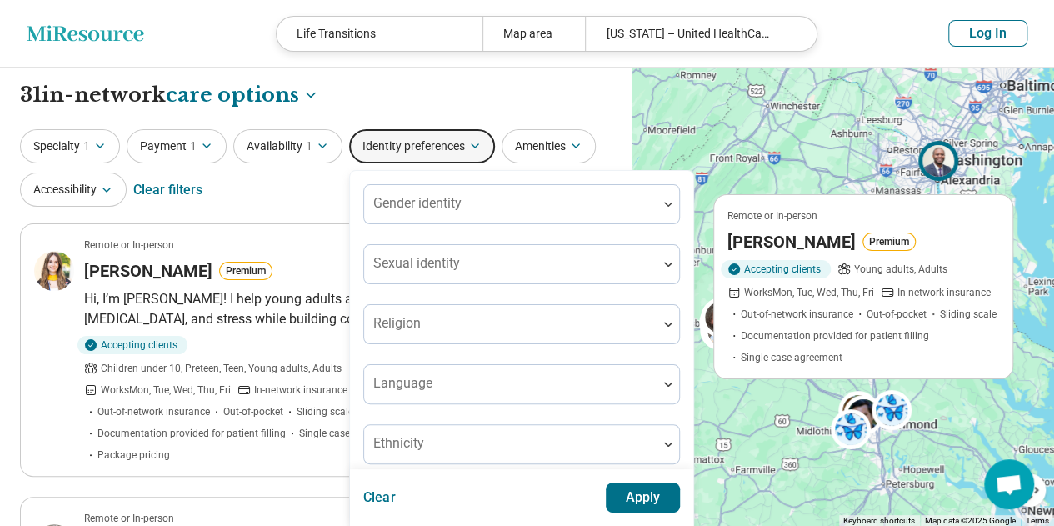
click at [430, 134] on button "Identity preferences" at bounding box center [422, 146] width 146 height 34
click at [448, 95] on div "**********" at bounding box center [316, 95] width 592 height 28
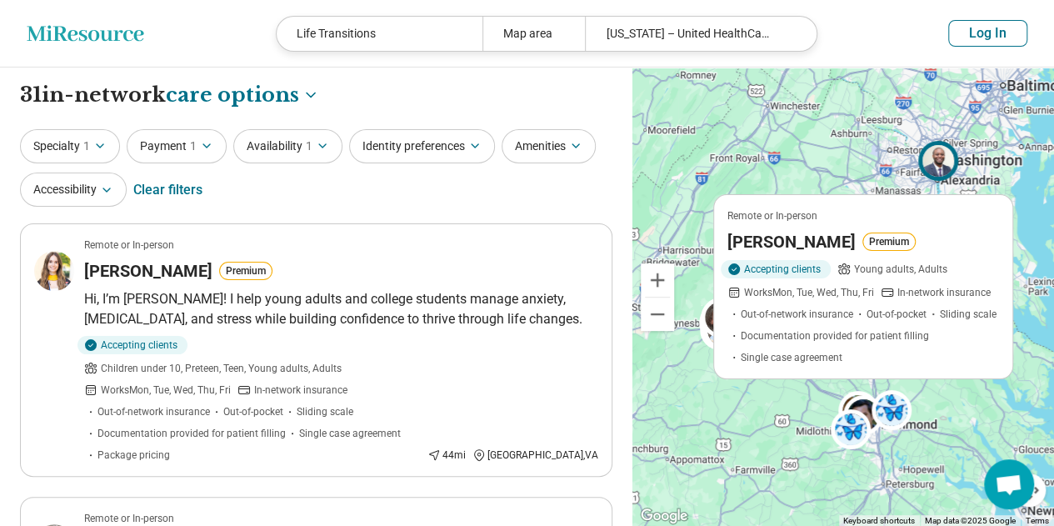
click at [688, 410] on div "2 Remote or In-person Derrick Brooks Premium Accepting clients Young adults, Ad…" at bounding box center [842, 296] width 421 height 459
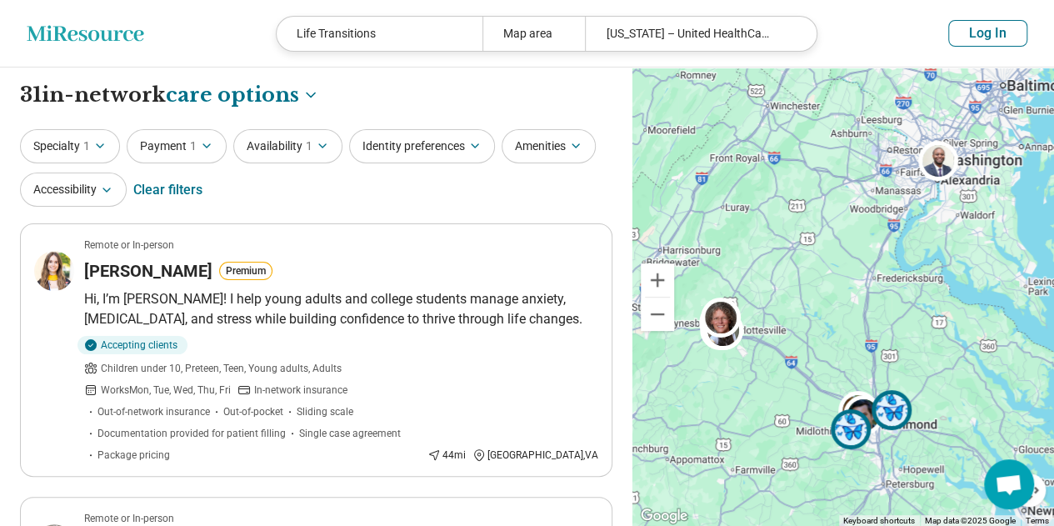
click at [840, 421] on img at bounding box center [850, 429] width 40 height 40
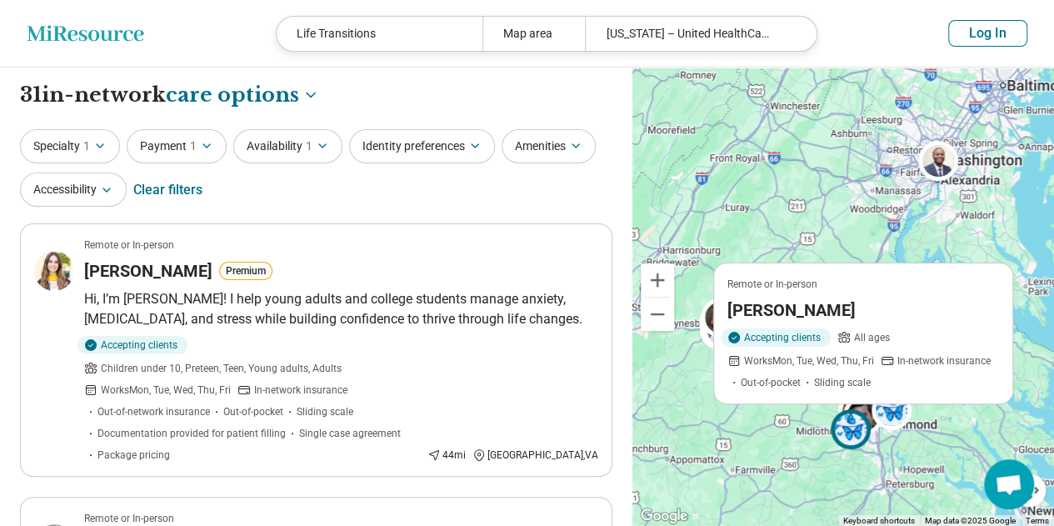
click at [810, 422] on div "2 Remote or In-person Celina Guzman Accepting clients All ages Works Mon, Tue, …" at bounding box center [842, 296] width 421 height 459
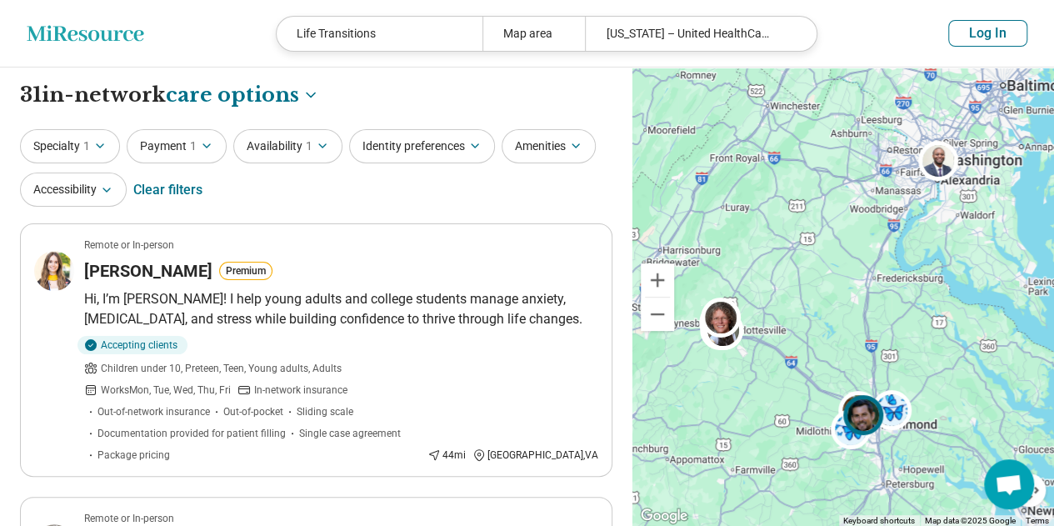
click at [866, 404] on img at bounding box center [863, 414] width 40 height 40
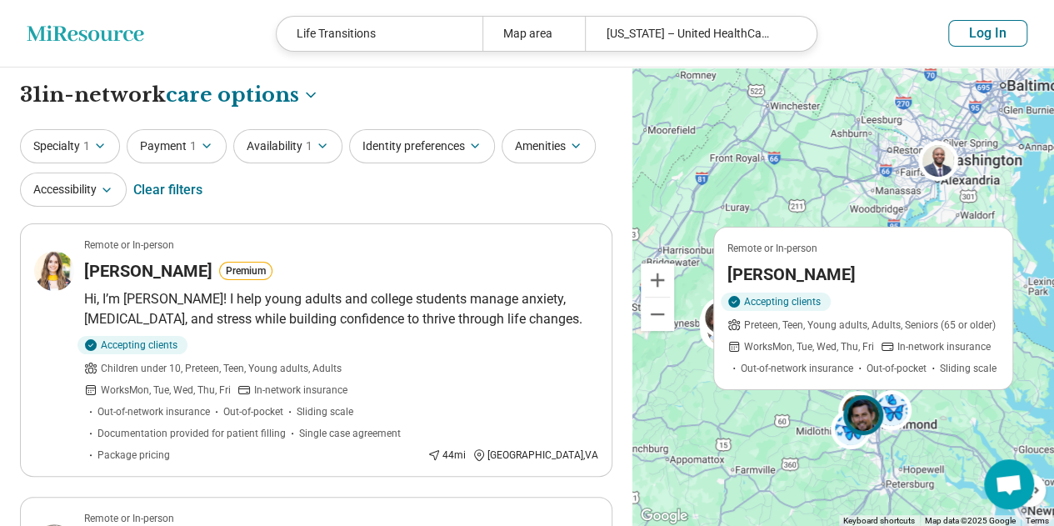
click at [680, 386] on div "2 Remote or In-person Eric Reitz Accepting clients Preteen, Teen, Young adults,…" at bounding box center [842, 296] width 421 height 459
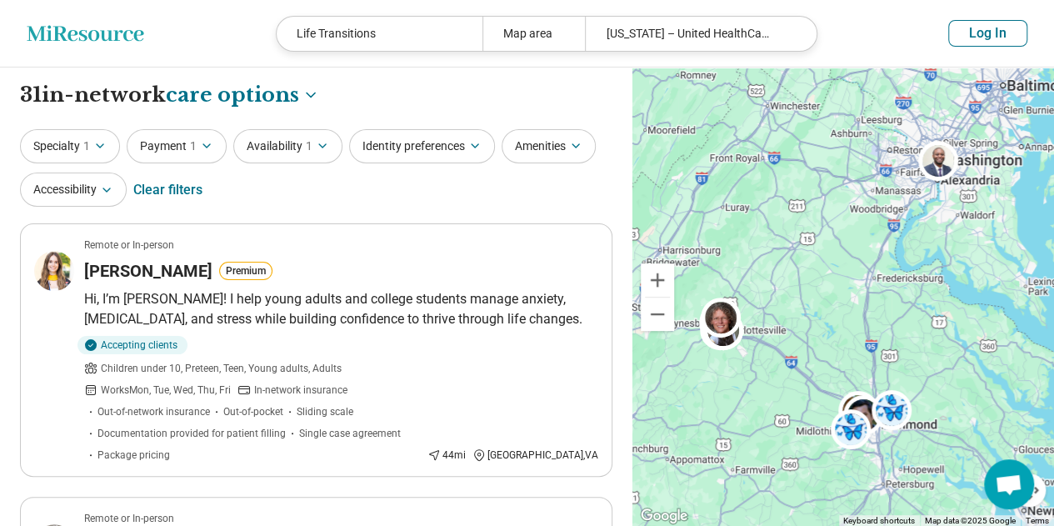
click at [92, 135] on button "Specialty 1" at bounding box center [70, 146] width 100 height 34
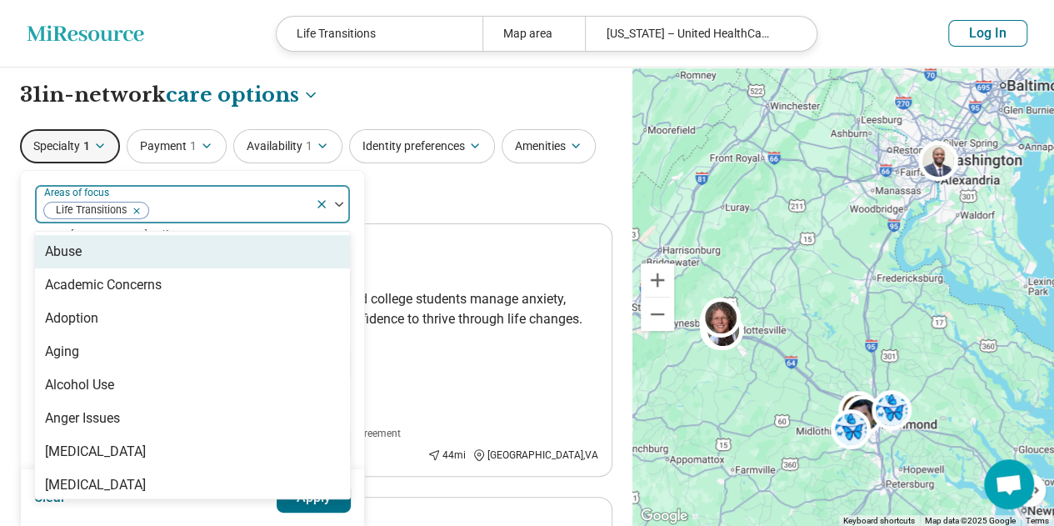
click at [225, 201] on div at bounding box center [229, 210] width 158 height 23
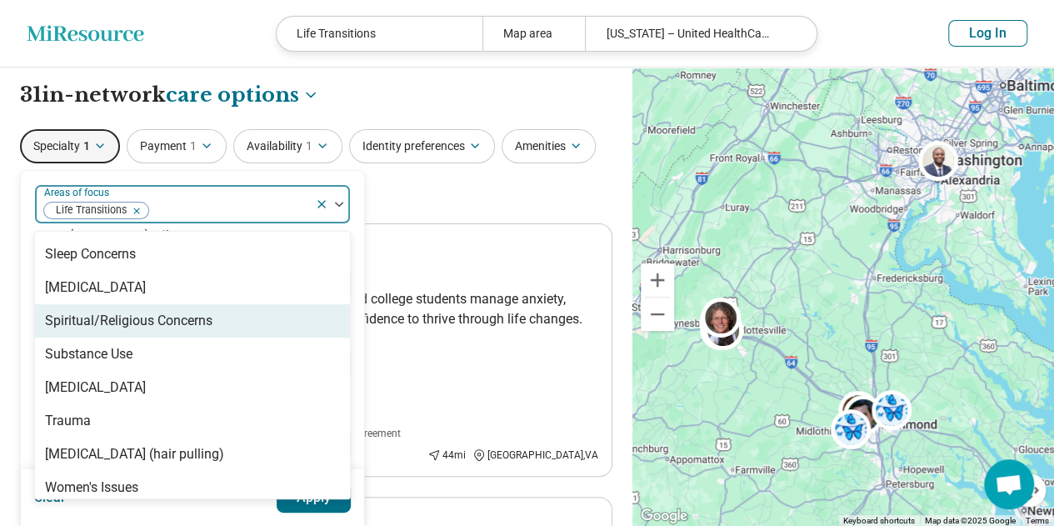
scroll to position [3038, 0]
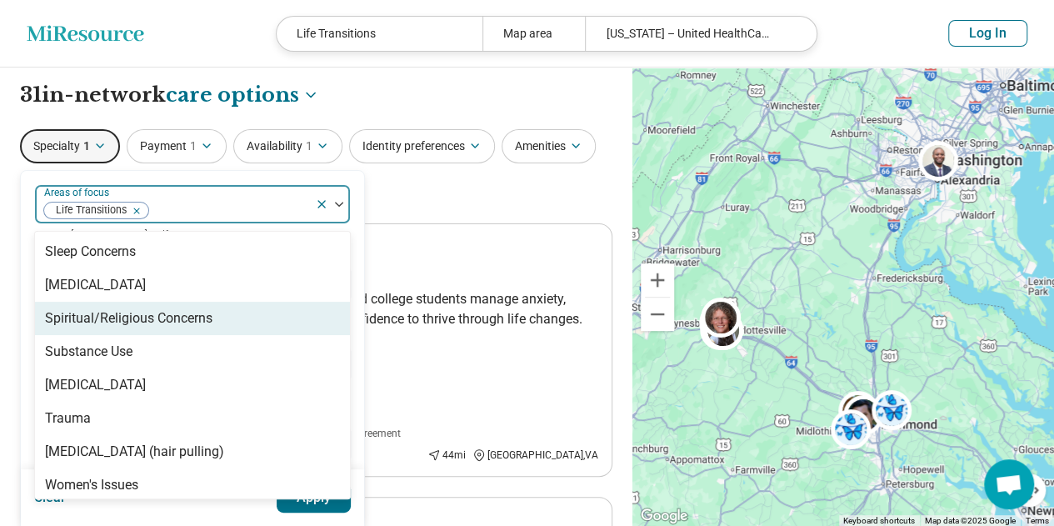
click at [189, 317] on div "Spiritual/Religious Concerns" at bounding box center [128, 318] width 167 height 20
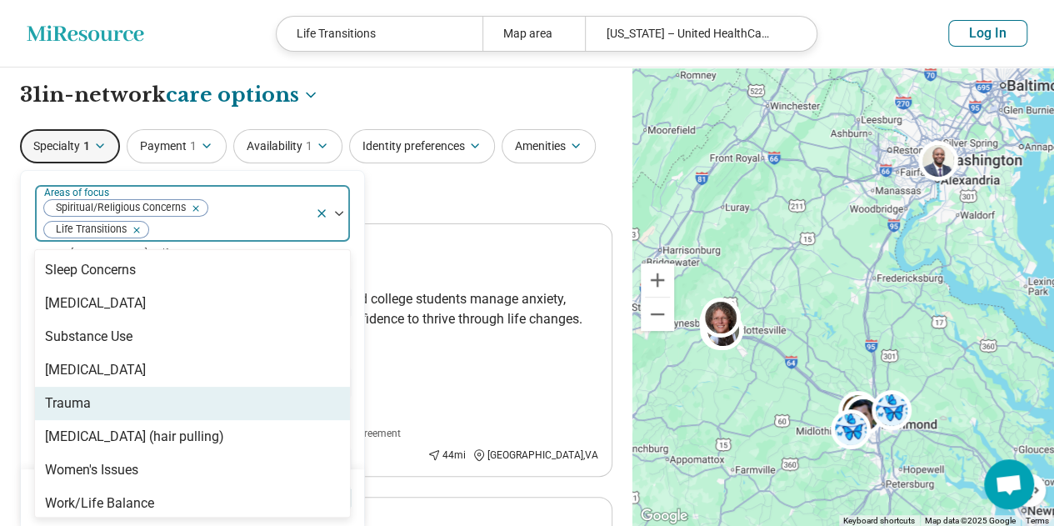
scroll to position [3045, 0]
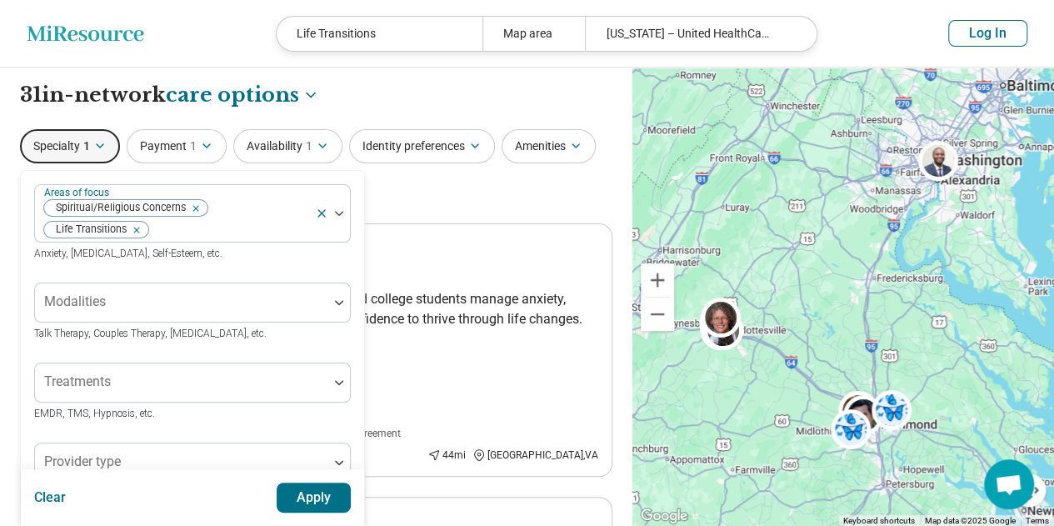
click at [300, 521] on div "Clear Apply" at bounding box center [192, 497] width 343 height 57
click at [306, 498] on button "Apply" at bounding box center [314, 497] width 75 height 30
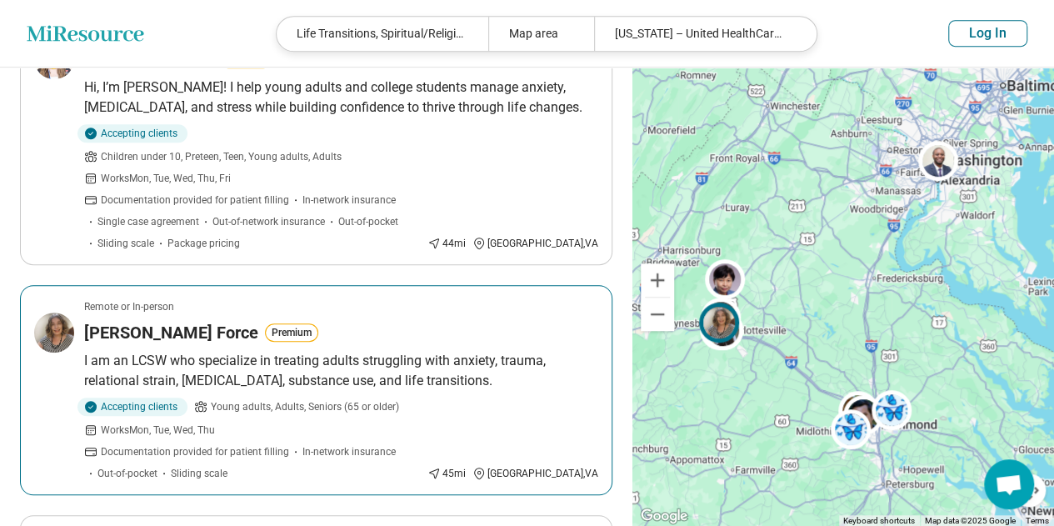
scroll to position [695, 0]
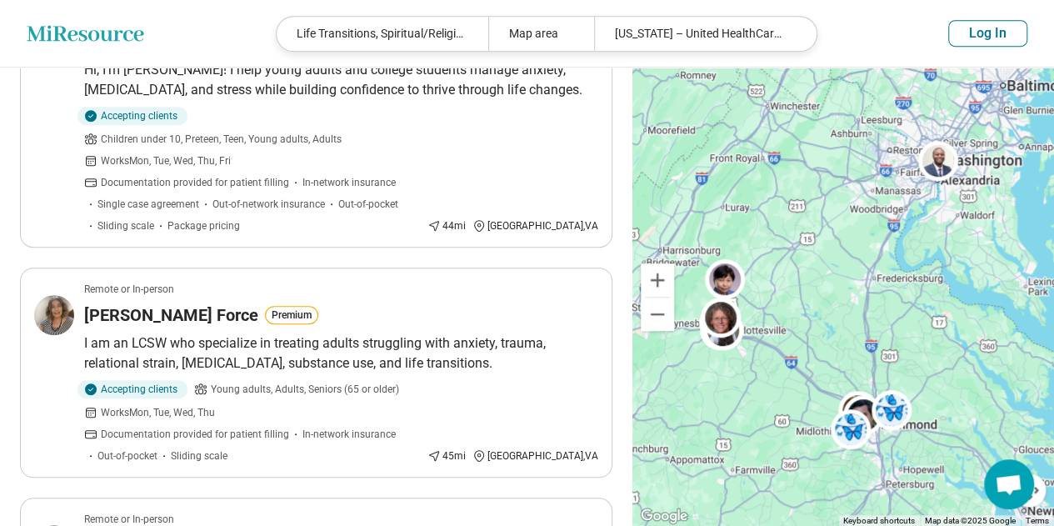
scroll to position [8, 0]
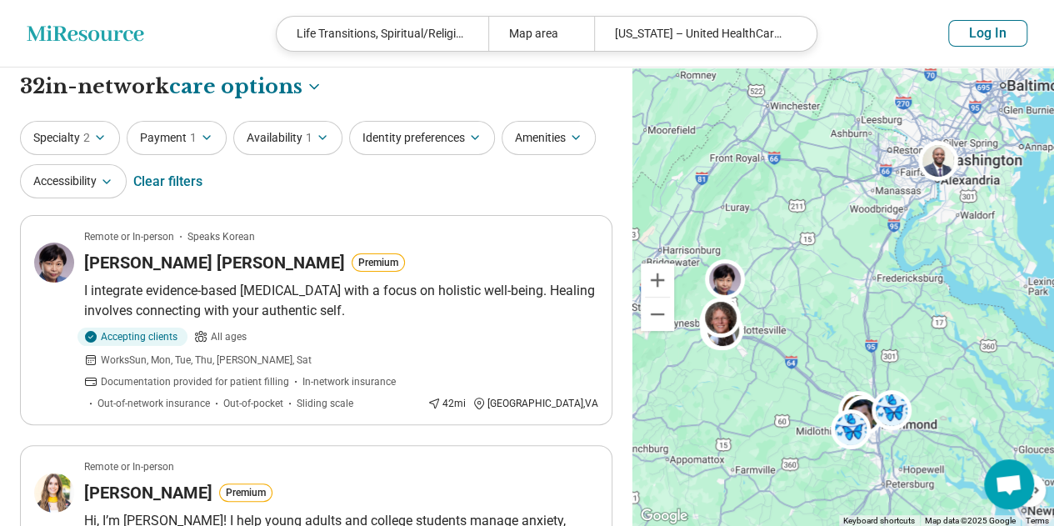
click at [95, 177] on button "Accessibility" at bounding box center [73, 181] width 107 height 34
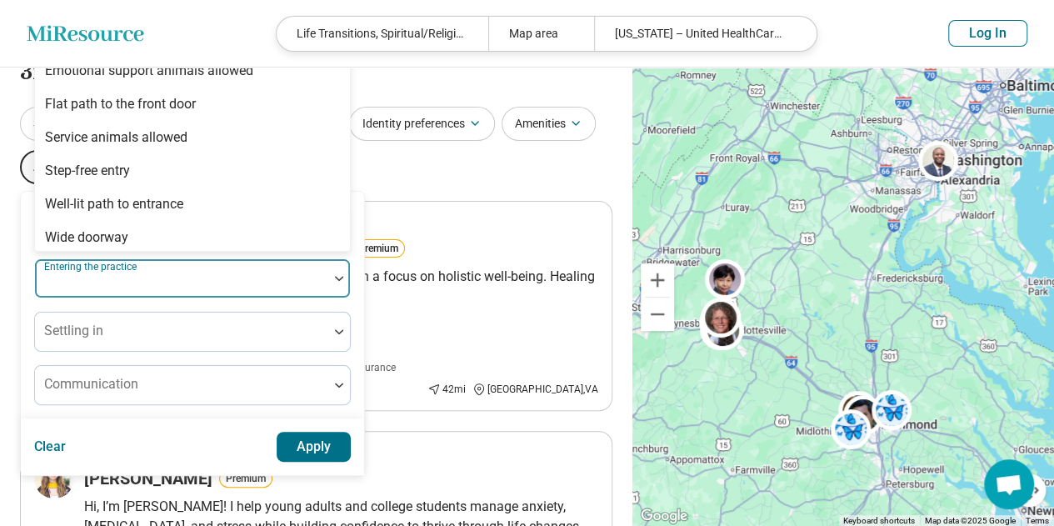
scroll to position [2, 0]
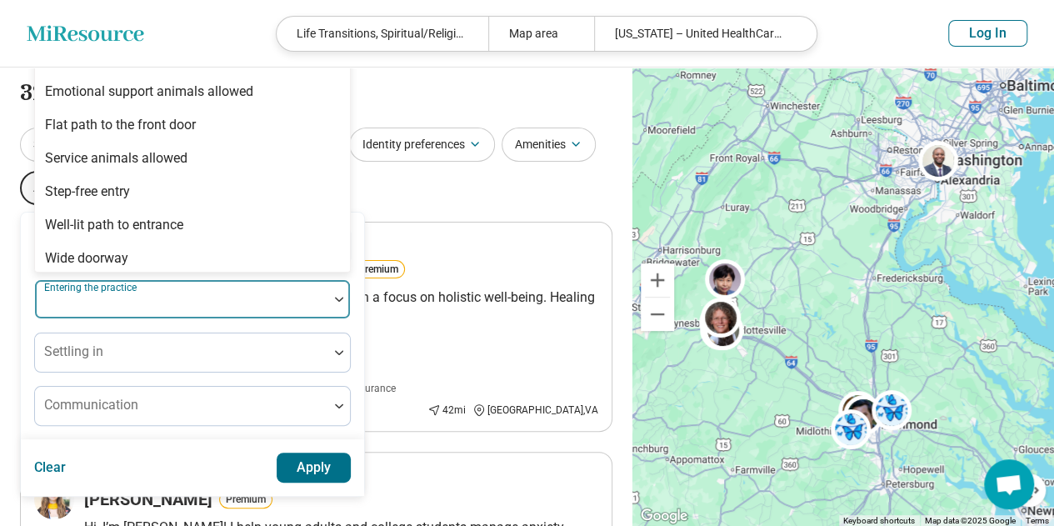
click at [177, 290] on div at bounding box center [181, 299] width 293 height 37
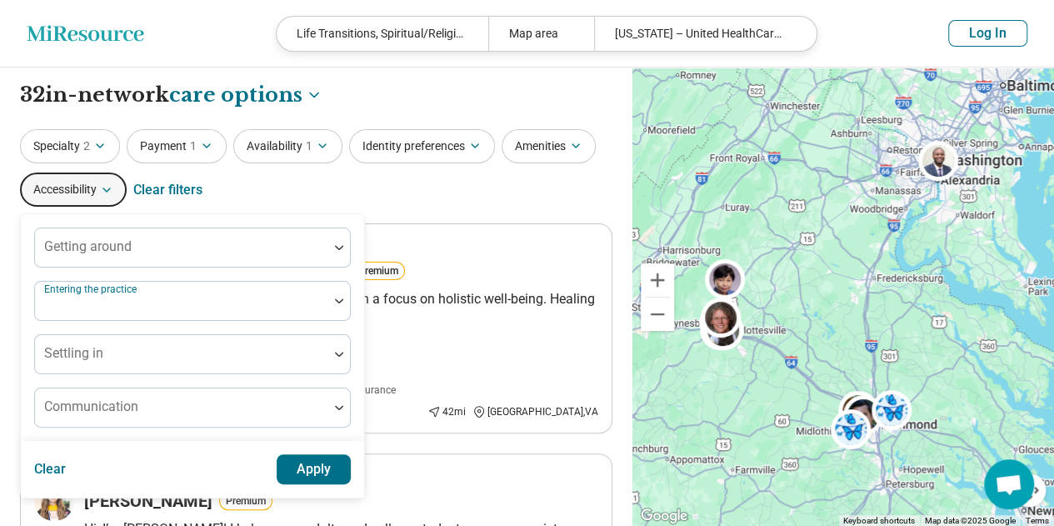
click at [137, 296] on div at bounding box center [182, 307] width 280 height 23
click at [128, 408] on div "Communication" at bounding box center [192, 407] width 316 height 40
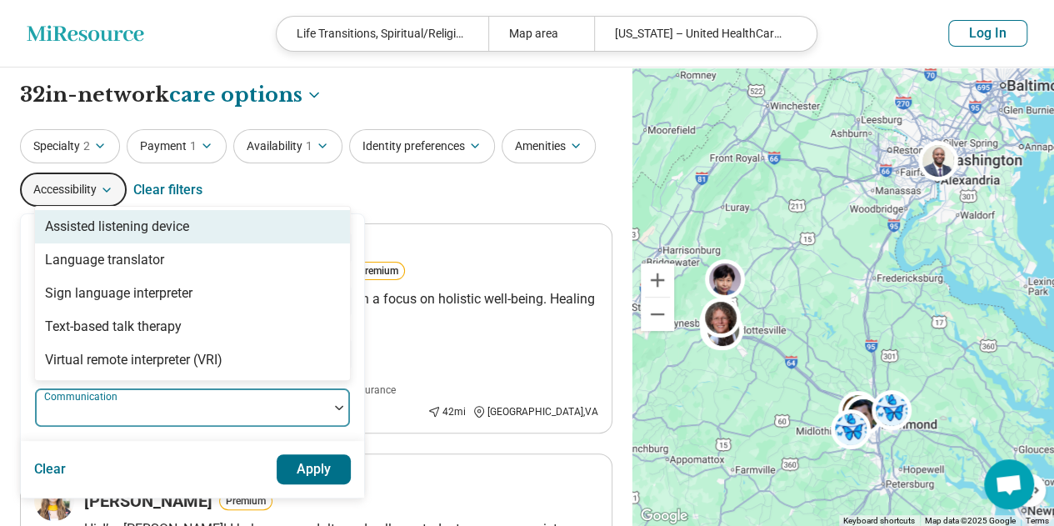
click at [128, 408] on div at bounding box center [182, 413] width 280 height 23
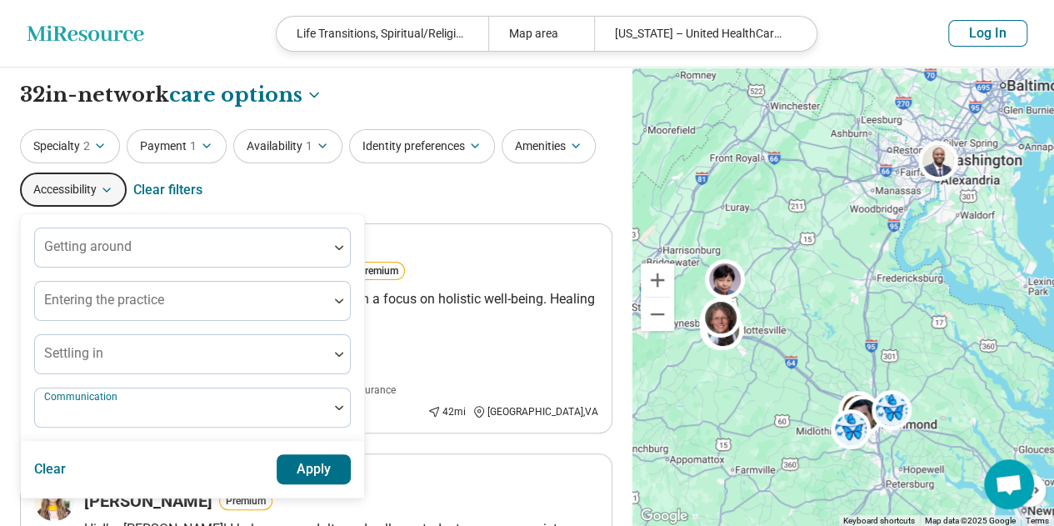
click at [128, 408] on div at bounding box center [182, 413] width 280 height 23
click at [306, 186] on div "Specialty 2 Payment 1 Availability 1 Identity preferences Amenities Accessibili…" at bounding box center [316, 169] width 592 height 81
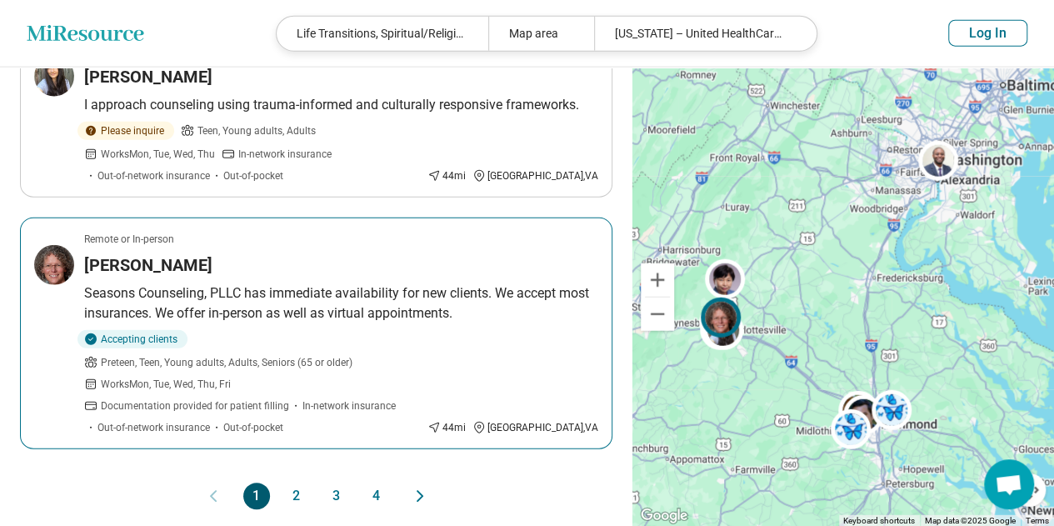
scroll to position [1977, 0]
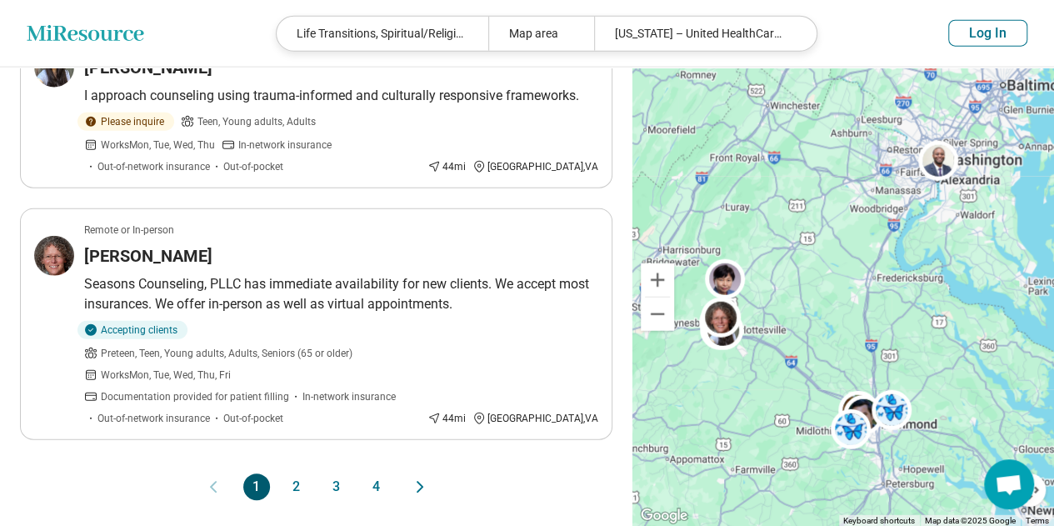
click at [291, 473] on button "2" at bounding box center [296, 486] width 27 height 27
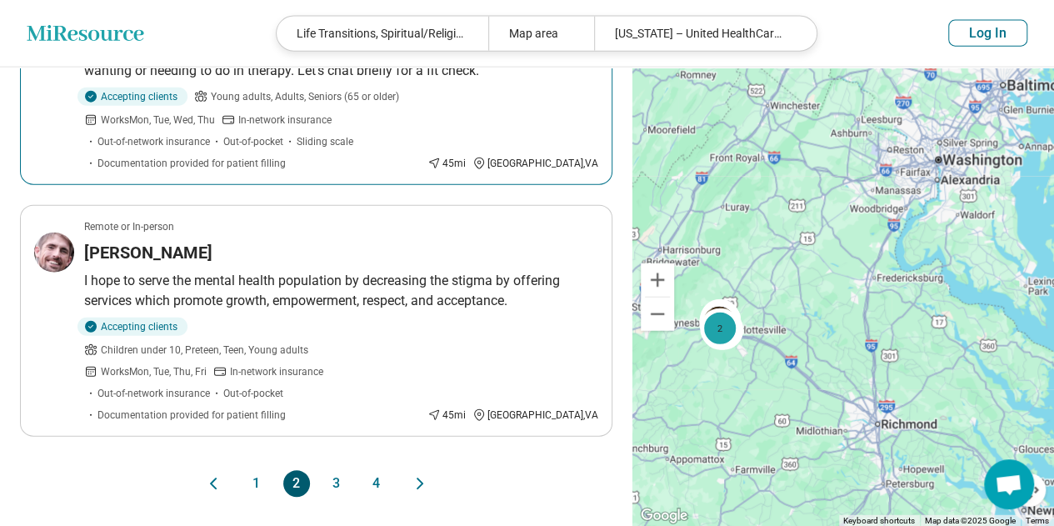
scroll to position [1948, 0]
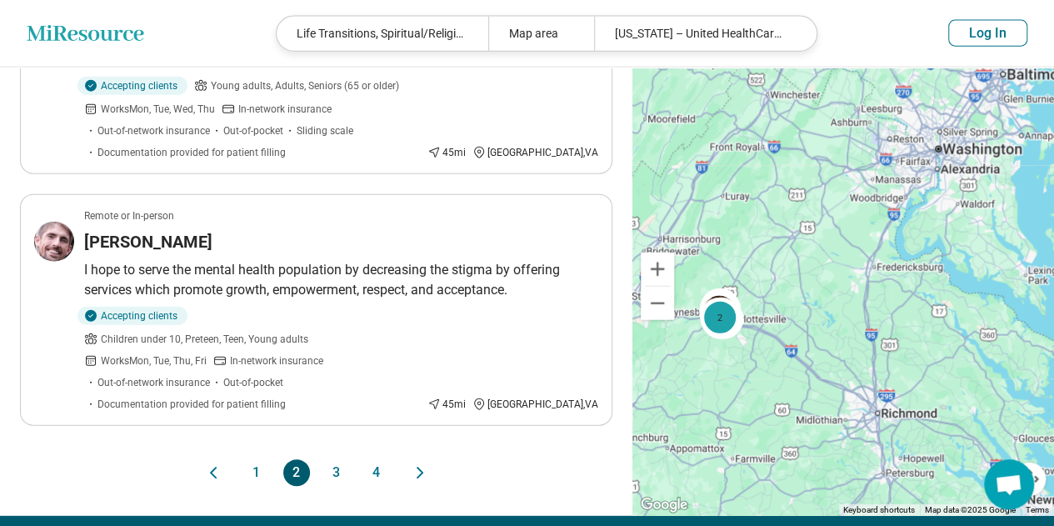
click at [335, 459] on button "3" at bounding box center [336, 472] width 27 height 27
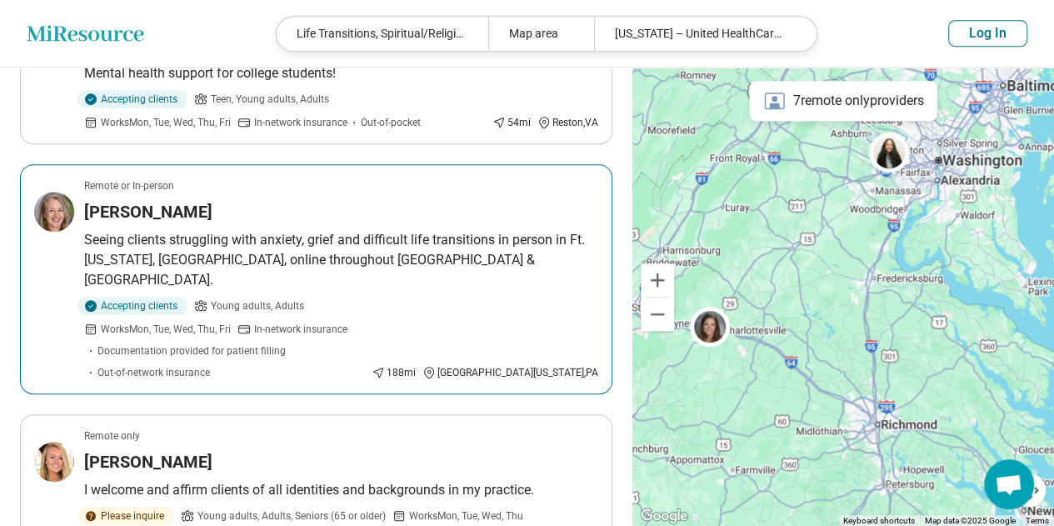
scroll to position [0, 0]
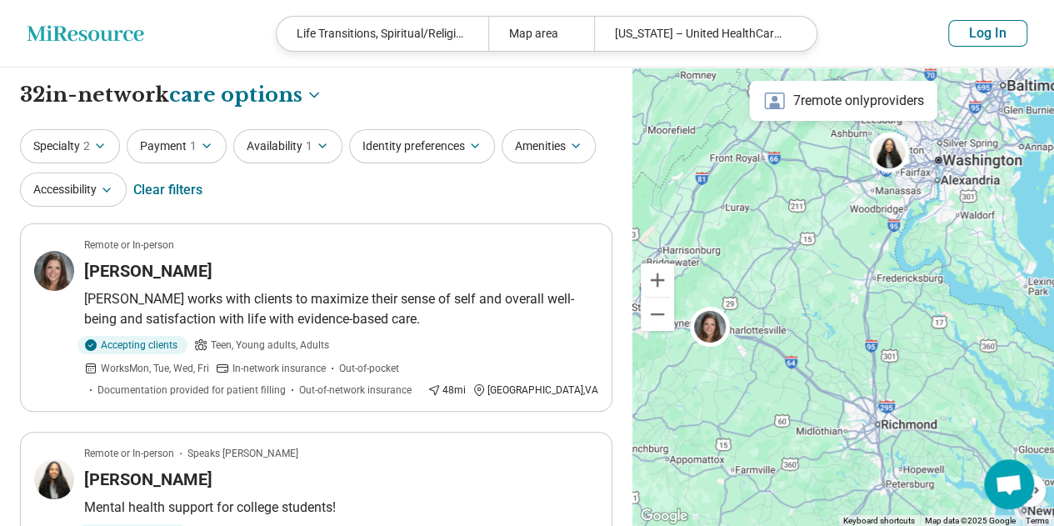
click at [107, 145] on icon "button" at bounding box center [99, 145] width 13 height 13
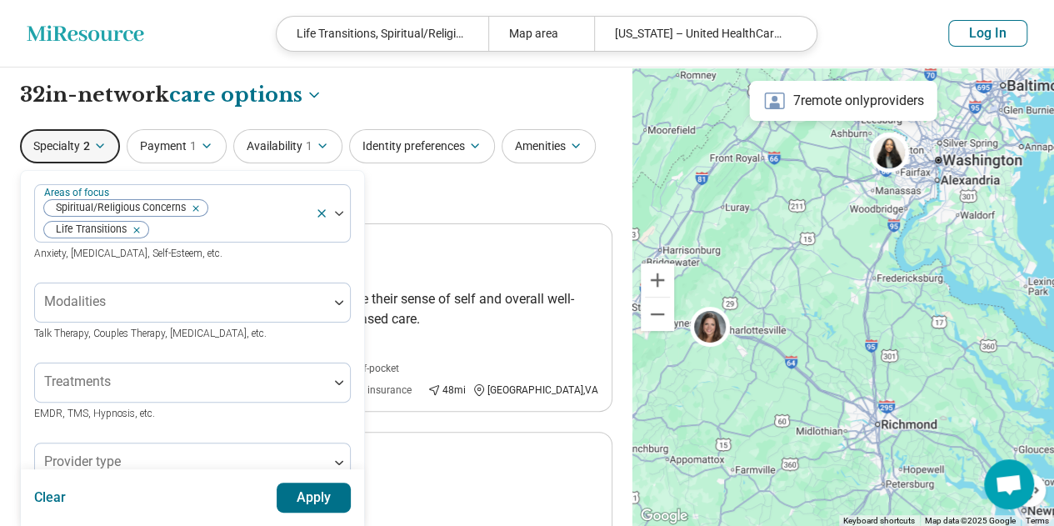
click at [132, 229] on icon "Remove [object Object]" at bounding box center [133, 230] width 6 height 6
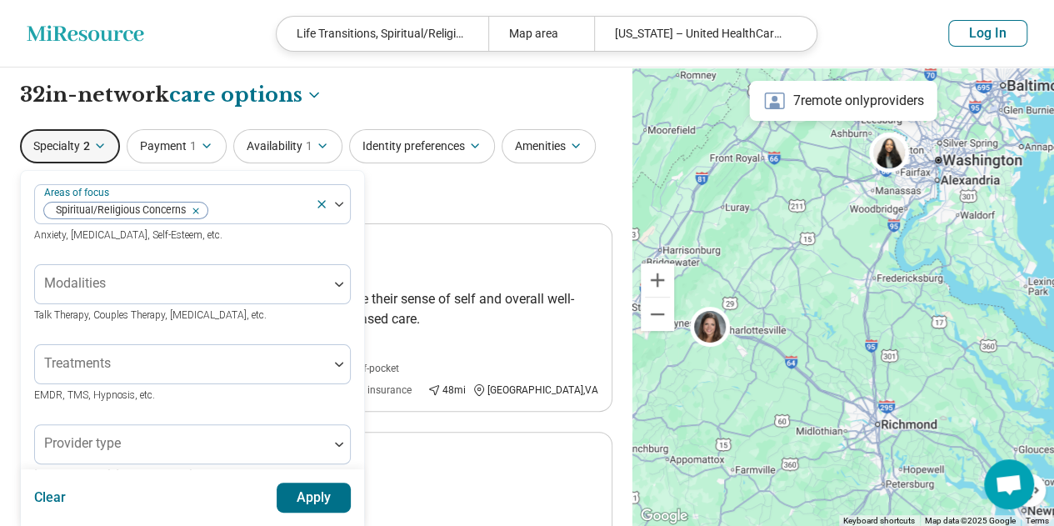
click at [193, 209] on icon "Remove [object Object]" at bounding box center [192, 210] width 6 height 6
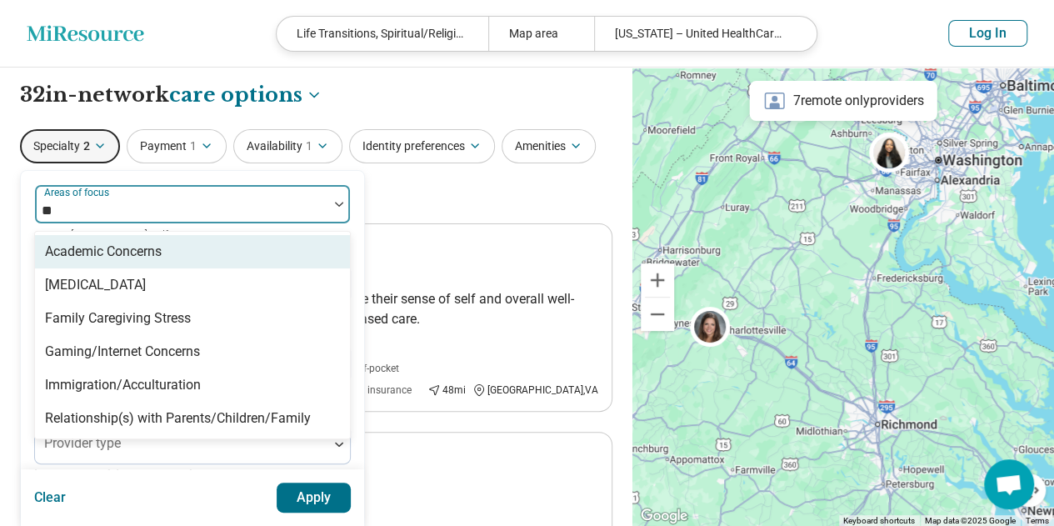
type input "*"
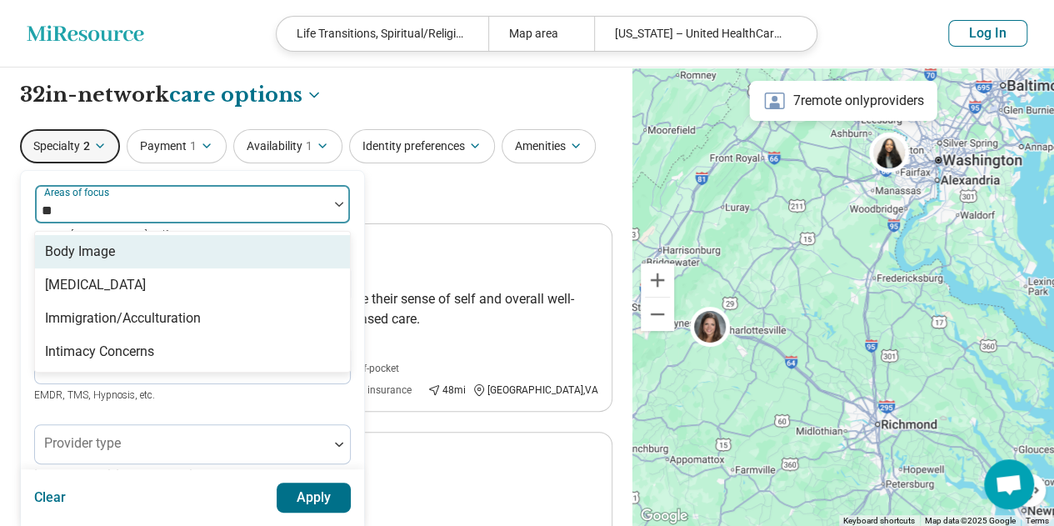
type input "***"
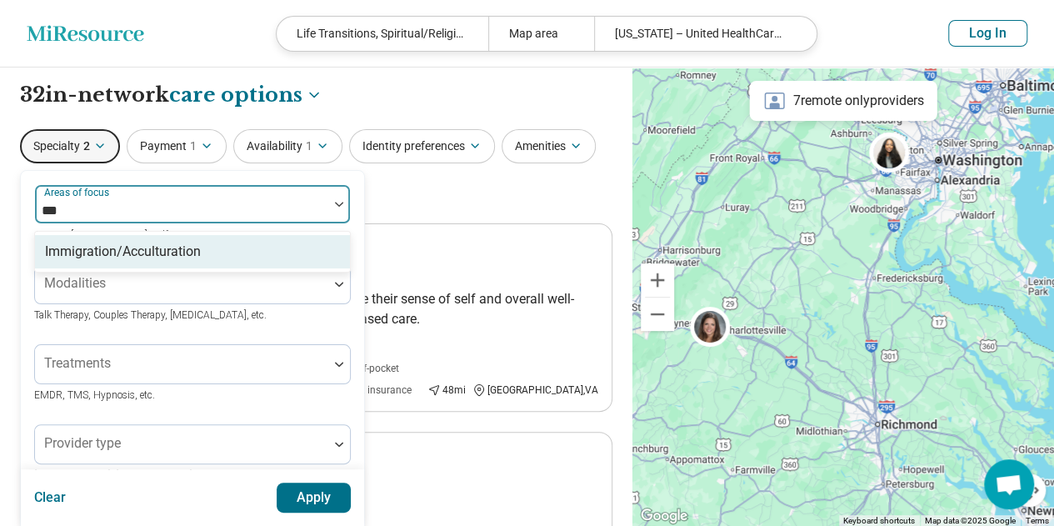
click at [206, 247] on div "Immigration/Acculturation" at bounding box center [192, 251] width 315 height 33
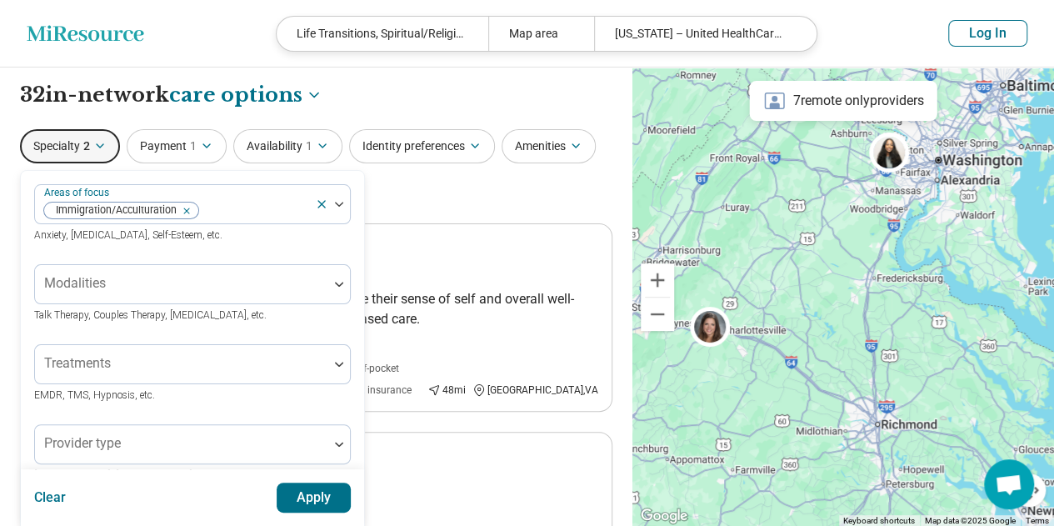
click at [321, 506] on button "Apply" at bounding box center [314, 497] width 75 height 30
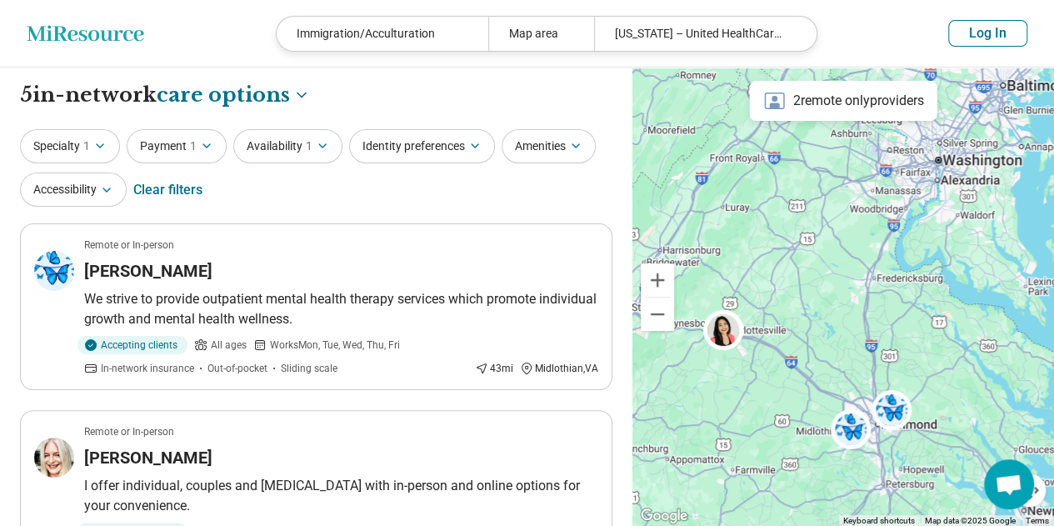
click at [88, 144] on span "1" at bounding box center [86, 145] width 7 height 17
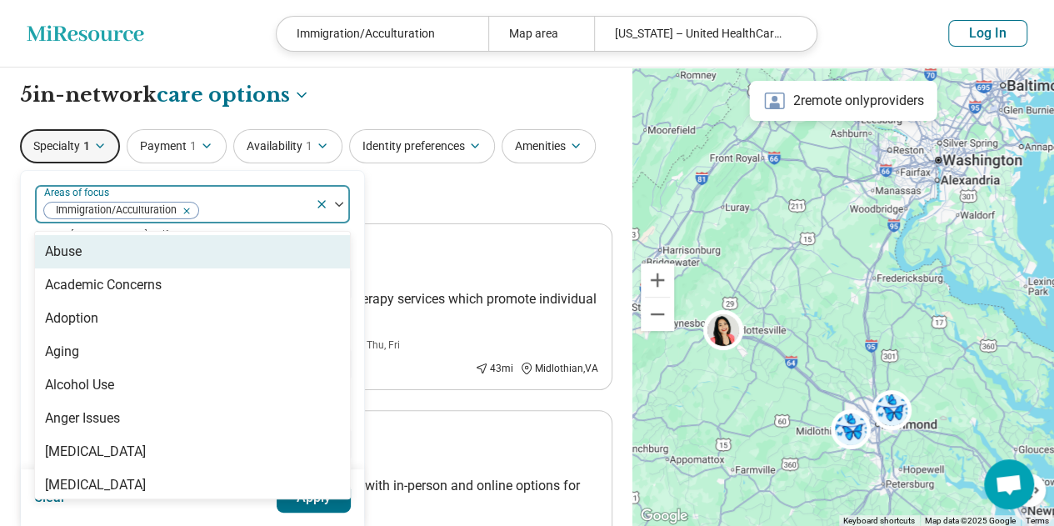
click at [226, 212] on div at bounding box center [254, 210] width 108 height 23
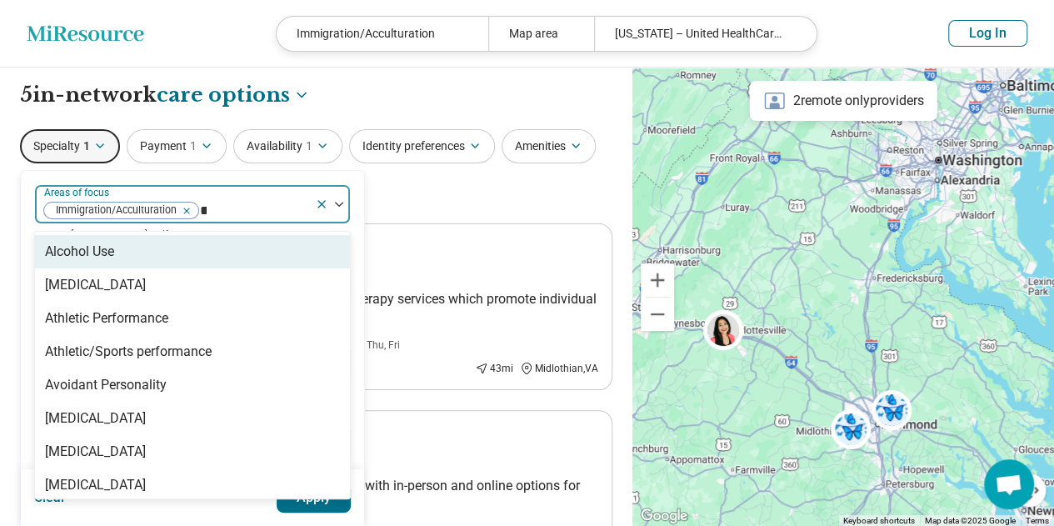
type input "****"
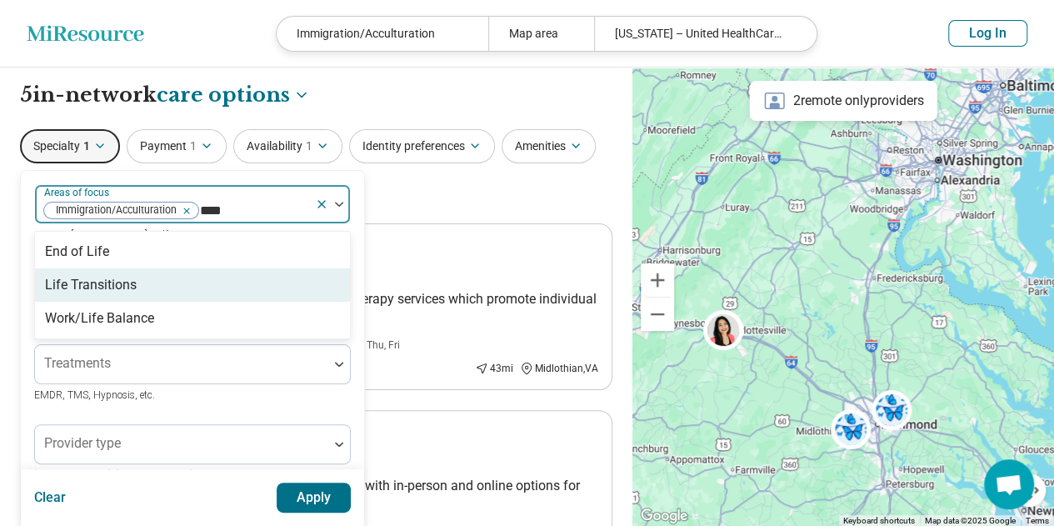
click at [210, 282] on div "Life Transitions" at bounding box center [192, 284] width 315 height 33
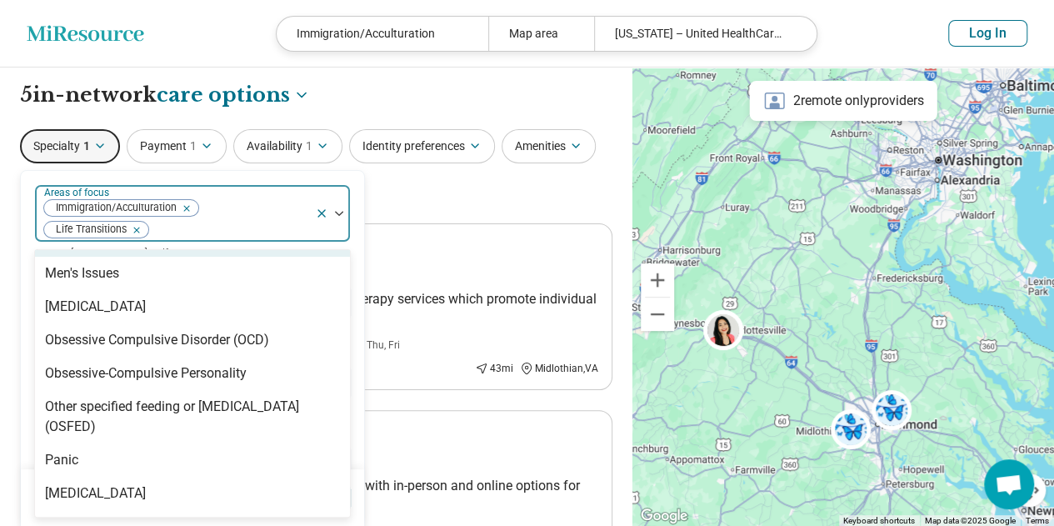
scroll to position [1764, 0]
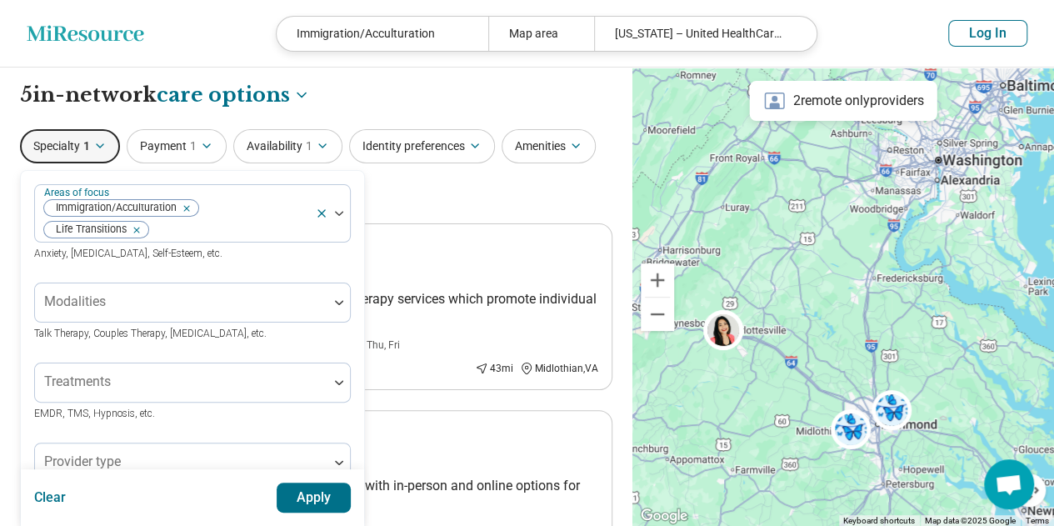
click at [325, 520] on div "Clear Apply" at bounding box center [192, 497] width 343 height 57
click at [326, 511] on button "Apply" at bounding box center [314, 497] width 75 height 30
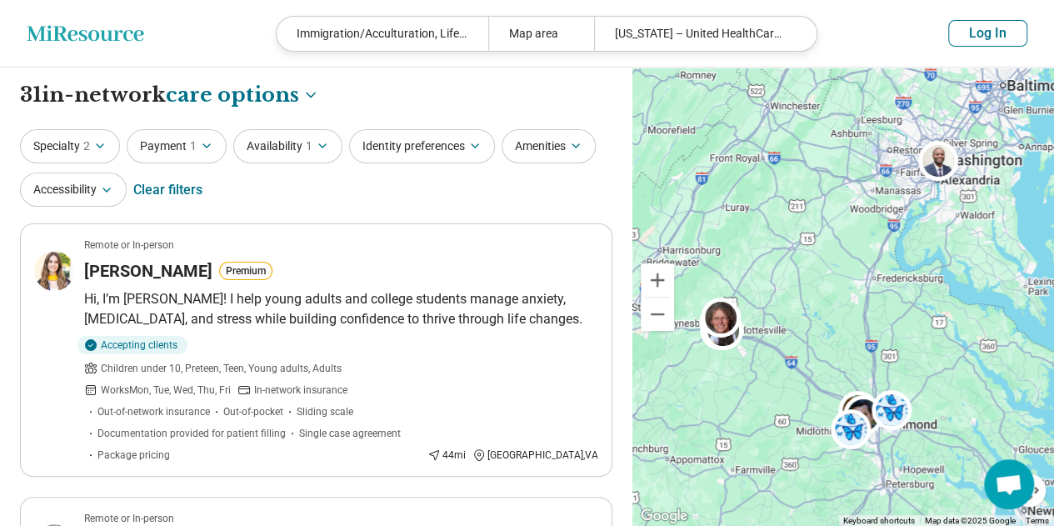
click at [97, 144] on icon "button" at bounding box center [100, 145] width 7 height 3
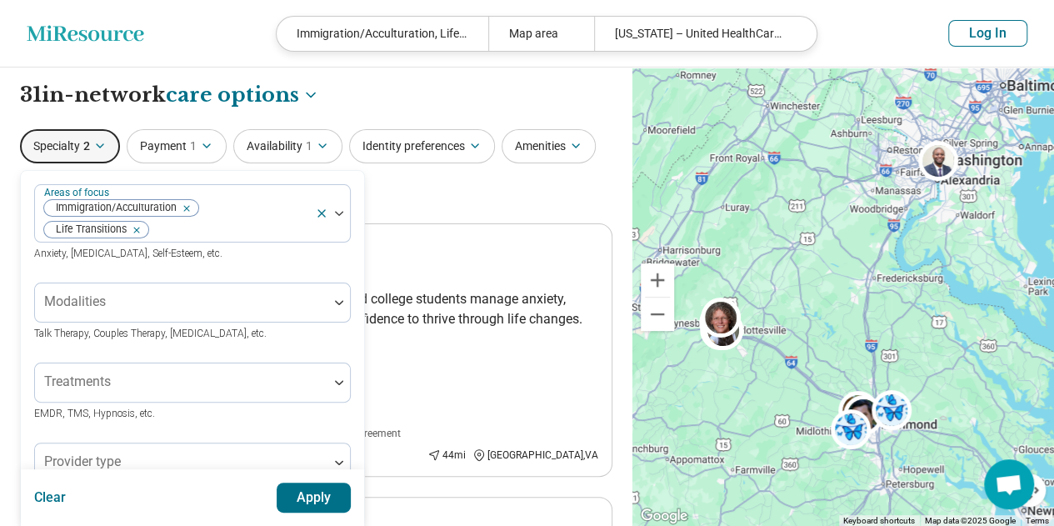
click at [137, 228] on icon "Remove [object Object]" at bounding box center [133, 230] width 12 height 12
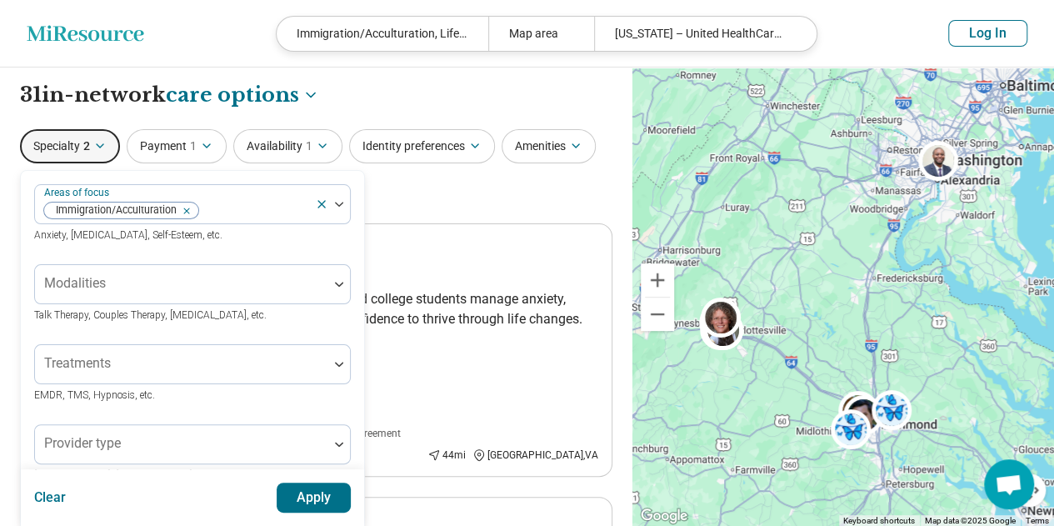
click at [302, 486] on button "Apply" at bounding box center [314, 497] width 75 height 30
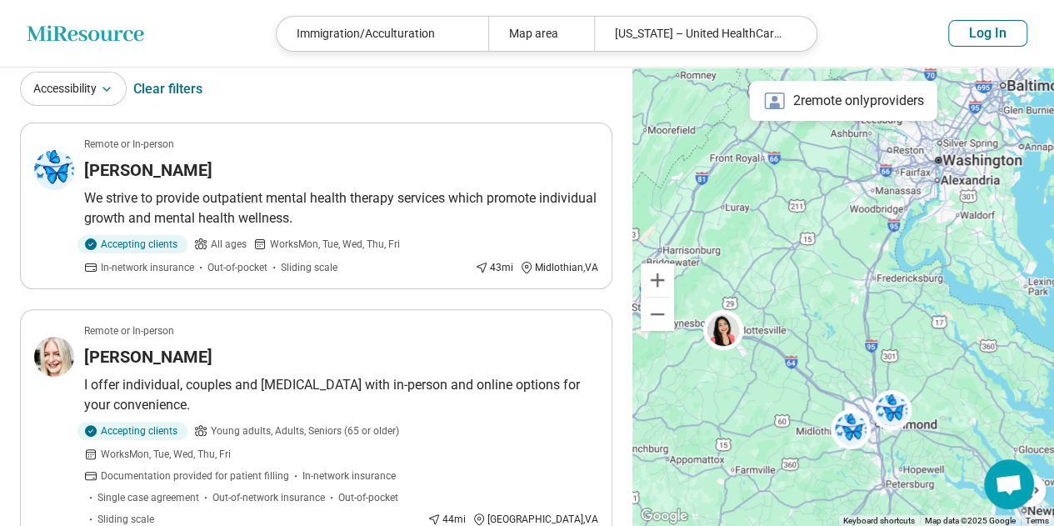
scroll to position [102, 0]
click at [662, 313] on button "Zoom out" at bounding box center [656, 313] width 33 height 33
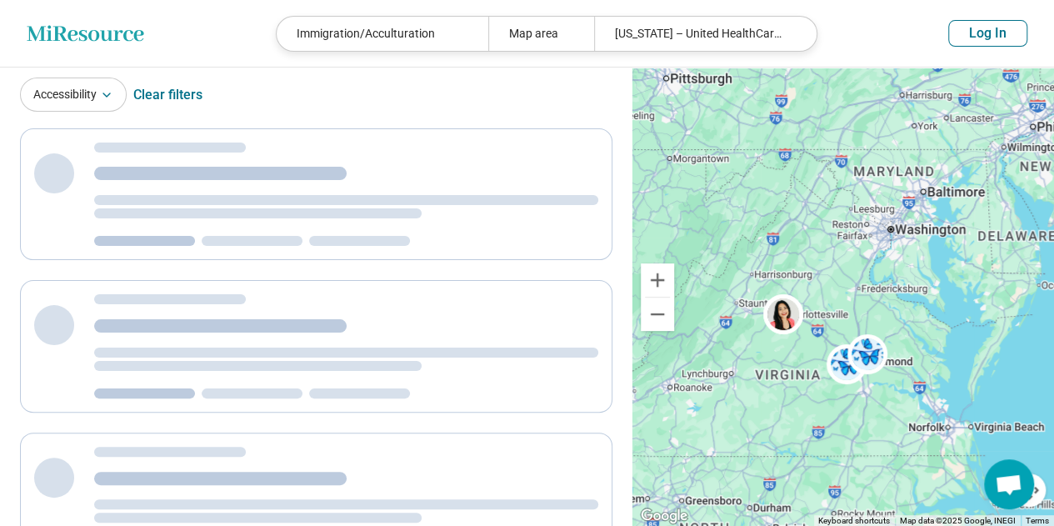
scroll to position [0, 0]
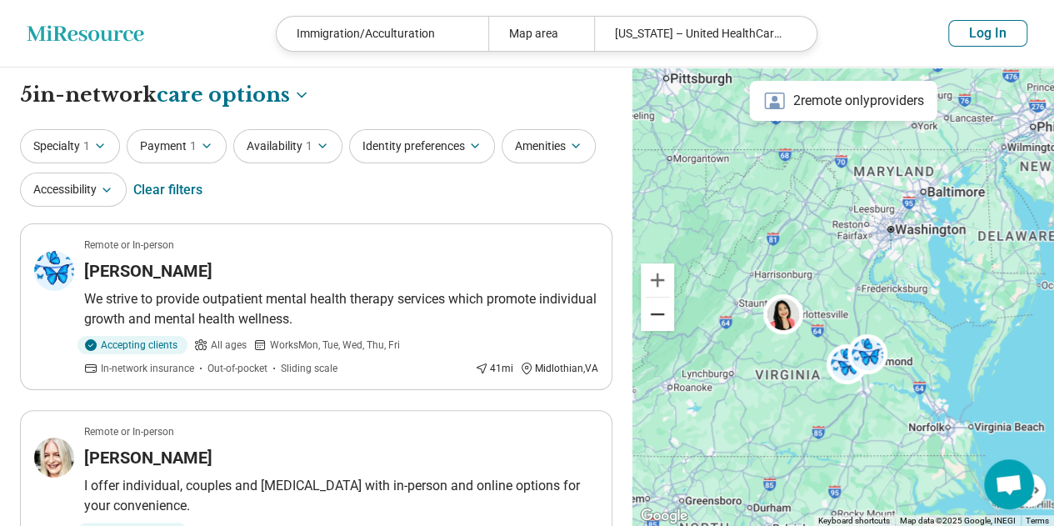
click at [662, 313] on button "Zoom out" at bounding box center [656, 313] width 33 height 33
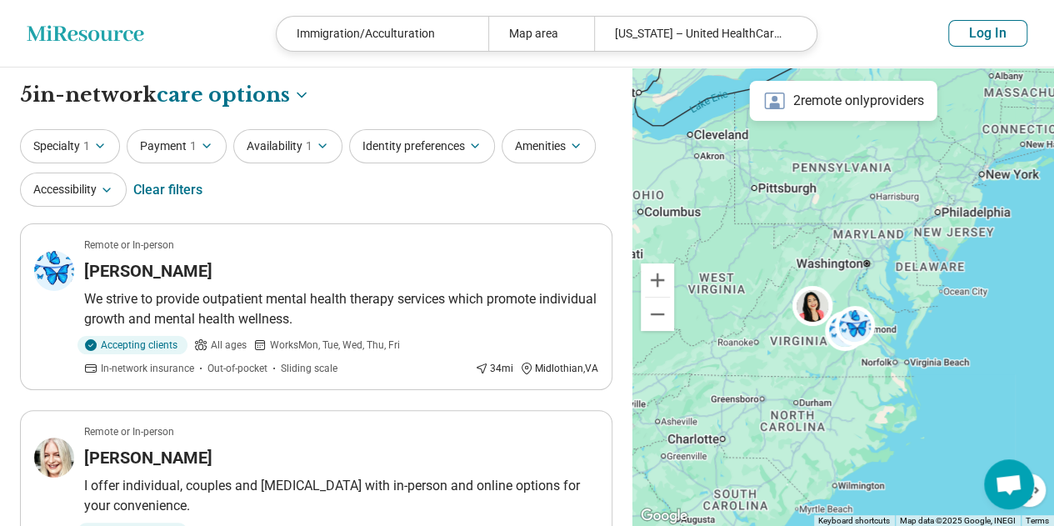
click at [272, 143] on button "Availability 1" at bounding box center [287, 146] width 109 height 34
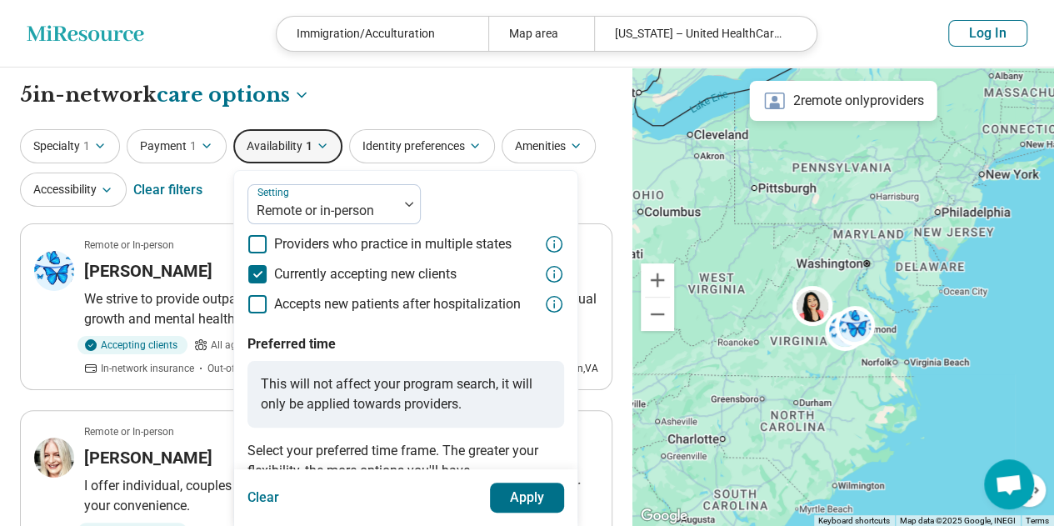
click at [263, 235] on icon at bounding box center [257, 244] width 18 height 18
click at [506, 511] on button "Apply" at bounding box center [527, 497] width 75 height 30
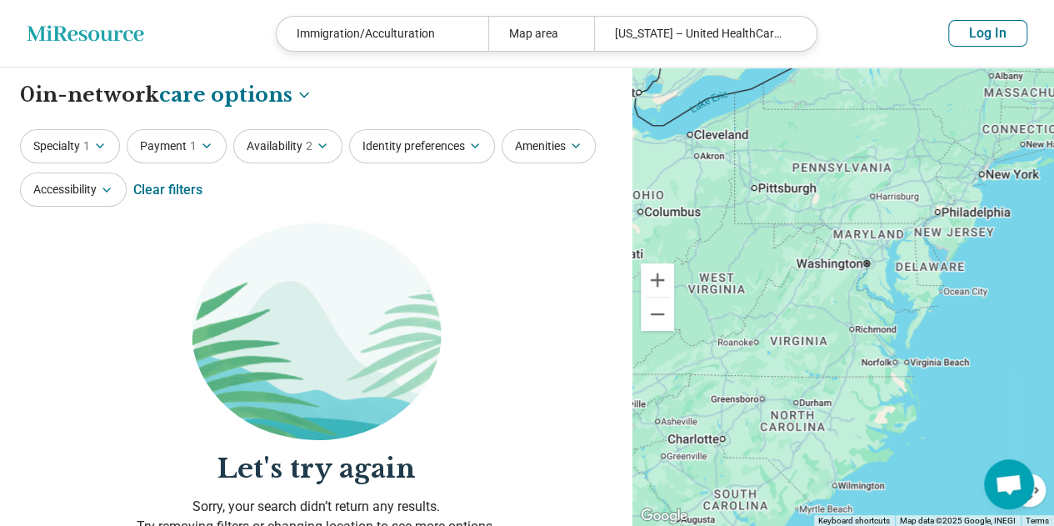
click at [319, 149] on icon "button" at bounding box center [322, 145] width 13 height 13
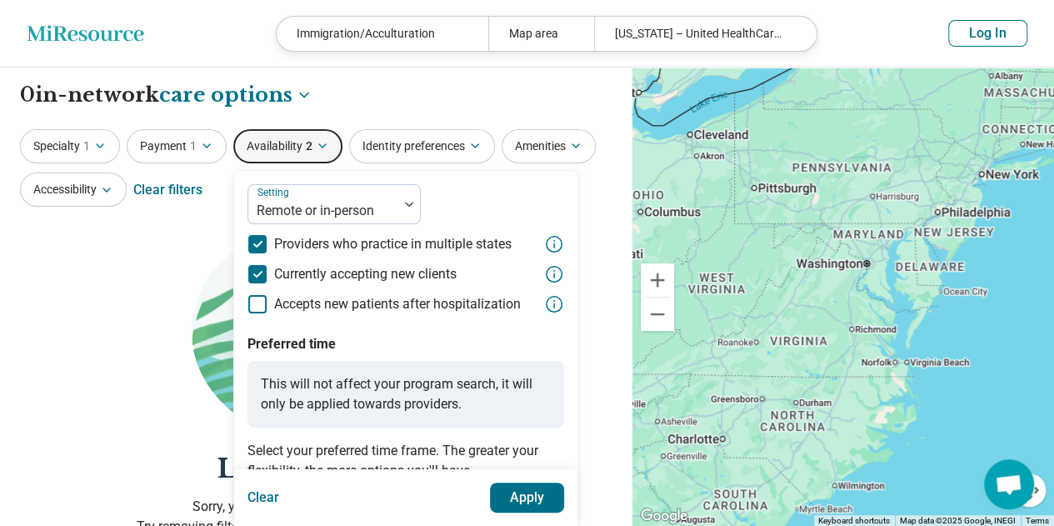
click at [254, 237] on icon at bounding box center [257, 244] width 18 height 18
click at [534, 496] on button "Apply" at bounding box center [527, 497] width 75 height 30
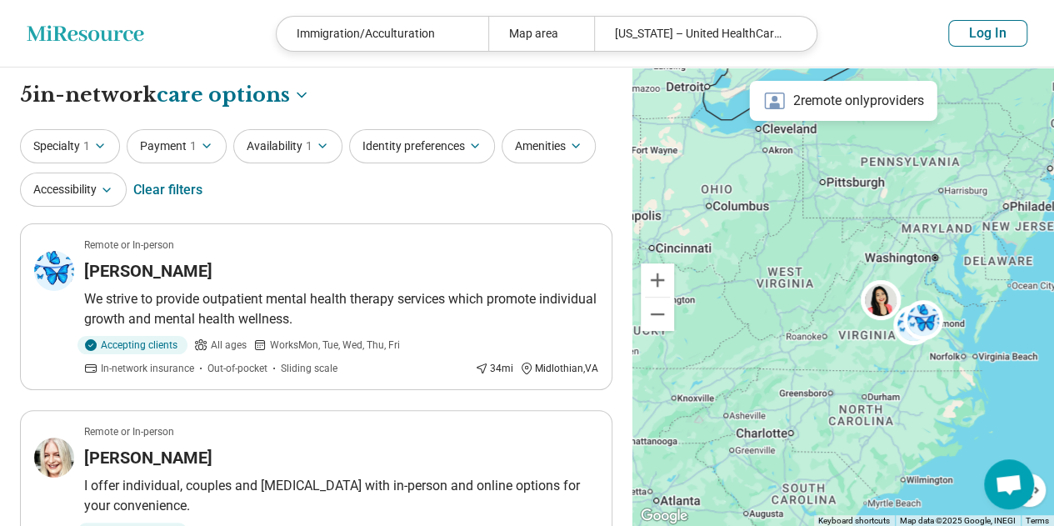
drag, startPoint x: 712, startPoint y: 361, endPoint x: 783, endPoint y: 351, distance: 71.5
click at [783, 351] on div at bounding box center [842, 296] width 421 height 459
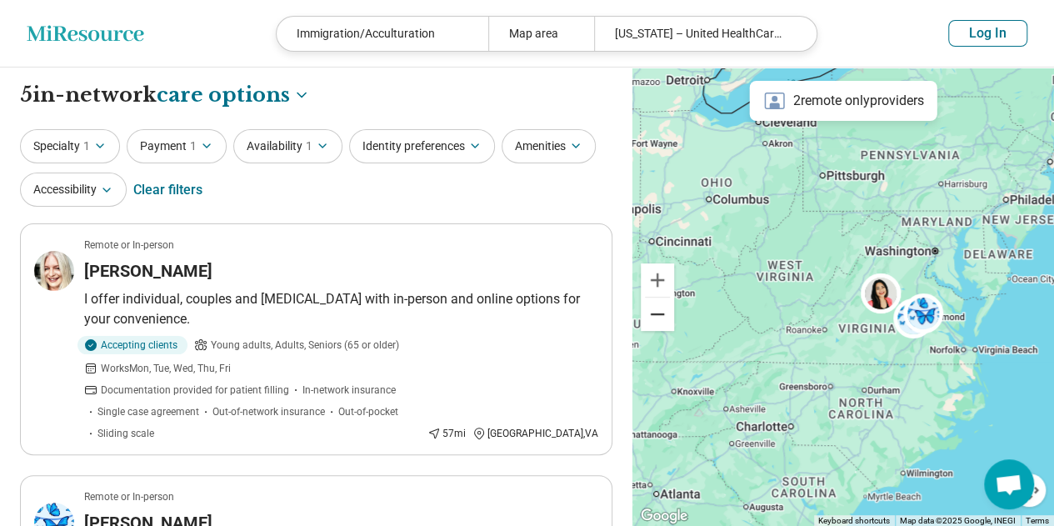
click at [663, 320] on button "Zoom out" at bounding box center [656, 313] width 33 height 33
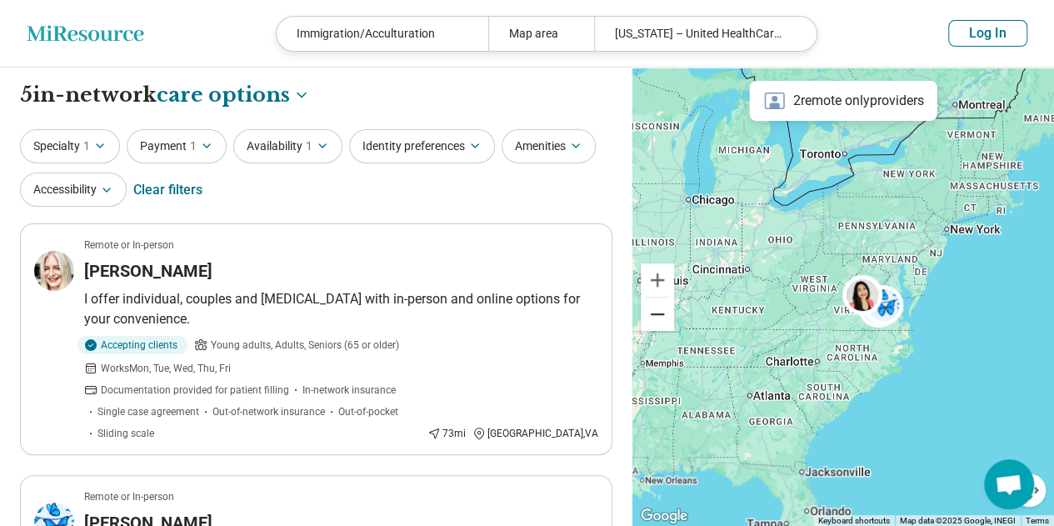
click at [663, 320] on button "Zoom out" at bounding box center [656, 313] width 33 height 33
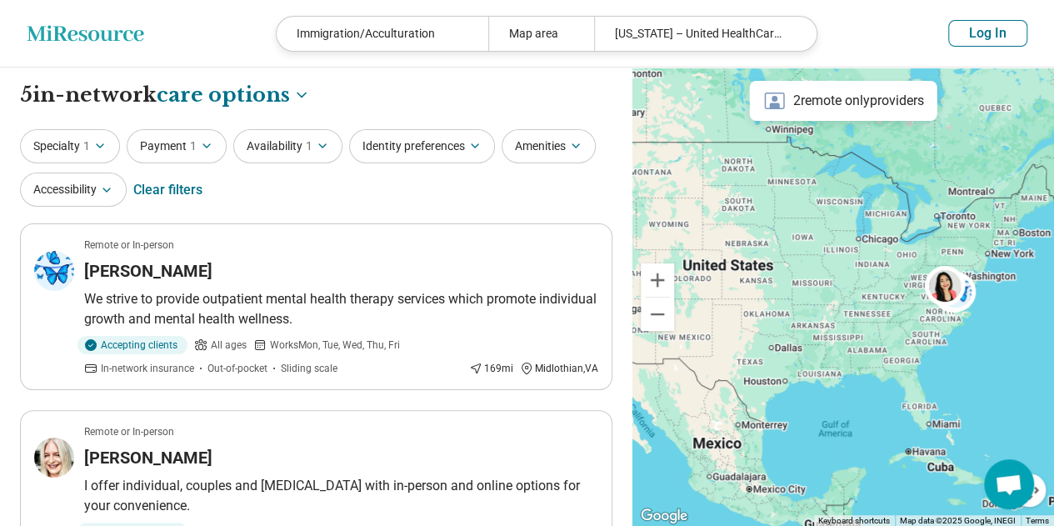
drag, startPoint x: 728, startPoint y: 352, endPoint x: 830, endPoint y: 341, distance: 102.3
click at [830, 341] on div at bounding box center [842, 296] width 421 height 459
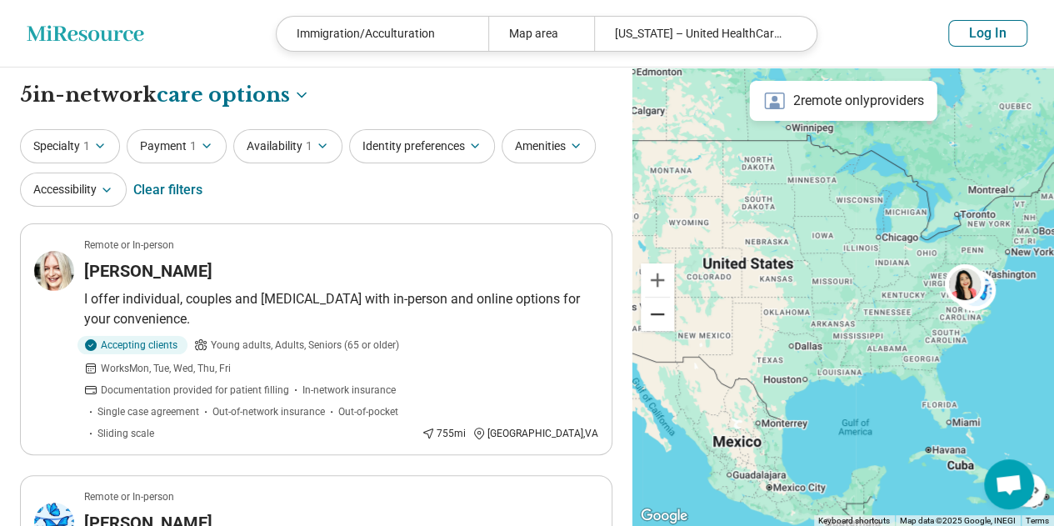
click at [649, 319] on button "Zoom out" at bounding box center [656, 313] width 33 height 33
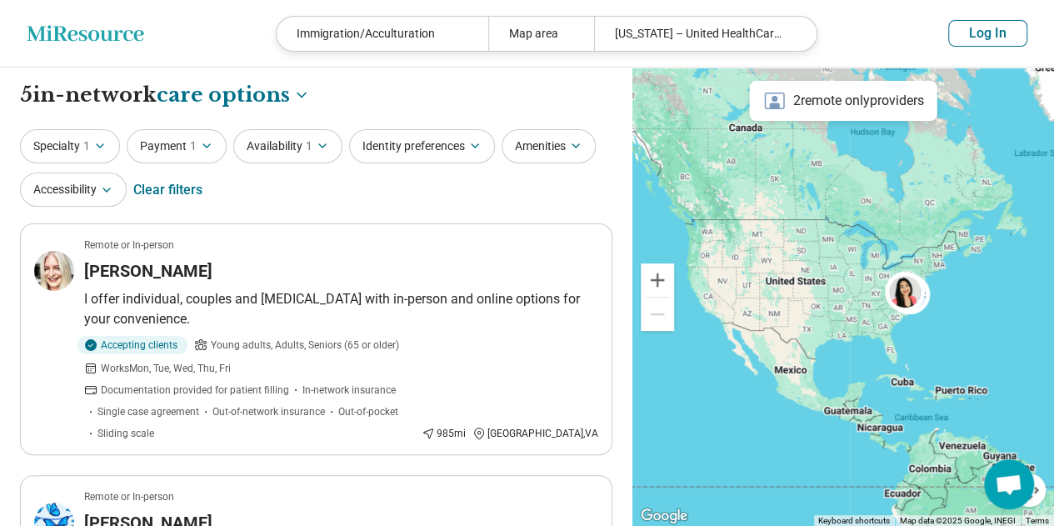
click at [307, 151] on span "1" at bounding box center [309, 145] width 7 height 17
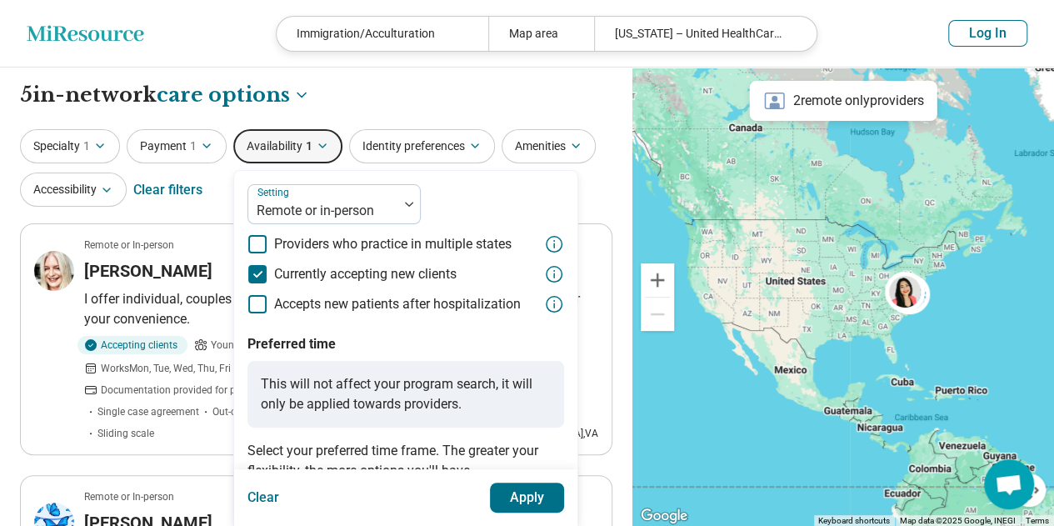
click at [260, 242] on icon at bounding box center [257, 244] width 18 height 18
click at [526, 491] on button "Apply" at bounding box center [527, 497] width 75 height 30
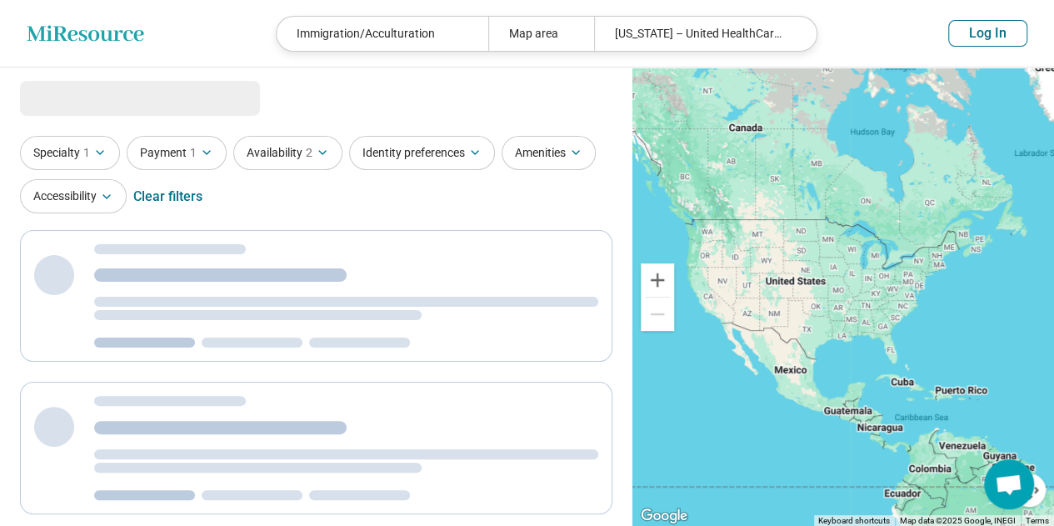
select select "***"
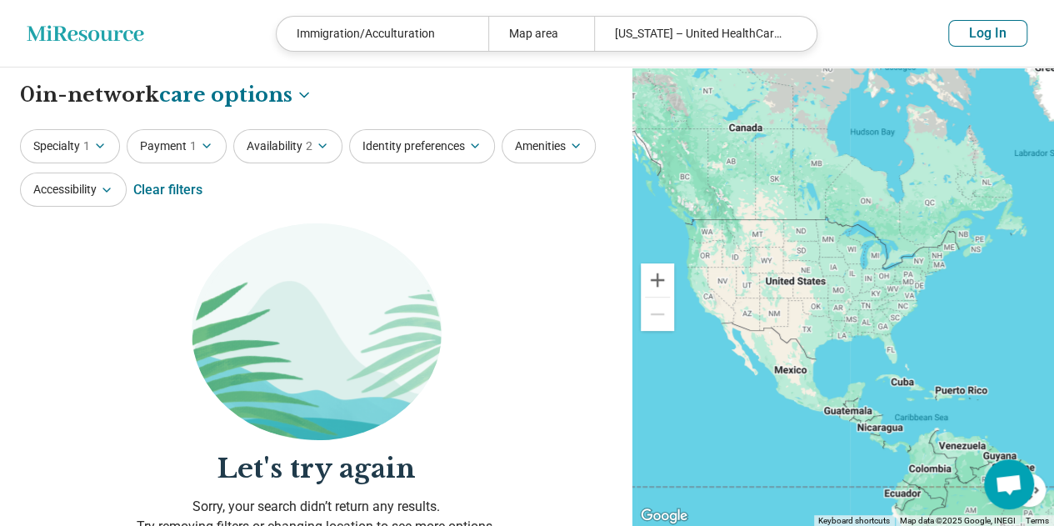
click at [82, 155] on button "Specialty 1" at bounding box center [70, 146] width 100 height 34
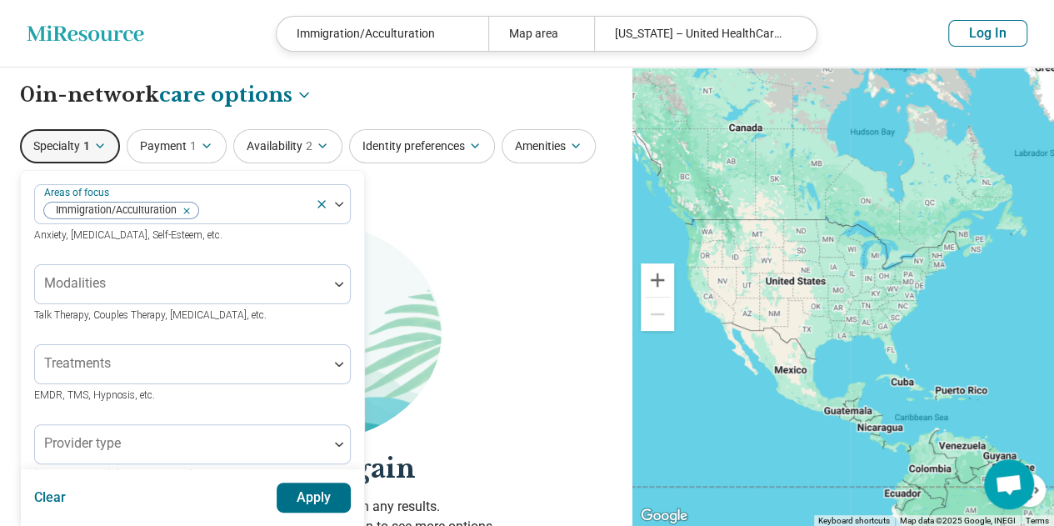
click at [82, 155] on button "Specialty 1" at bounding box center [70, 146] width 100 height 34
click at [551, 32] on div "Map area" at bounding box center [541, 34] width 106 height 34
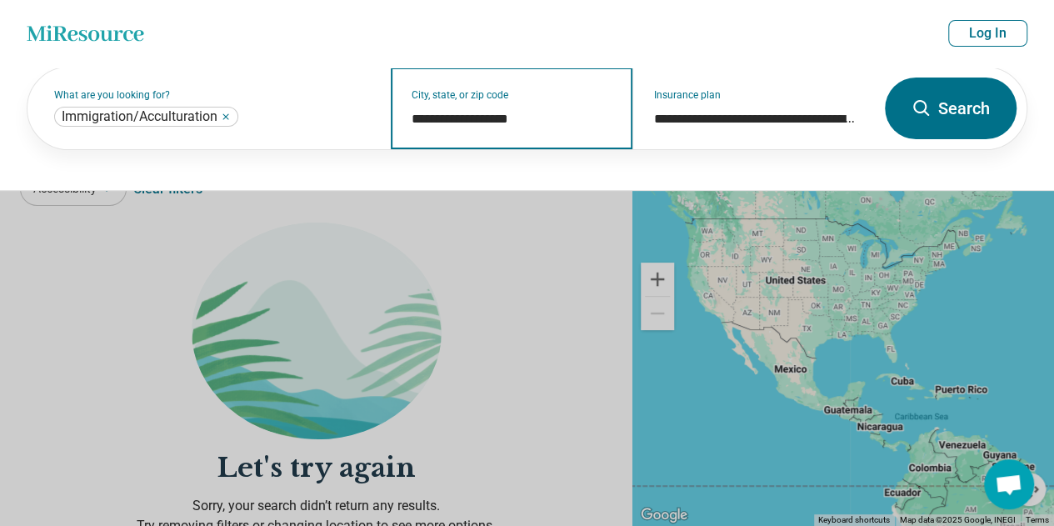
click at [511, 109] on input "**********" at bounding box center [512, 119] width 202 height 20
click at [538, 116] on input "**********" at bounding box center [512, 119] width 202 height 20
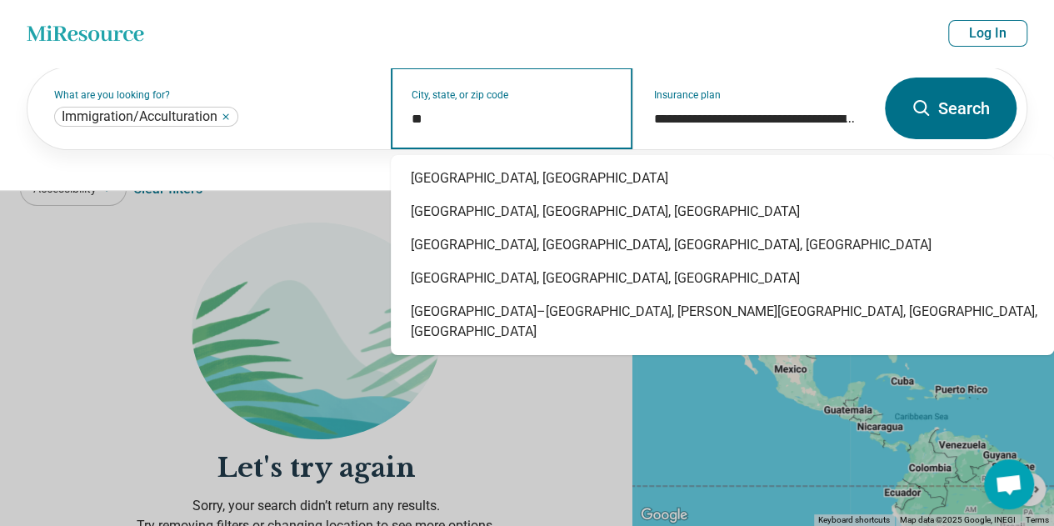
type input "*"
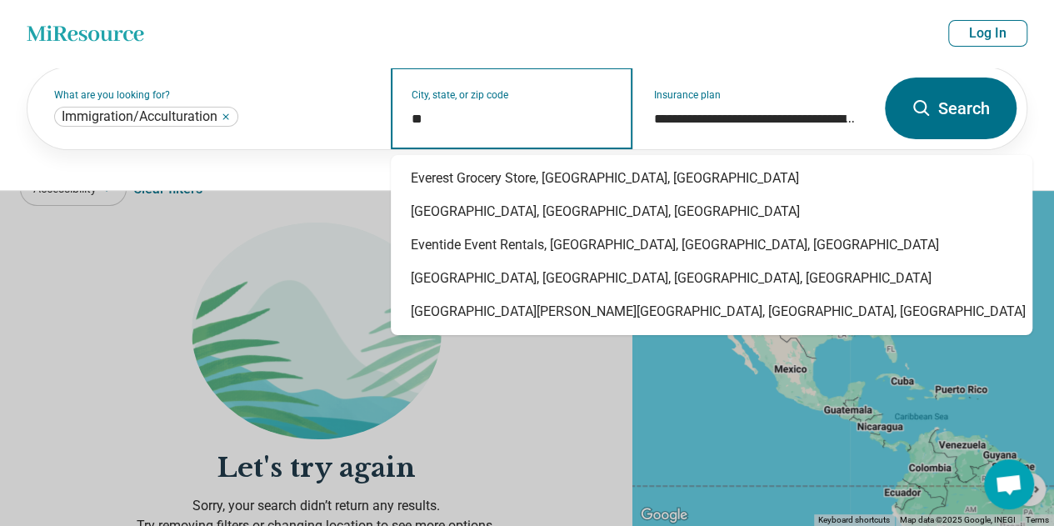
type input "*"
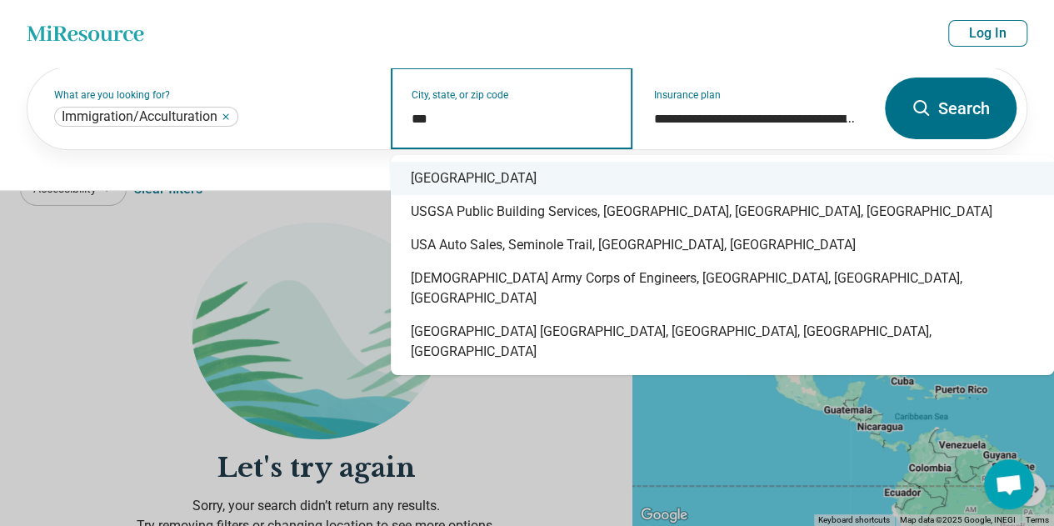
click at [487, 173] on div "USA" at bounding box center [722, 178] width 663 height 33
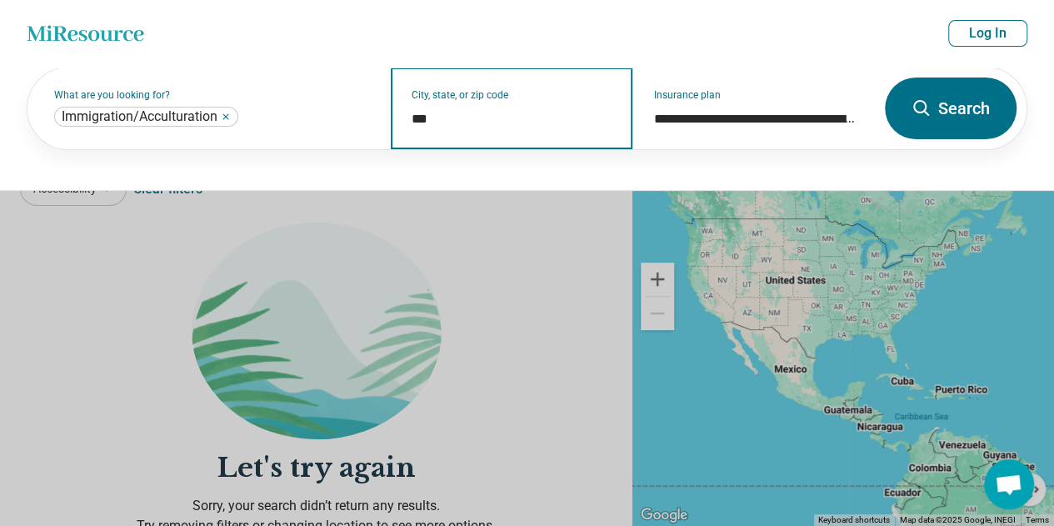
type input "***"
click at [941, 102] on button "Search" at bounding box center [950, 108] width 132 height 62
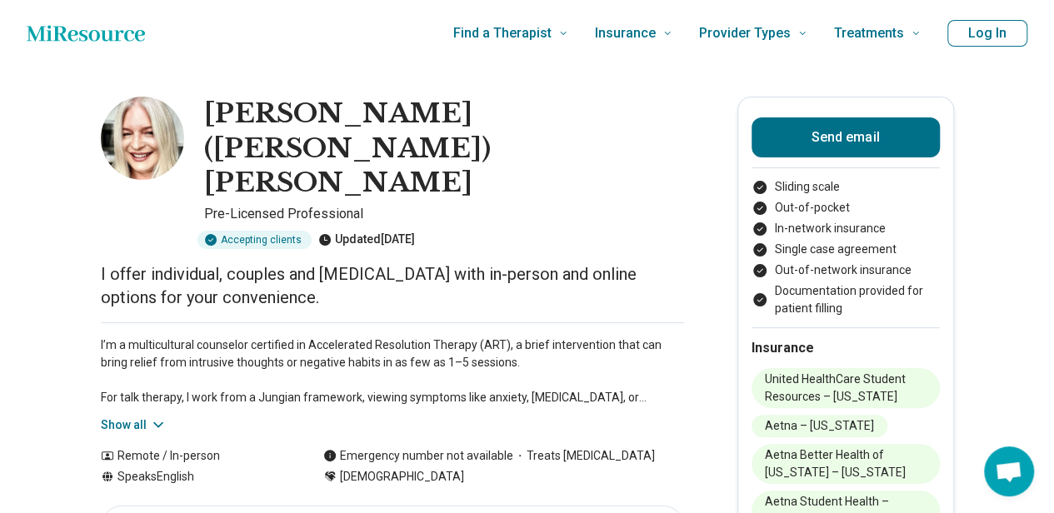
click at [124, 346] on div "I’m a multicultural counselor certified in Accelerated Resolution Therapy (ART)…" at bounding box center [392, 378] width 583 height 112
click at [134, 416] on button "Show all" at bounding box center [134, 424] width 66 height 17
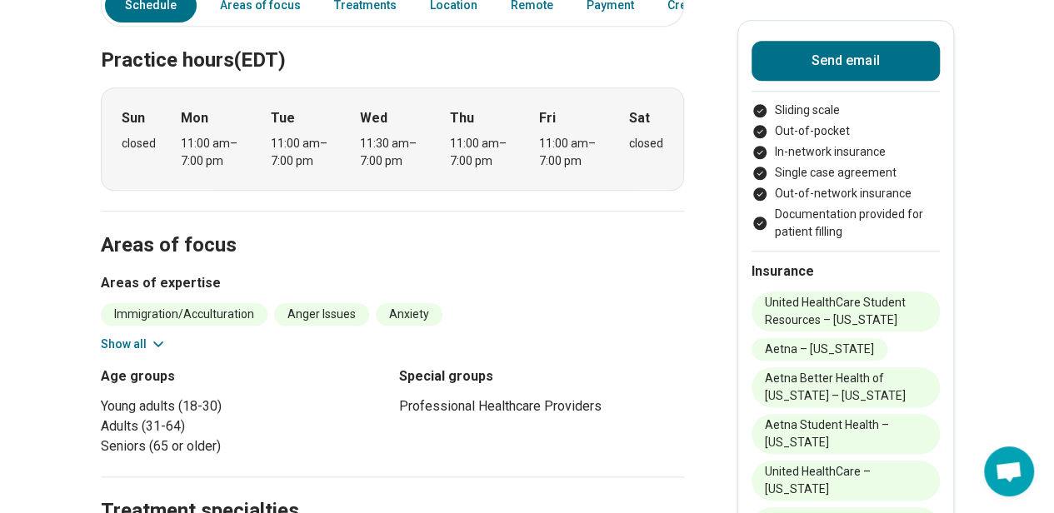
scroll to position [700, 0]
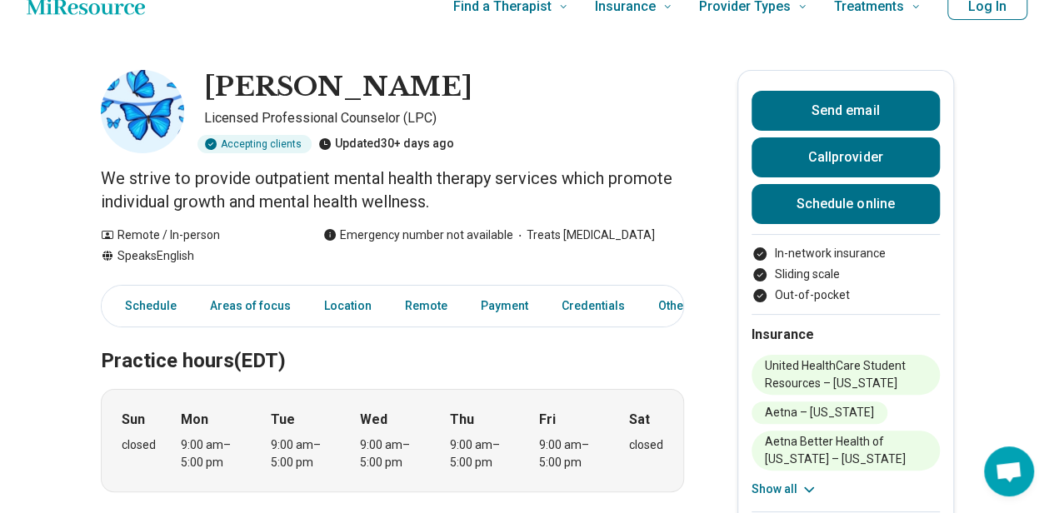
scroll to position [27, 0]
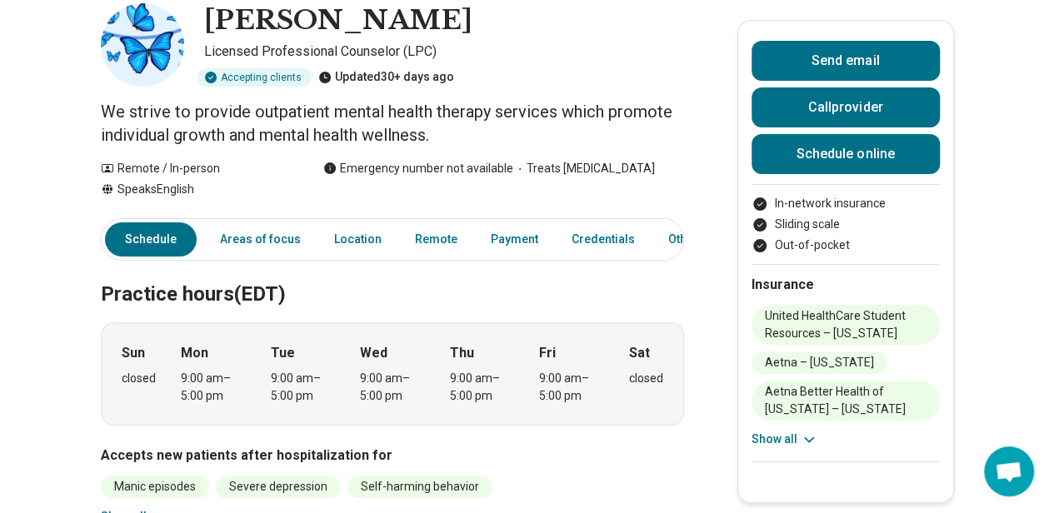
click at [237, 252] on link "Areas of focus" at bounding box center [260, 239] width 101 height 34
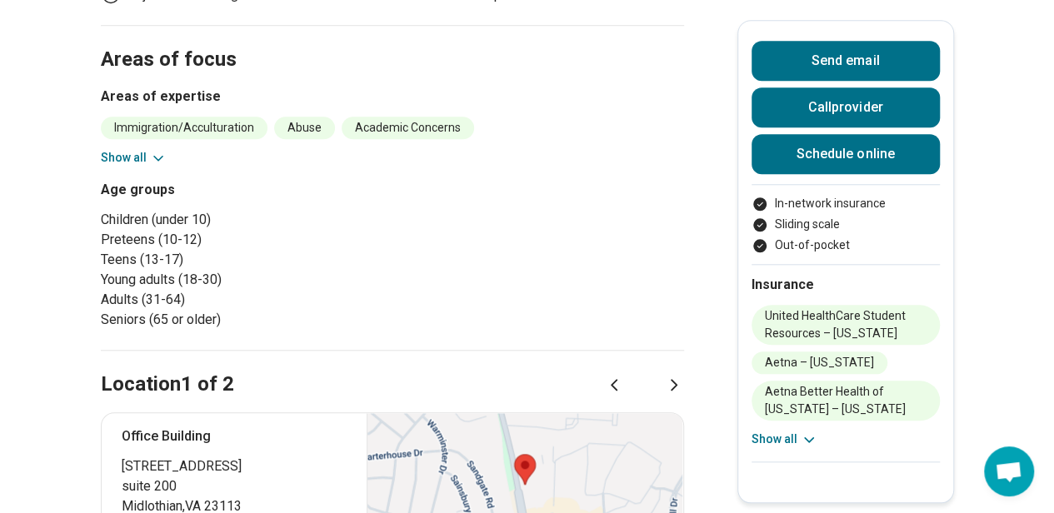
scroll to position [678, 0]
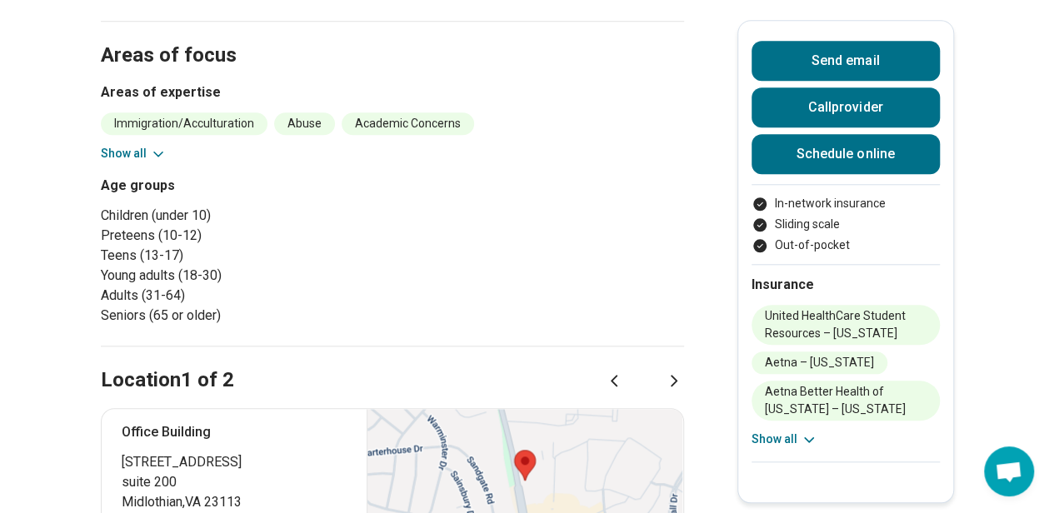
click at [133, 151] on button "Show all" at bounding box center [134, 153] width 66 height 17
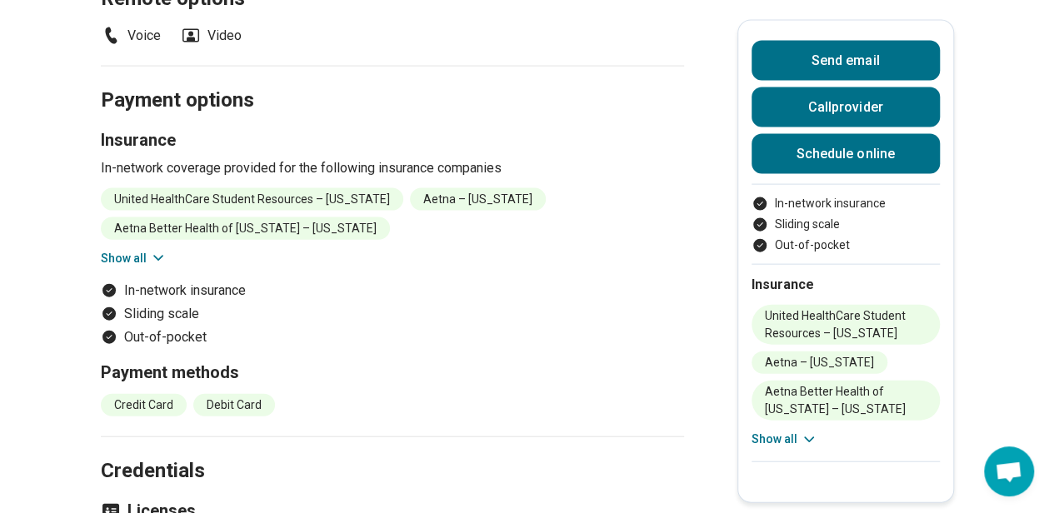
scroll to position [1749, 0]
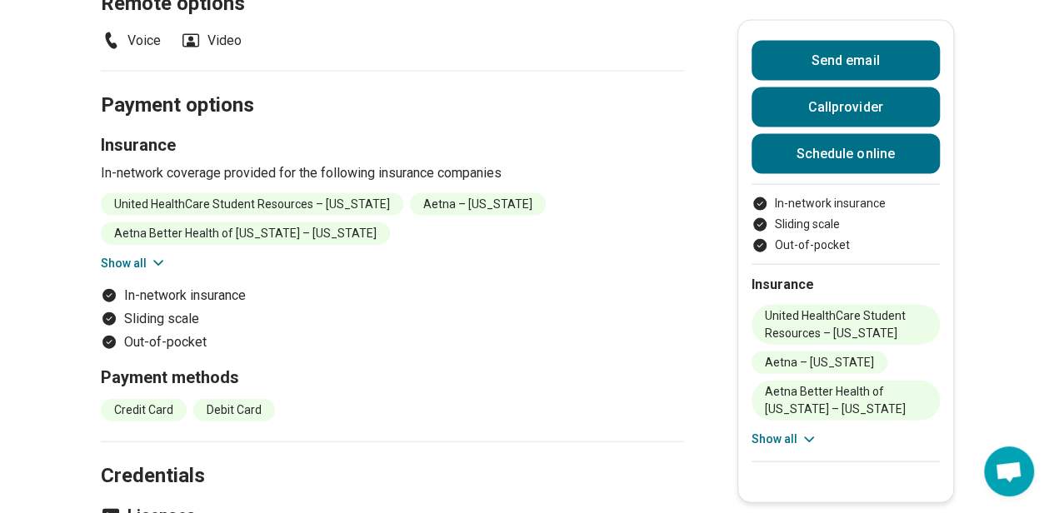
click at [140, 272] on button "Show all" at bounding box center [134, 263] width 66 height 17
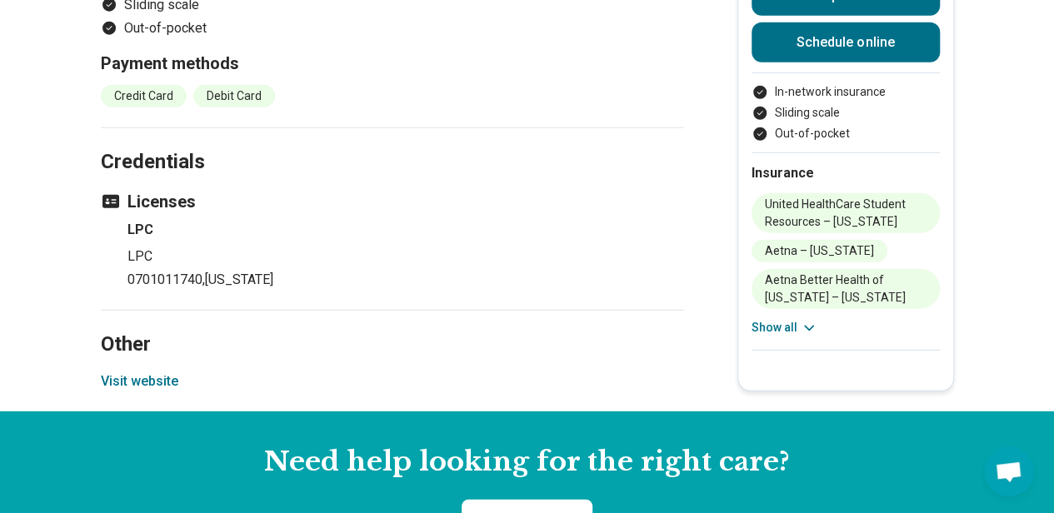
scroll to position [2250, 0]
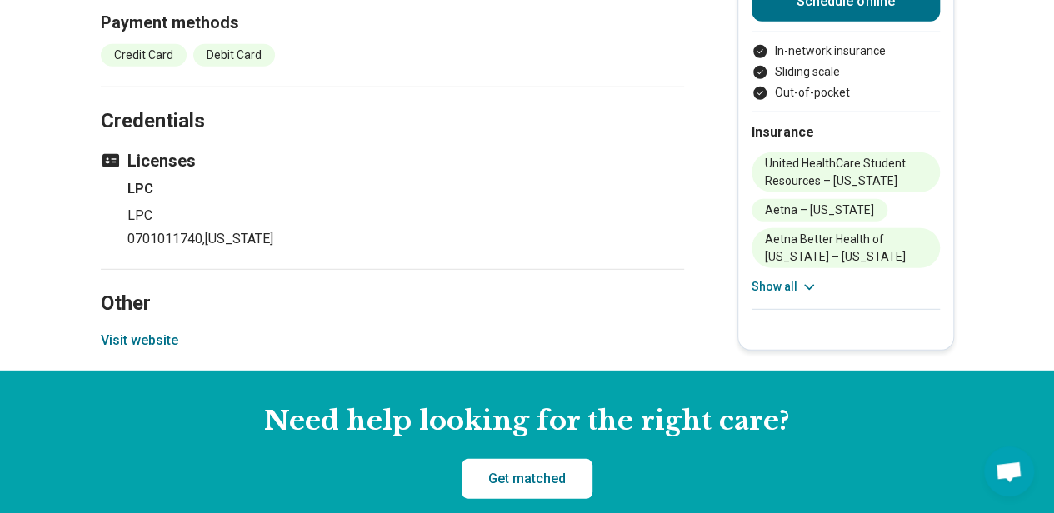
click at [138, 331] on button "Visit website" at bounding box center [139, 341] width 77 height 20
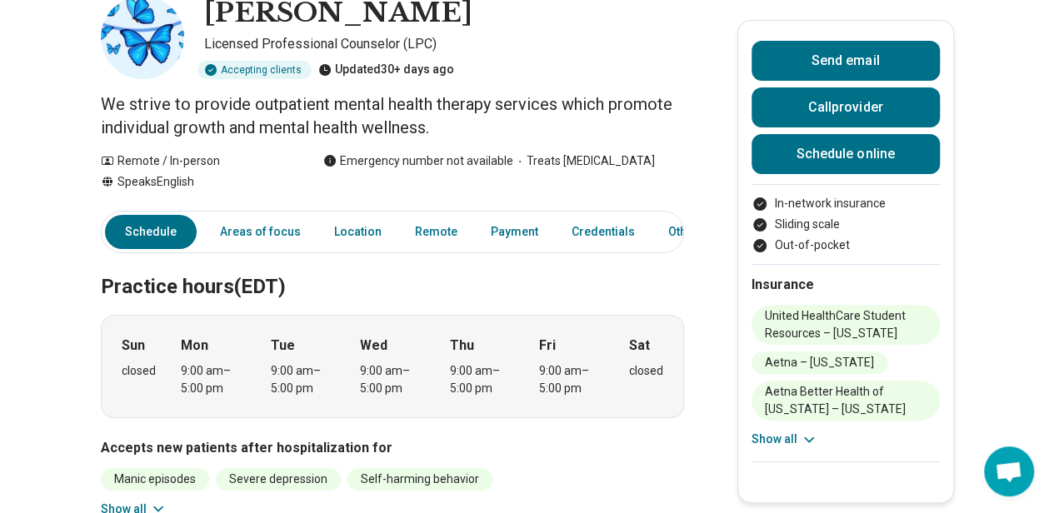
scroll to position [0, 12]
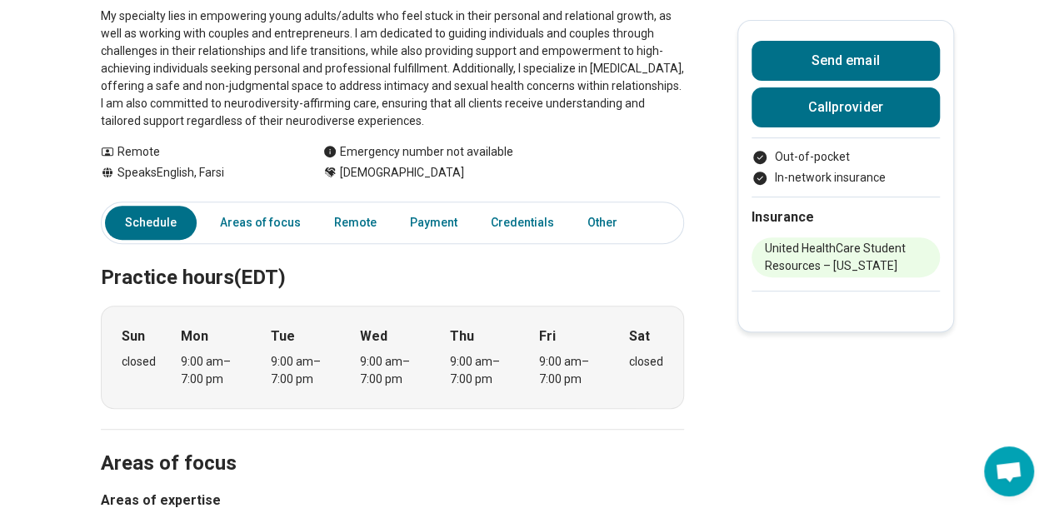
scroll to position [261, 0]
click at [267, 228] on link "Areas of focus" at bounding box center [260, 222] width 101 height 34
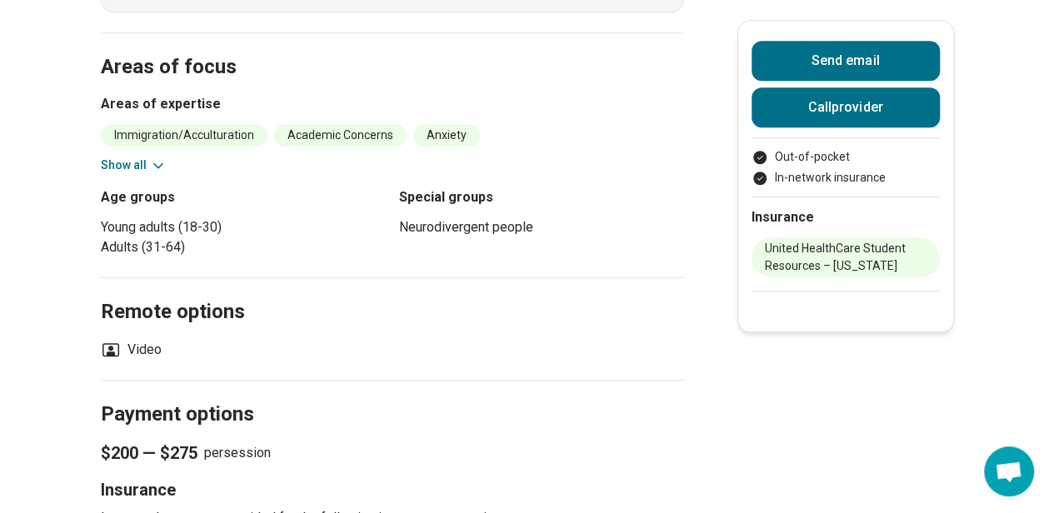
scroll to position [667, 0]
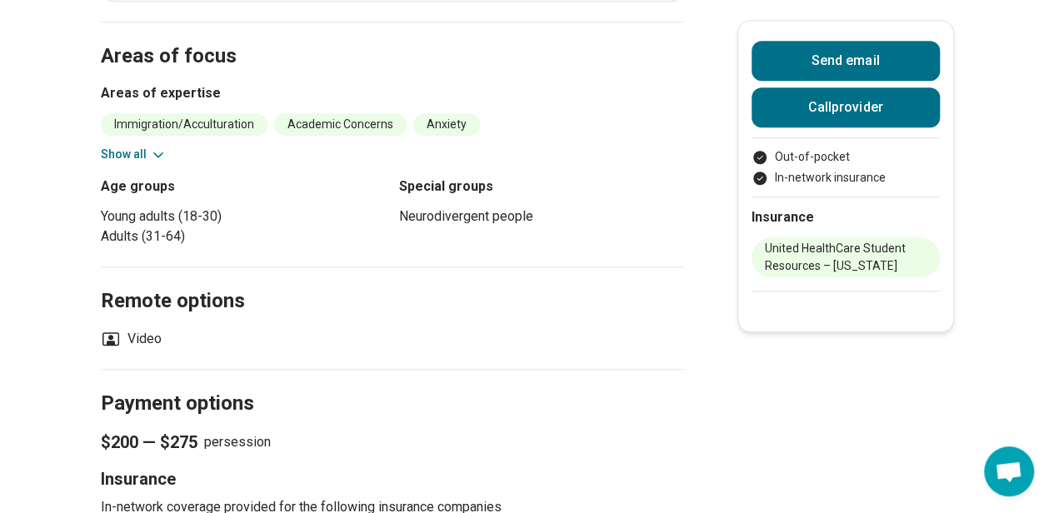
click at [148, 153] on button "Show all" at bounding box center [134, 154] width 66 height 17
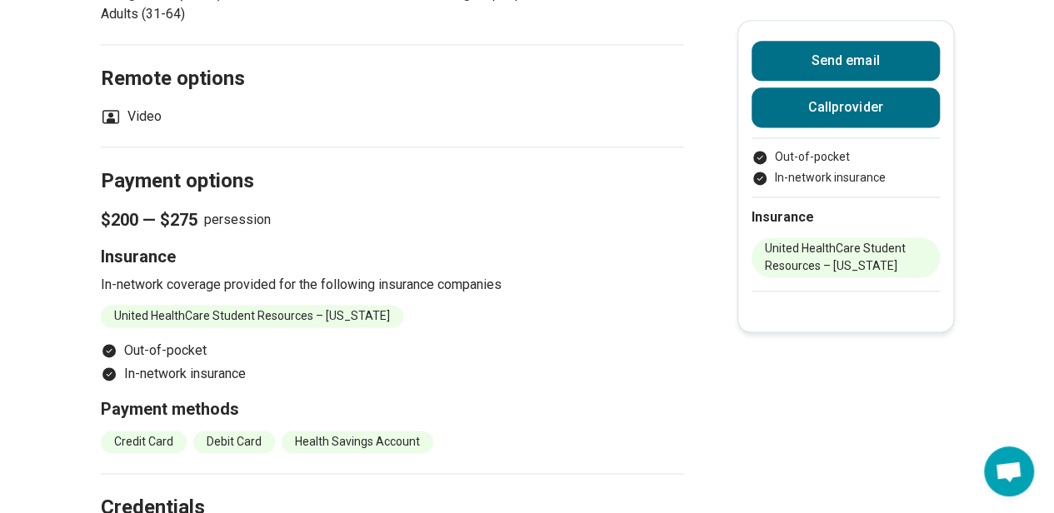
scroll to position [1078, 0]
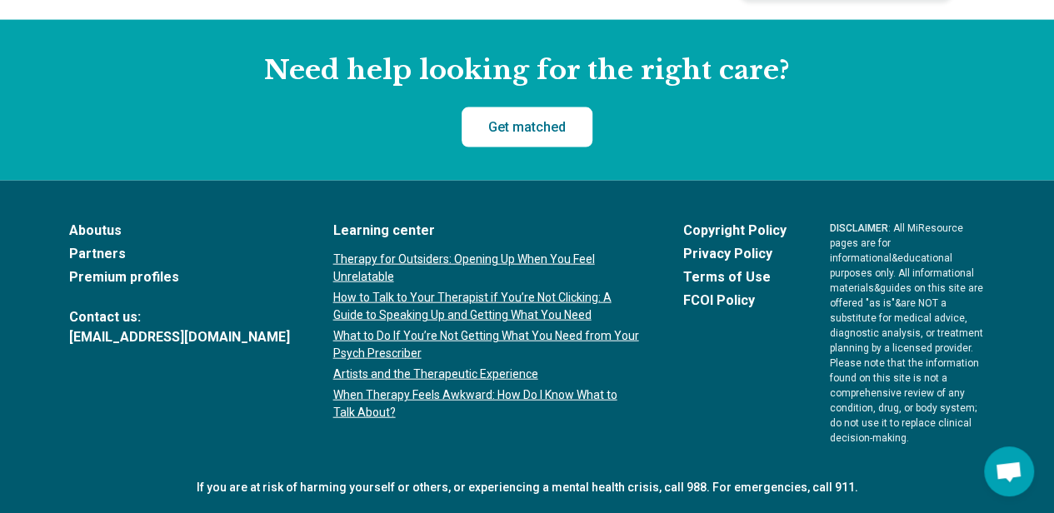
scroll to position [1319, 0]
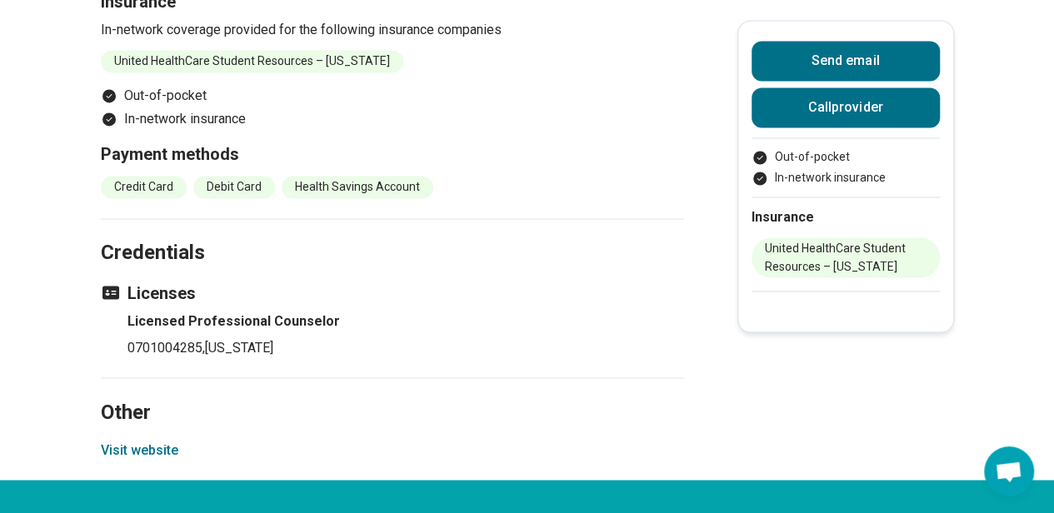
click at [150, 440] on button "Visit website" at bounding box center [139, 450] width 77 height 20
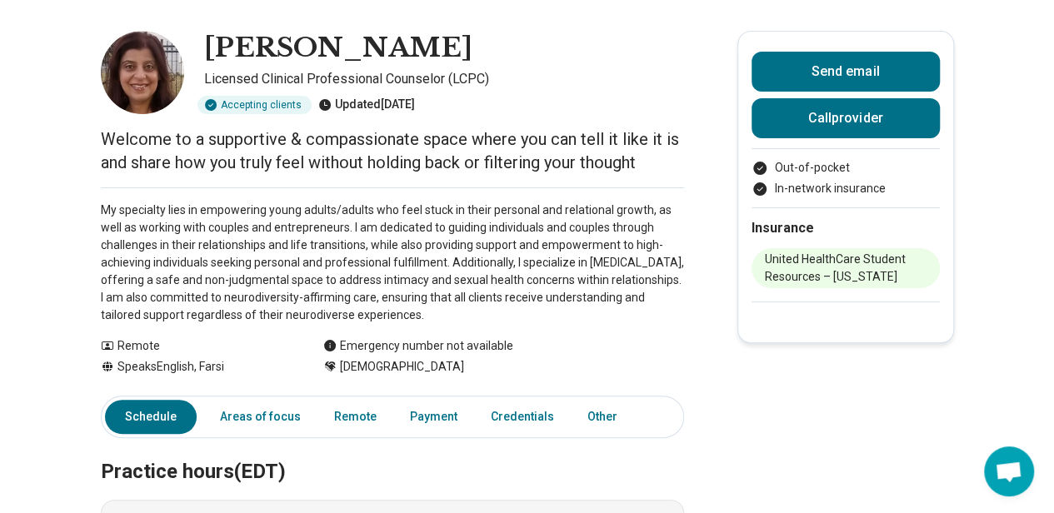
scroll to position [67, 12]
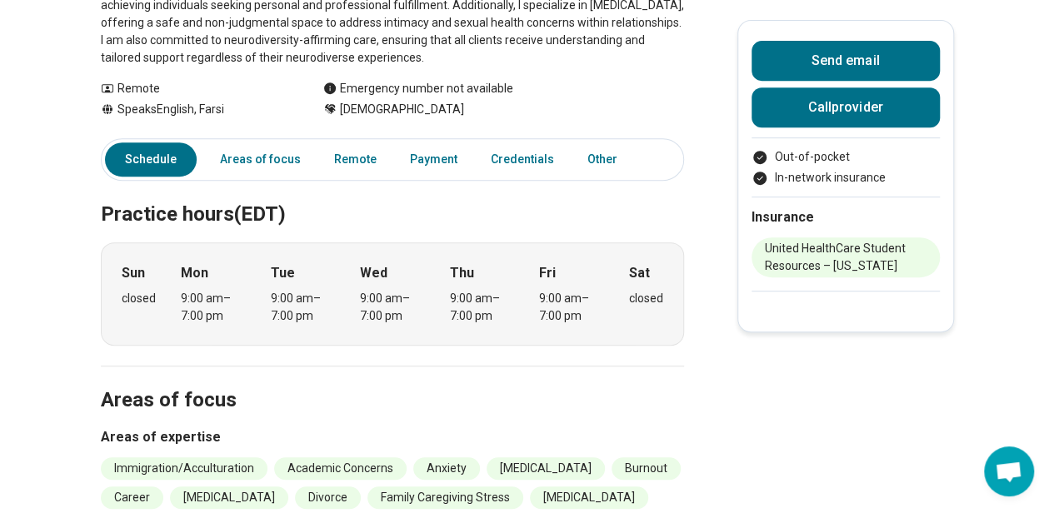
scroll to position [0, 0]
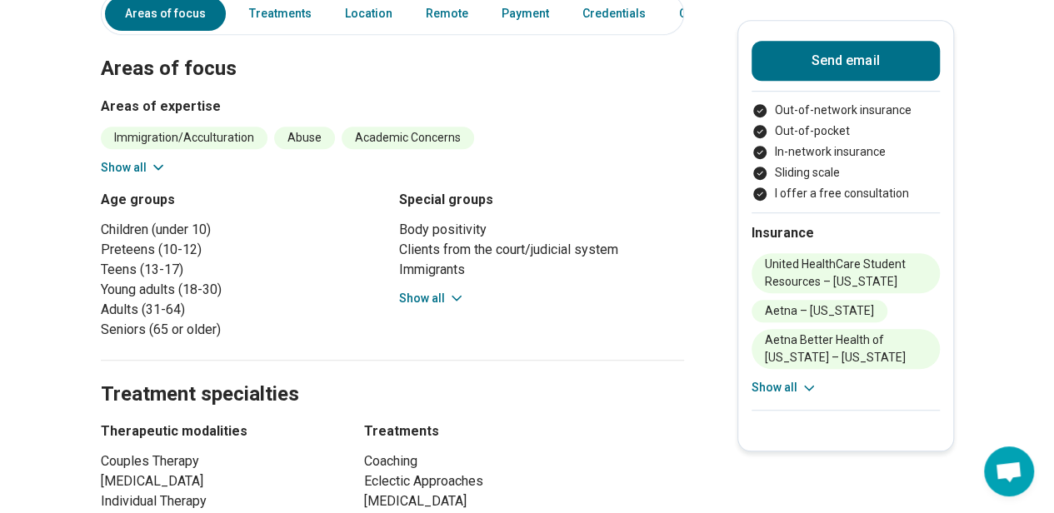
scroll to position [420, 0]
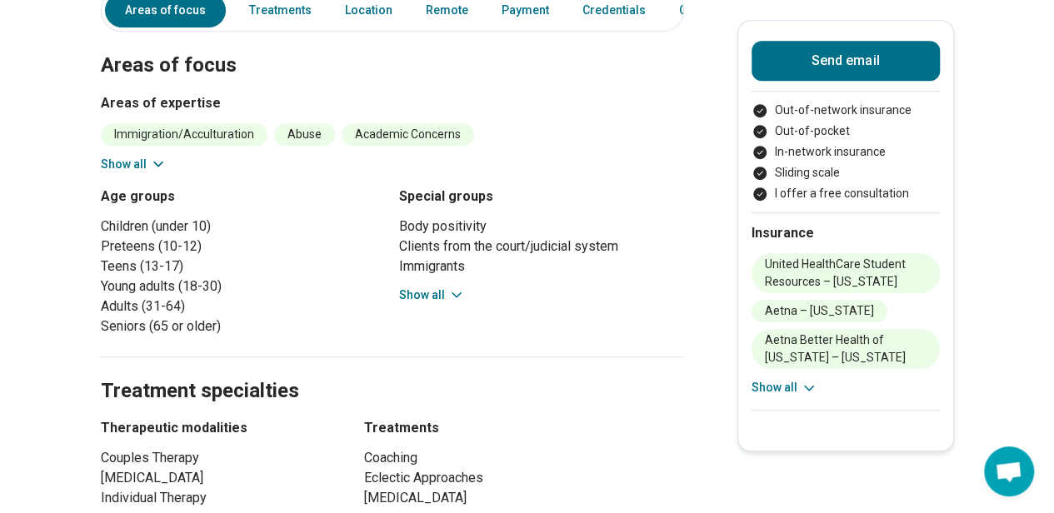
click at [429, 289] on button "Show all" at bounding box center [432, 295] width 66 height 17
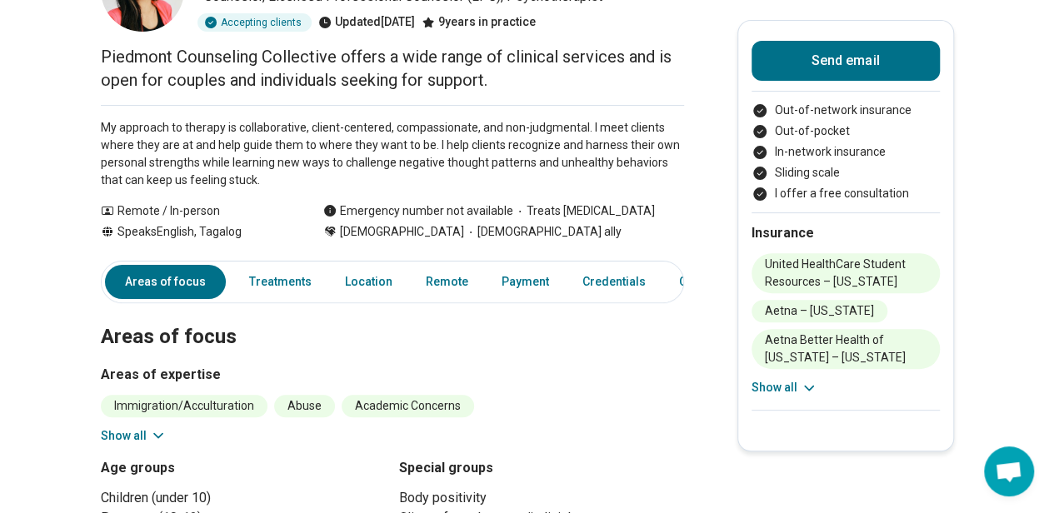
scroll to position [64, 0]
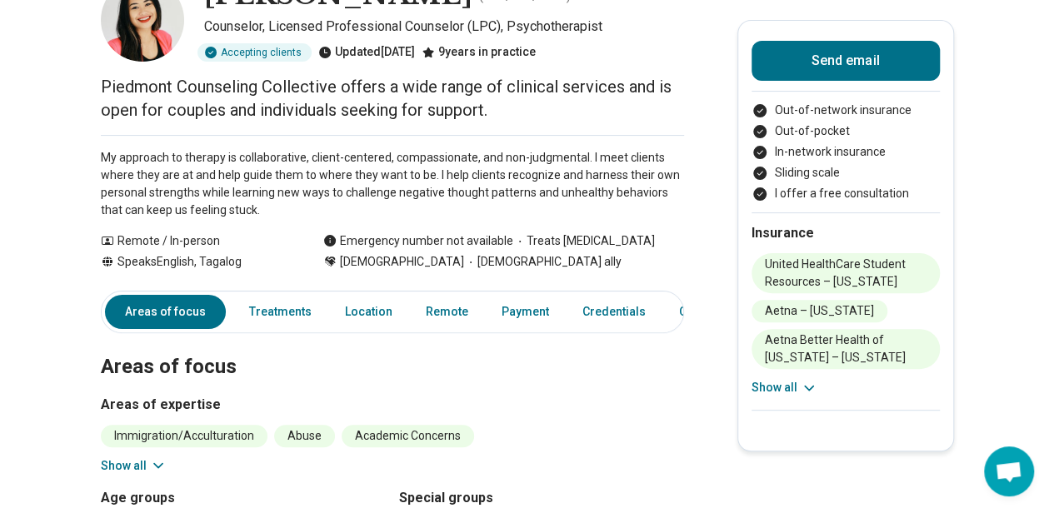
scroll to position [0, 0]
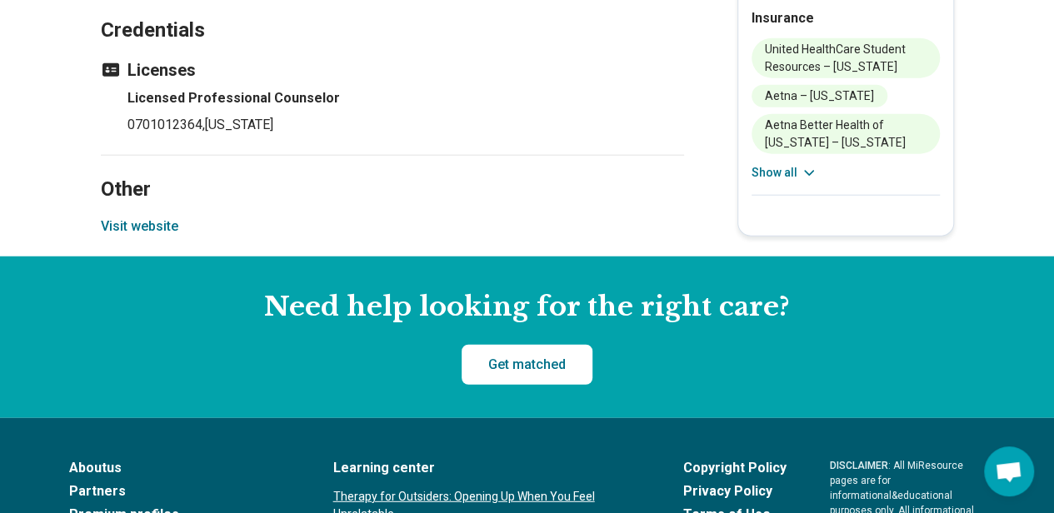
scroll to position [1921, 0]
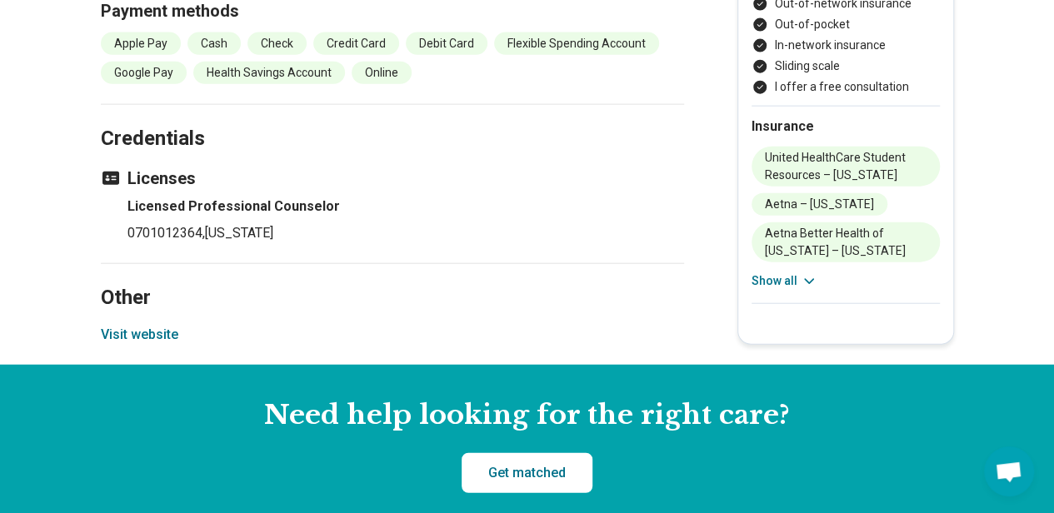
click at [127, 333] on button "Visit website" at bounding box center [139, 335] width 77 height 20
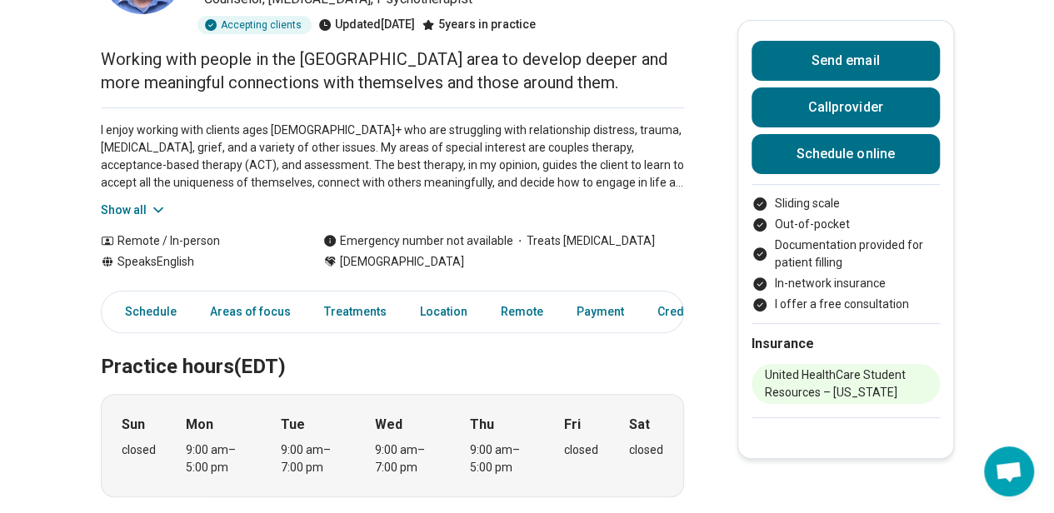
scroll to position [169, 0]
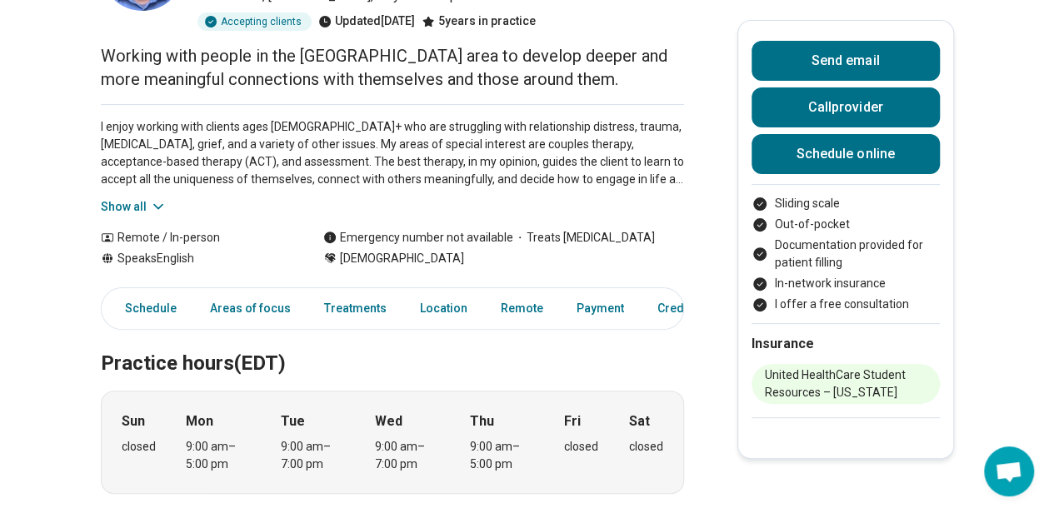
click at [118, 198] on button "Show all" at bounding box center [134, 206] width 66 height 17
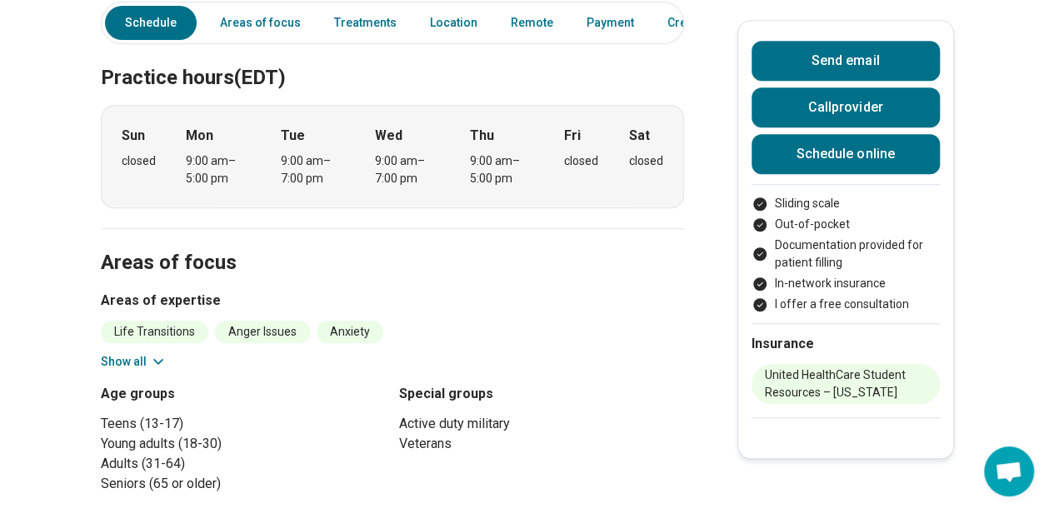
scroll to position [580, 0]
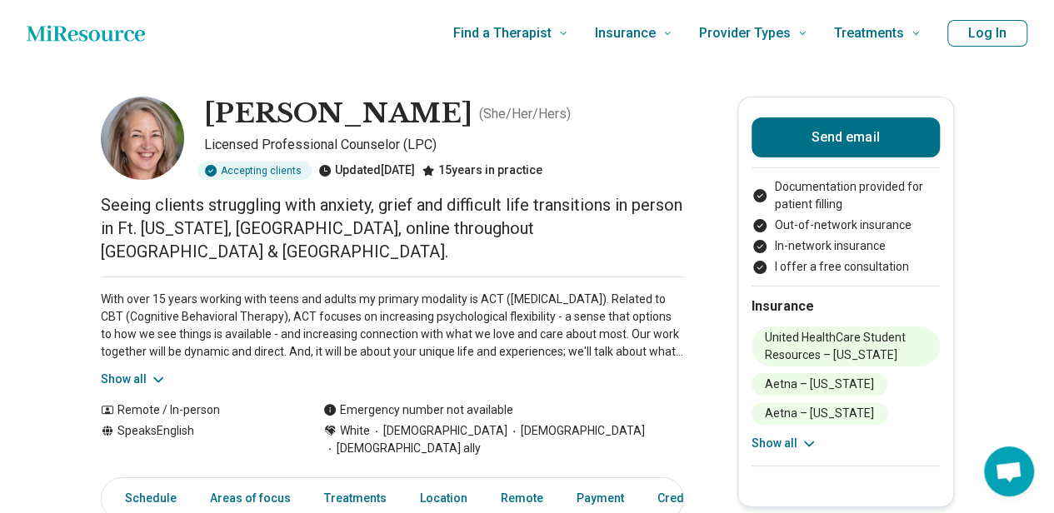
click at [129, 371] on button "Show all" at bounding box center [134, 379] width 66 height 17
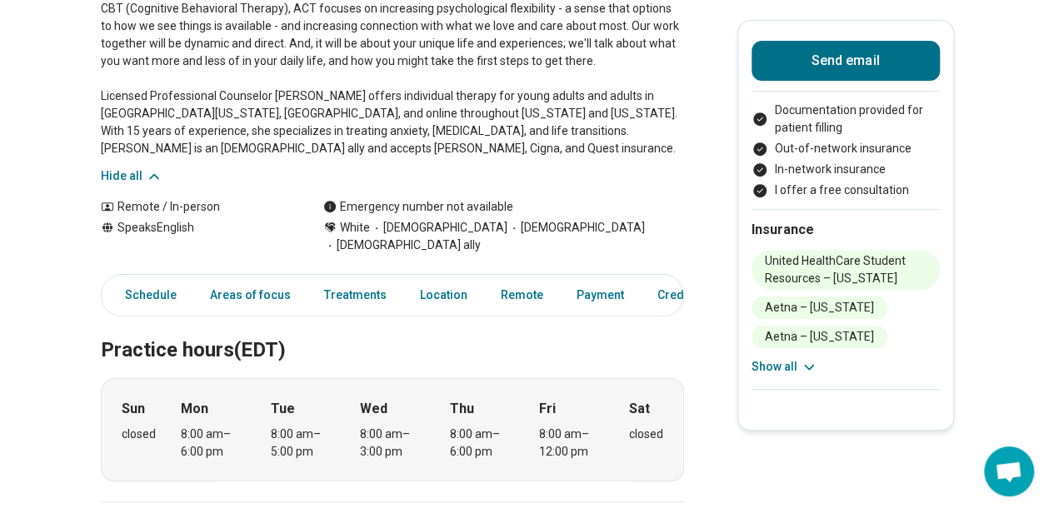
scroll to position [325, 0]
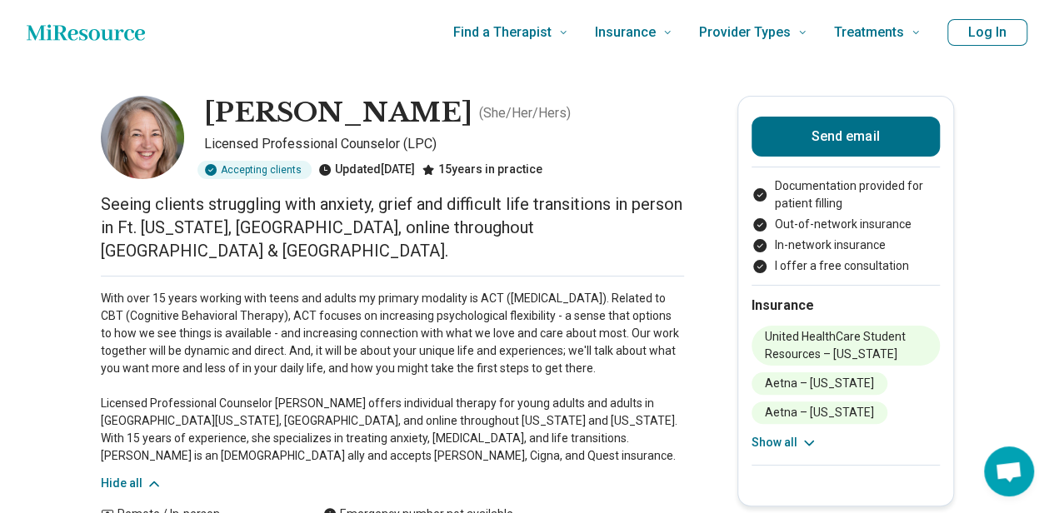
scroll to position [2, 0]
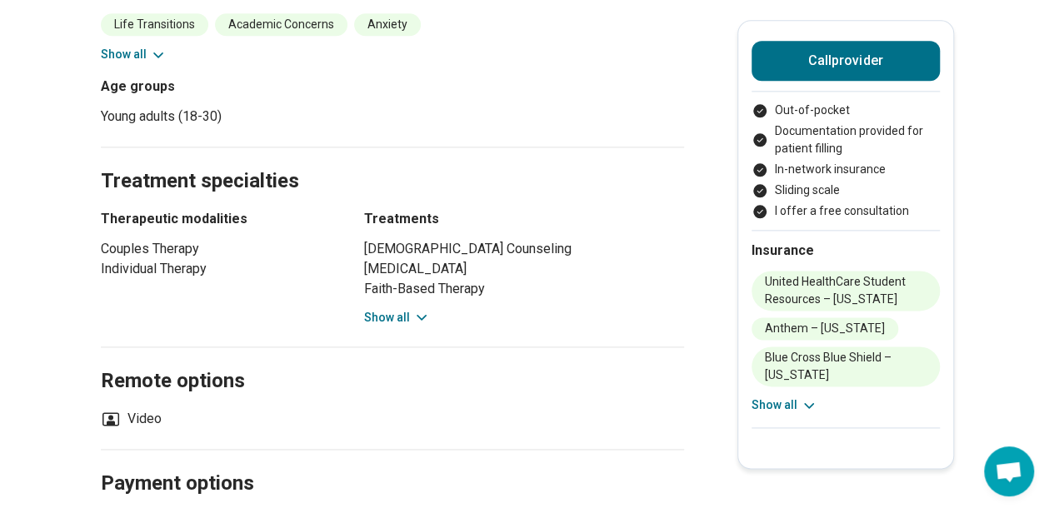
scroll to position [930, 5]
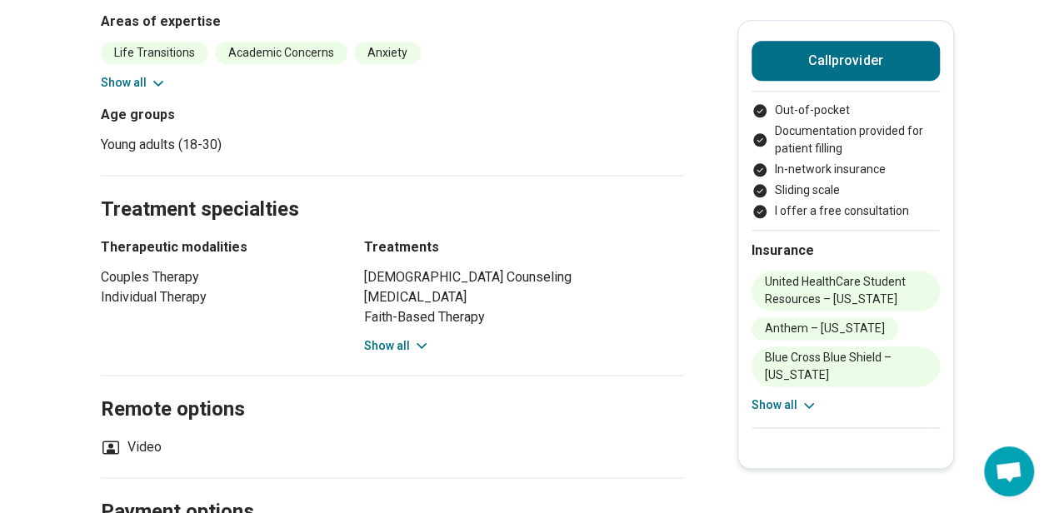
click at [401, 337] on button "Show all" at bounding box center [397, 345] width 66 height 17
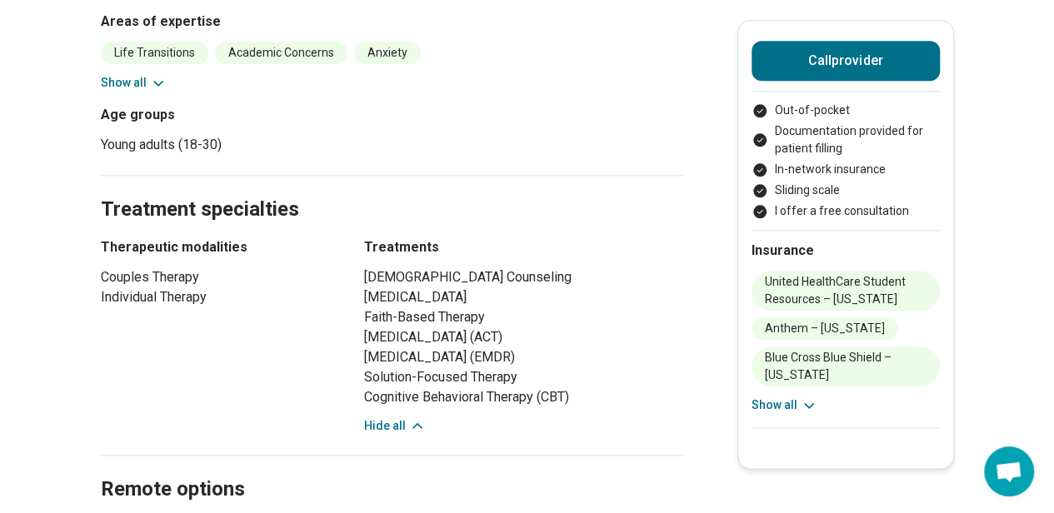
click at [0, 287] on main "Dallin Parkinson Licensed Marriage and Family Therapist (LMFT) Accepting client…" at bounding box center [527, 291] width 1054 height 2311
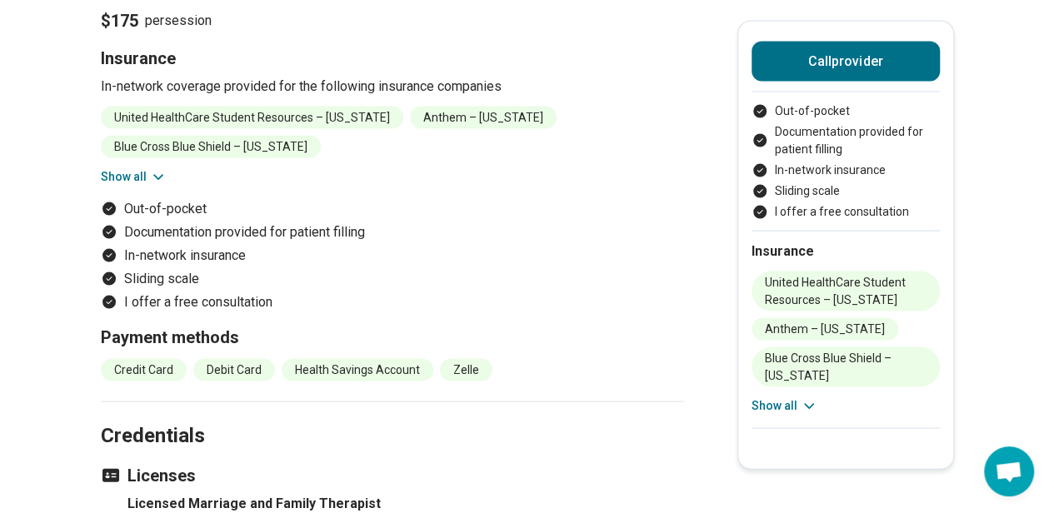
scroll to position [1925, 5]
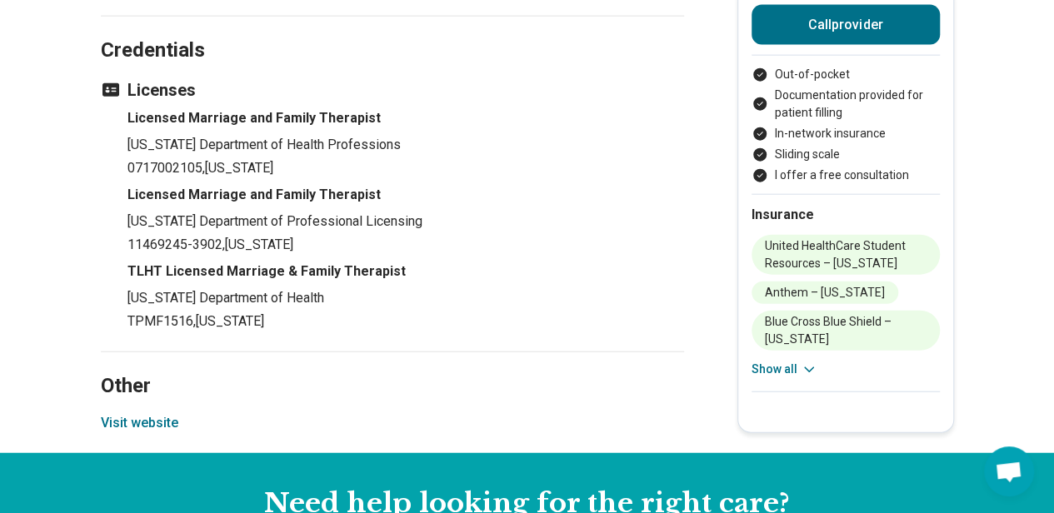
drag, startPoint x: 165, startPoint y: 388, endPoint x: 105, endPoint y: 324, distance: 87.8
click at [105, 332] on h2 "Other" at bounding box center [392, 366] width 583 height 68
click at [167, 413] on button "Visit website" at bounding box center [139, 423] width 77 height 20
